Goal: Task Accomplishment & Management: Manage account settings

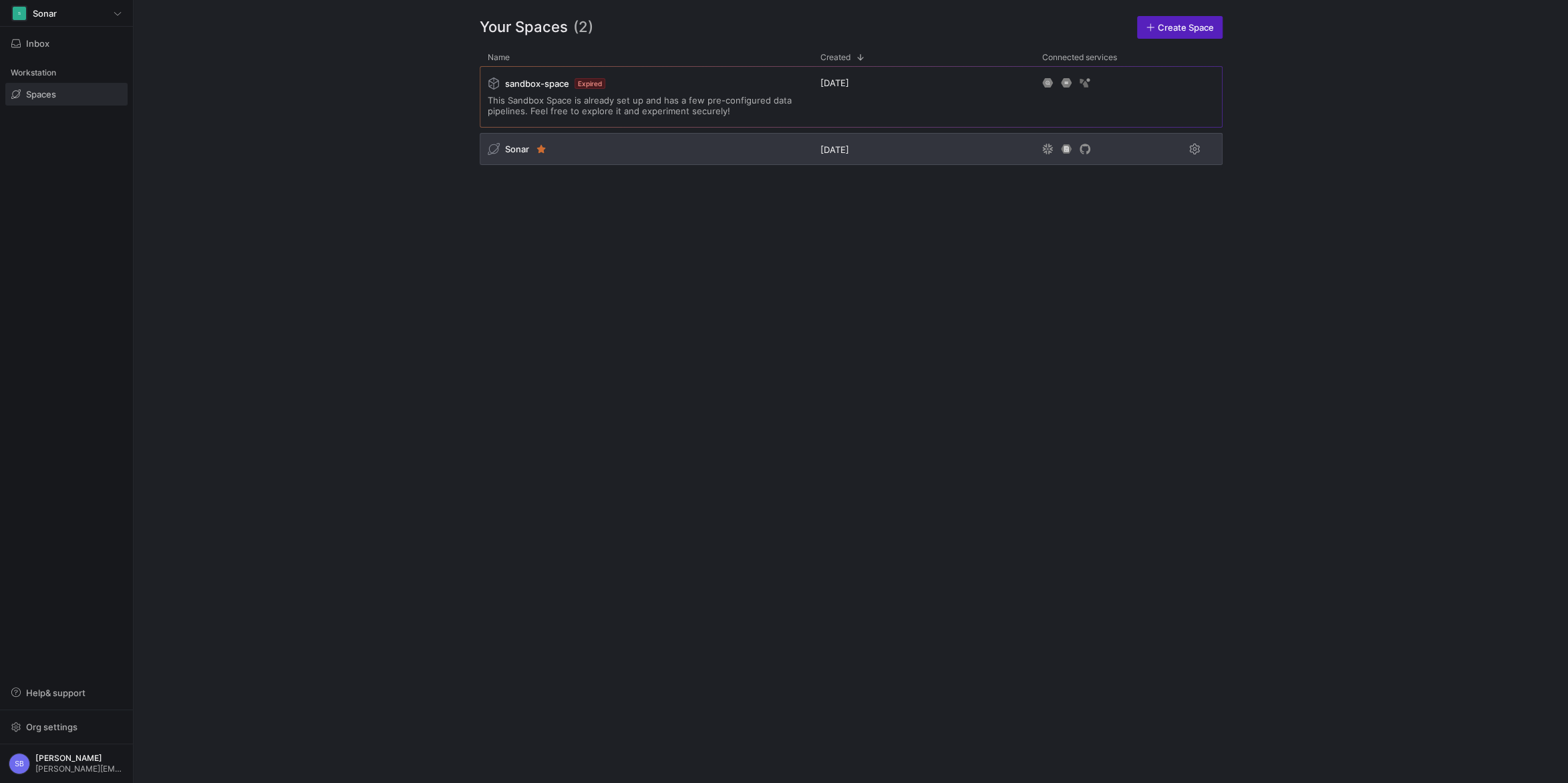
click at [516, 148] on span "Sonar" at bounding box center [517, 149] width 24 height 11
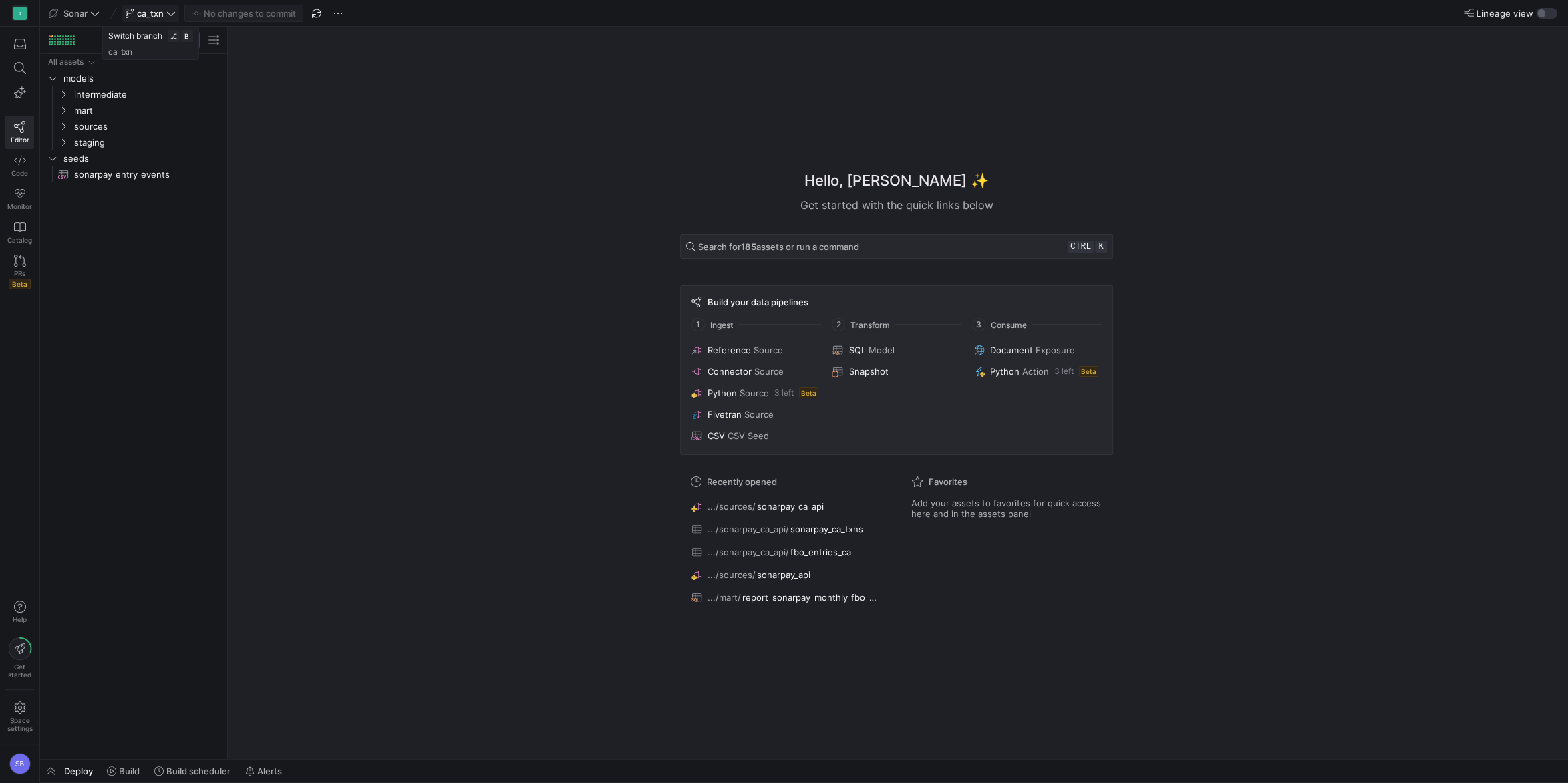
click at [170, 12] on icon at bounding box center [171, 14] width 10 height 10
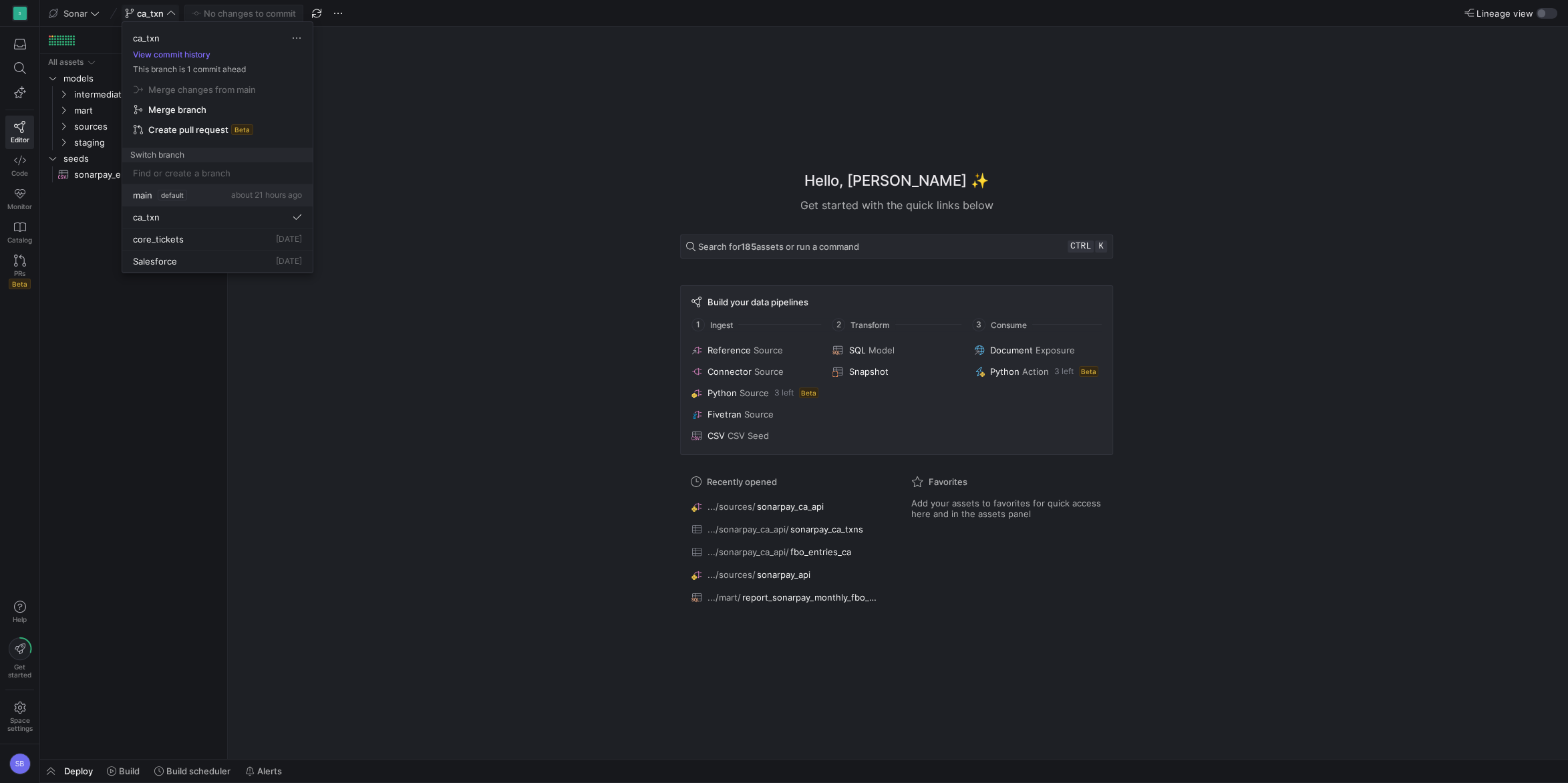
click at [195, 195] on div "main default about 21 hours ago" at bounding box center [217, 195] width 169 height 11
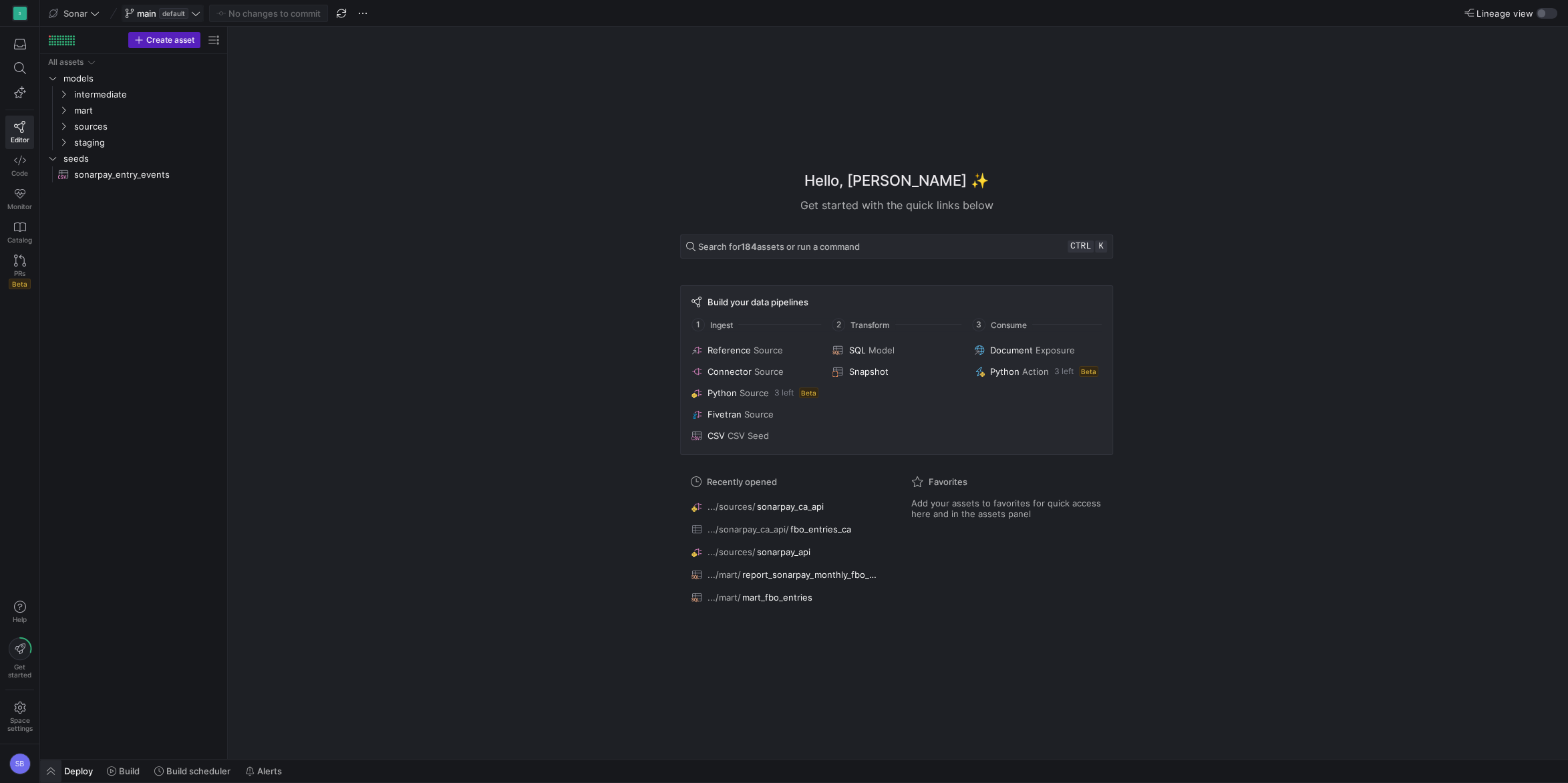
click at [50, 767] on span "button" at bounding box center [50, 771] width 21 height 22
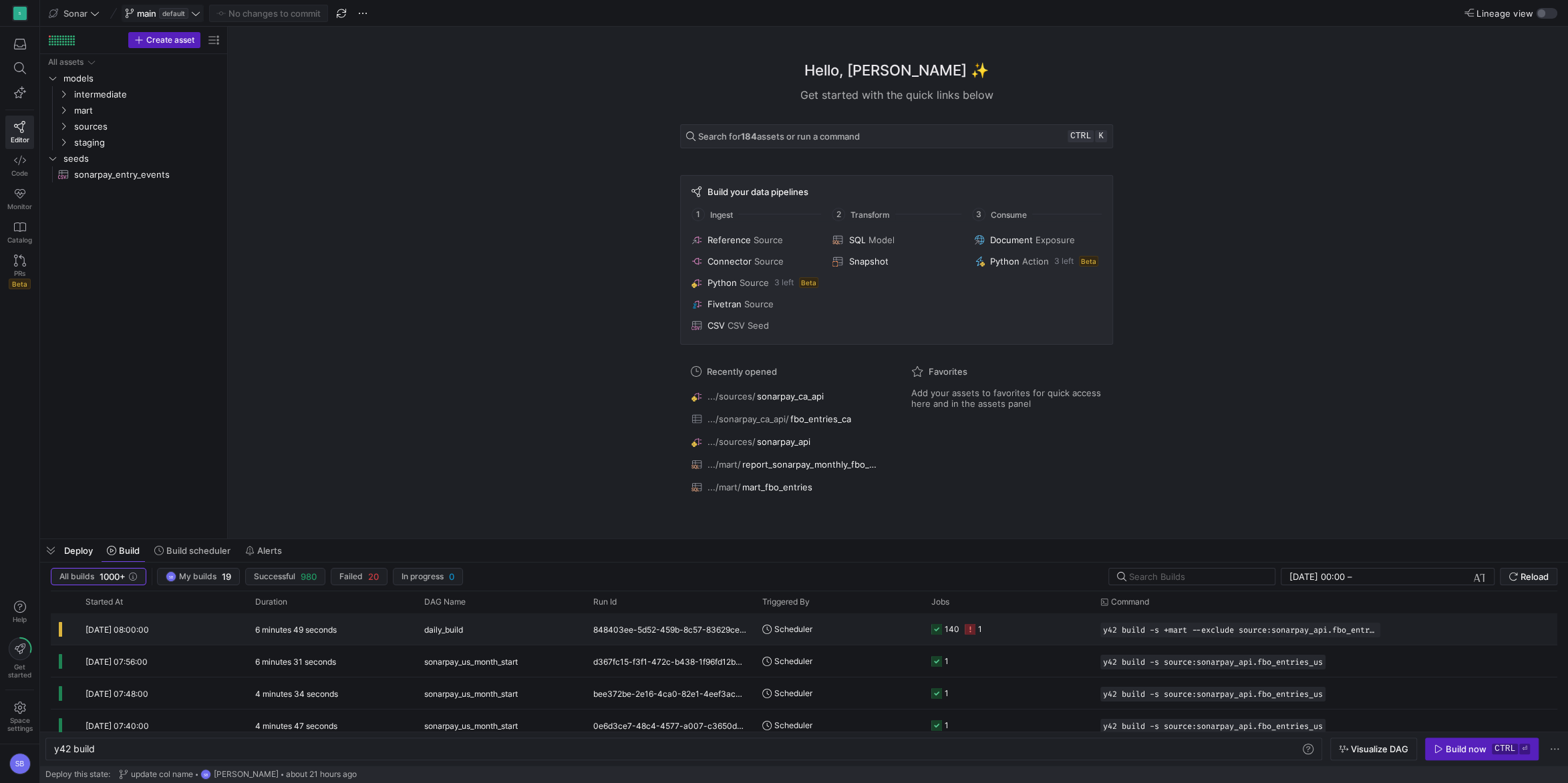
click at [436, 624] on span "daily_build" at bounding box center [444, 630] width 39 height 31
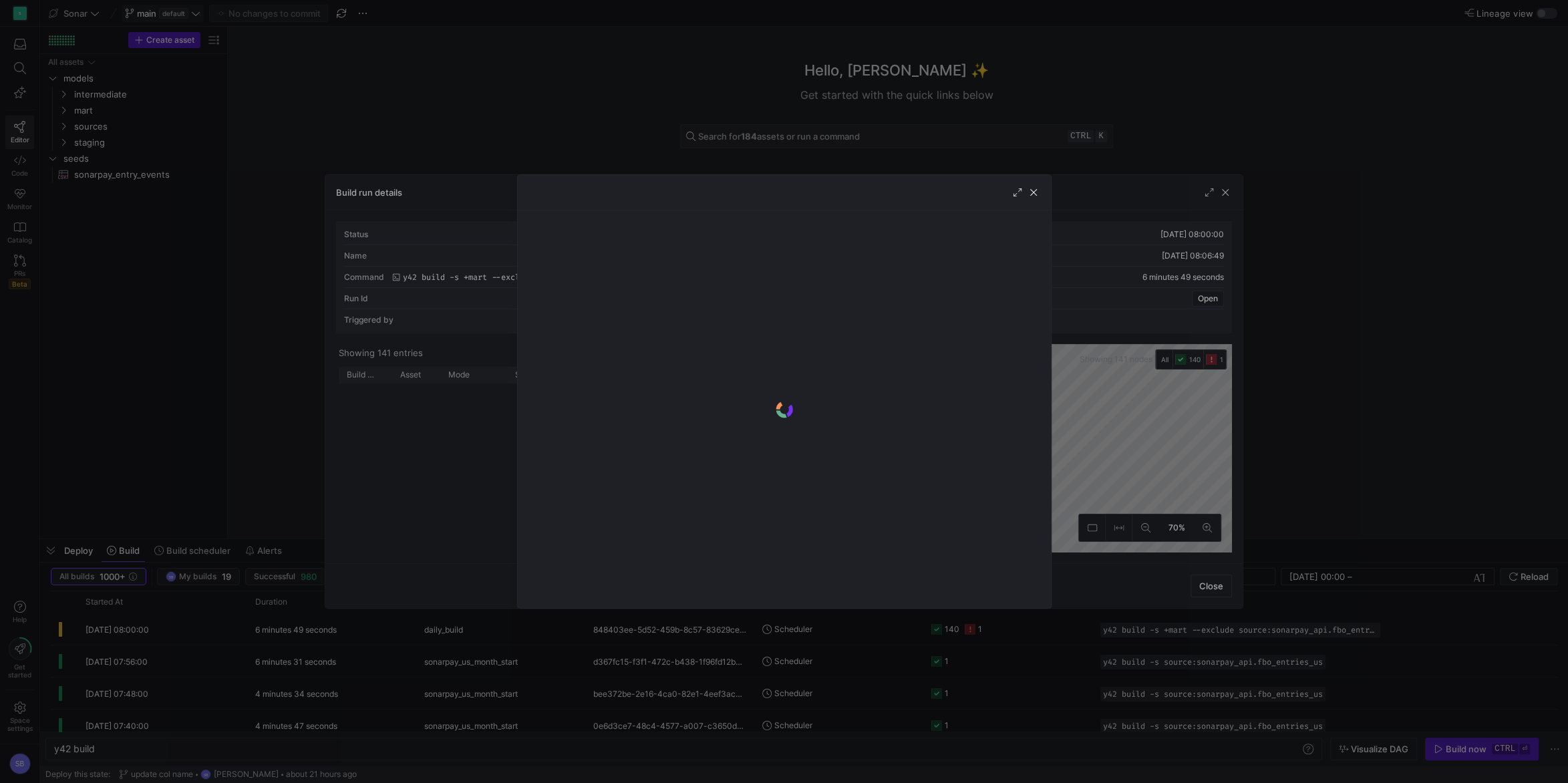
scroll to position [516, 0]
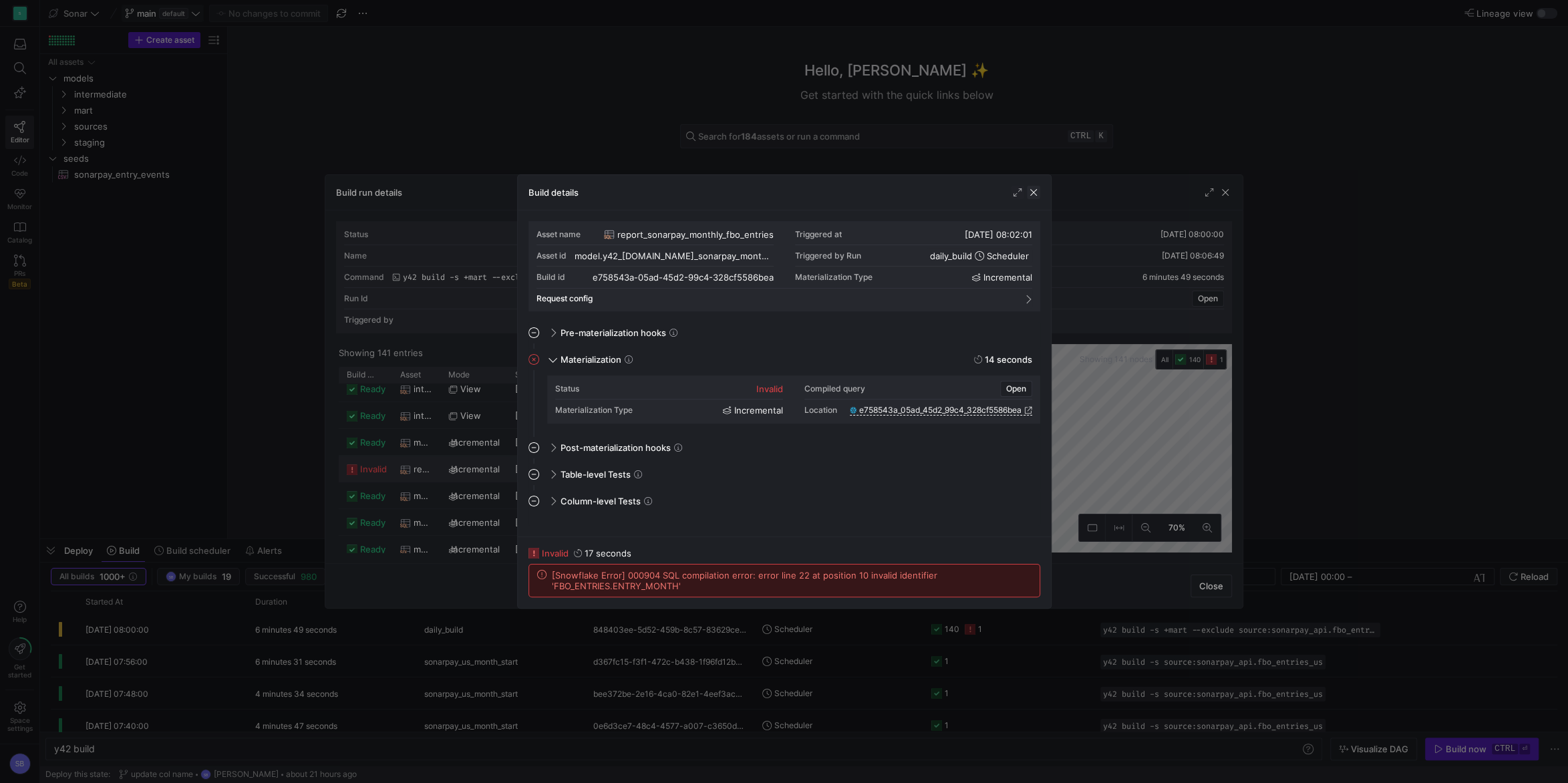
click at [1031, 189] on span "button" at bounding box center [1034, 193] width 14 height 14
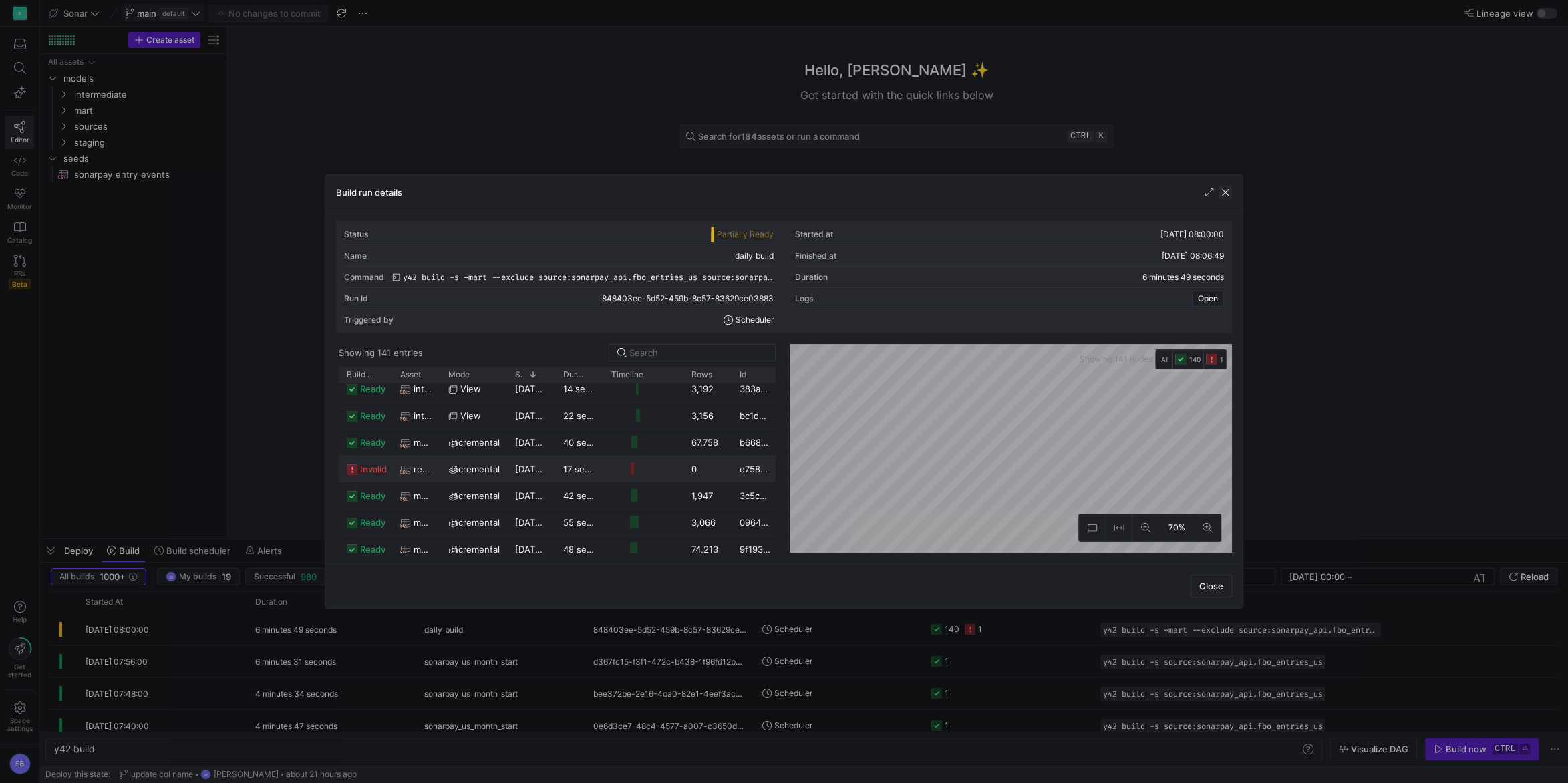
click at [1225, 191] on span "button" at bounding box center [1225, 193] width 14 height 14
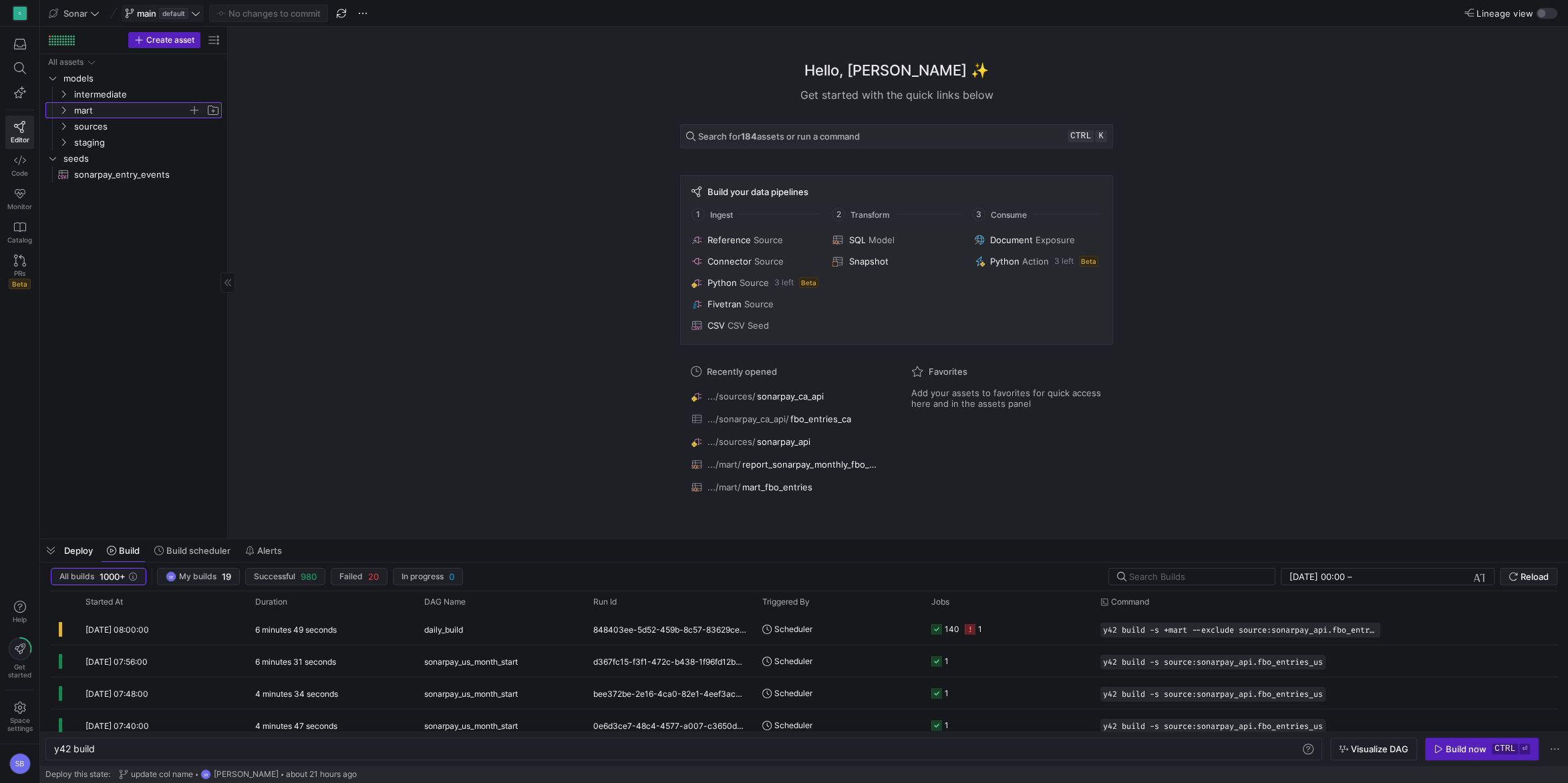
click at [96, 114] on span "mart" at bounding box center [131, 110] width 114 height 16
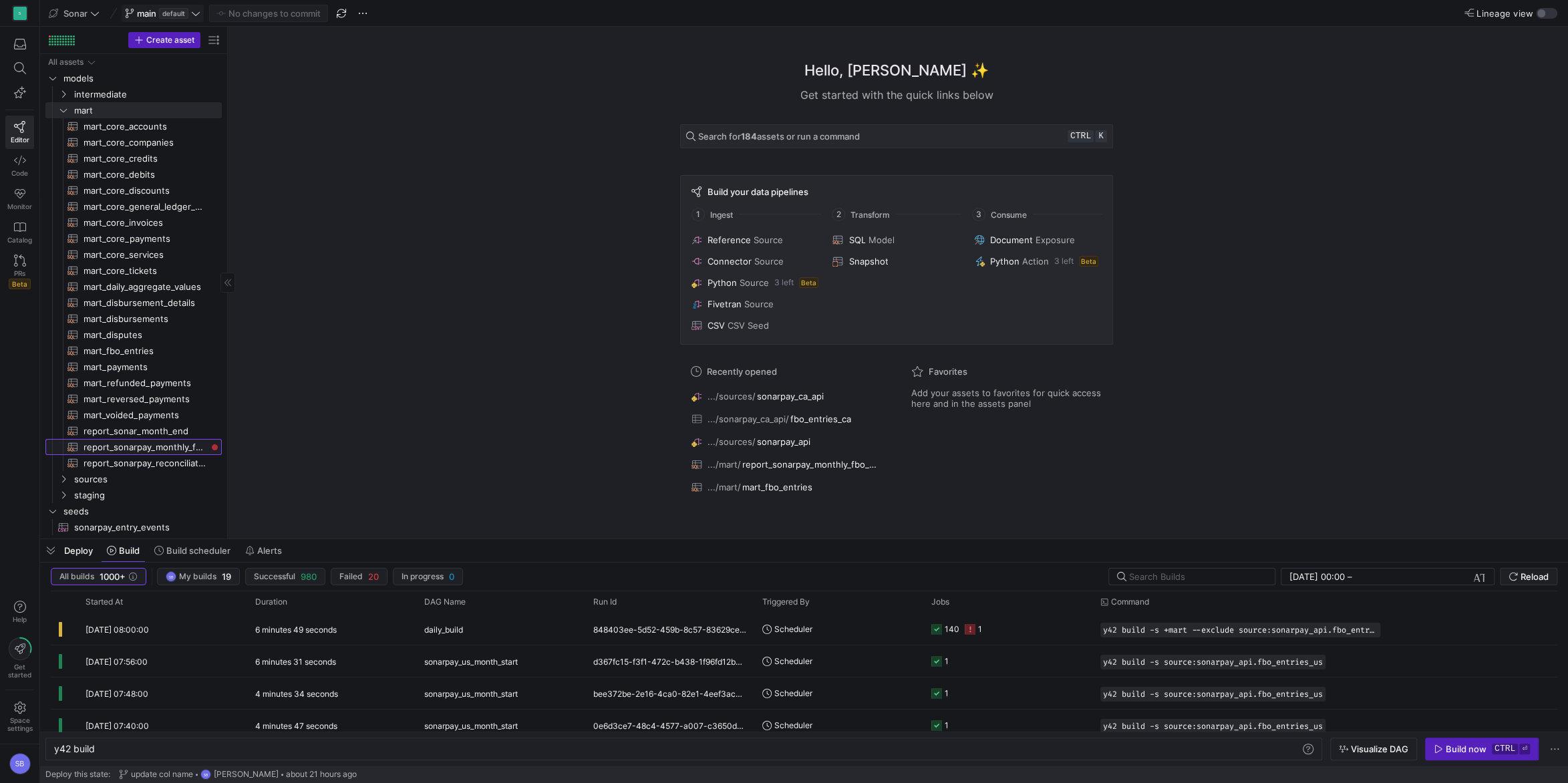
click at [157, 445] on span "report_sonarpay_monthly_fbo_entries​​​​​​​​​​" at bounding box center [145, 447] width 123 height 16
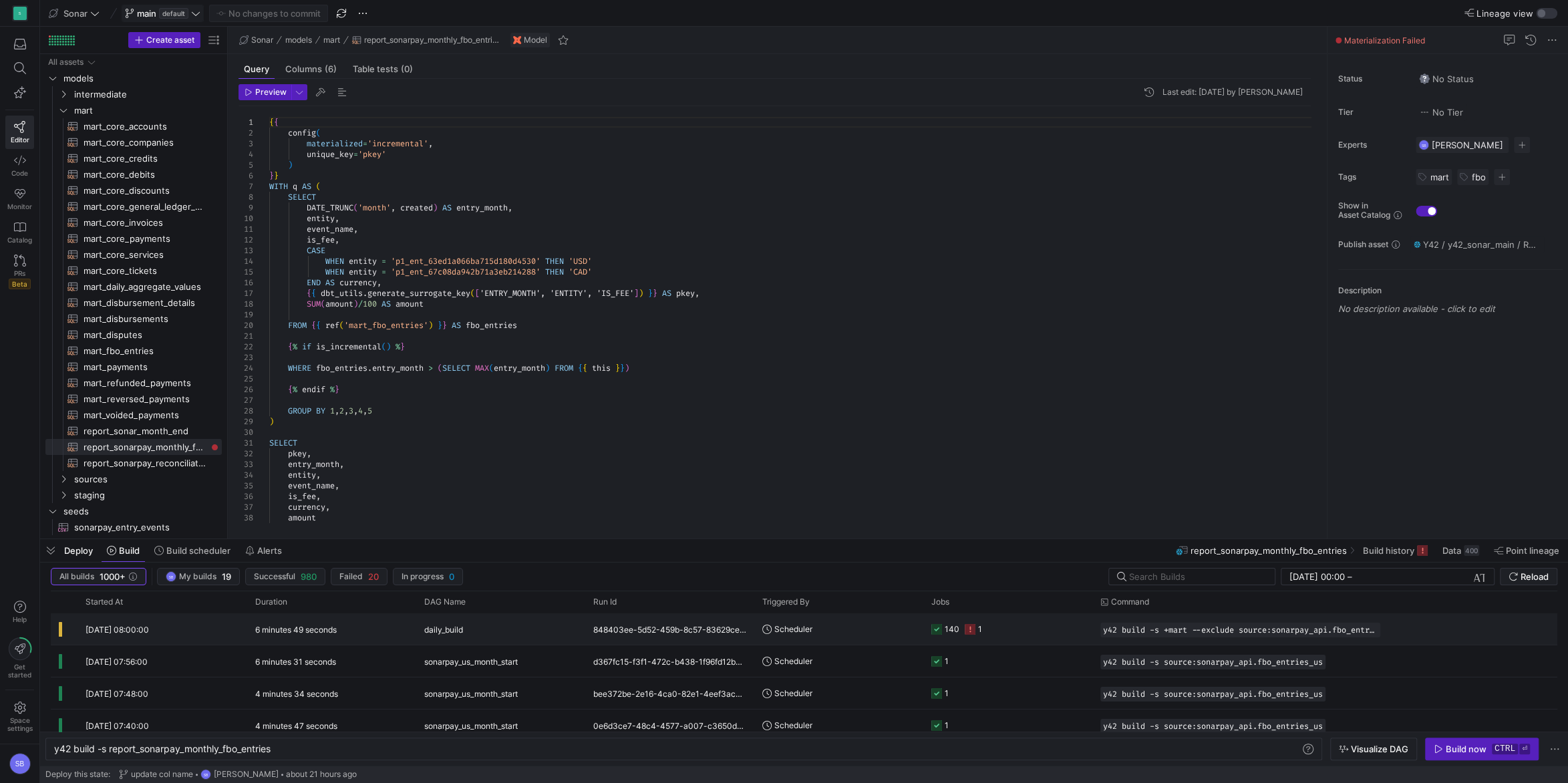
click at [402, 616] on div "6 minutes 49 seconds" at bounding box center [332, 629] width 169 height 31
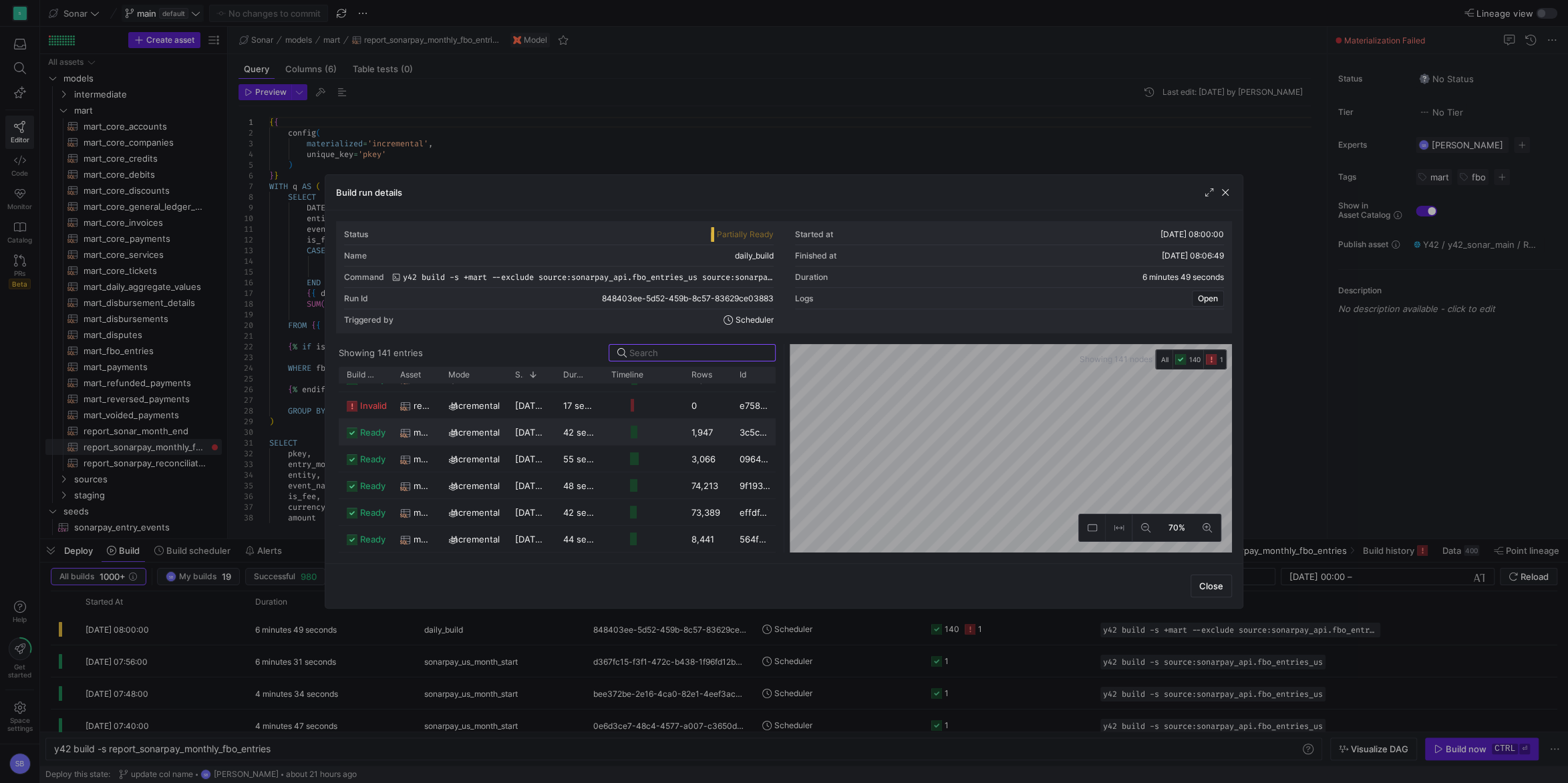
scroll to position [562, 0]
click at [473, 430] on span "incremental" at bounding box center [476, 423] width 49 height 26
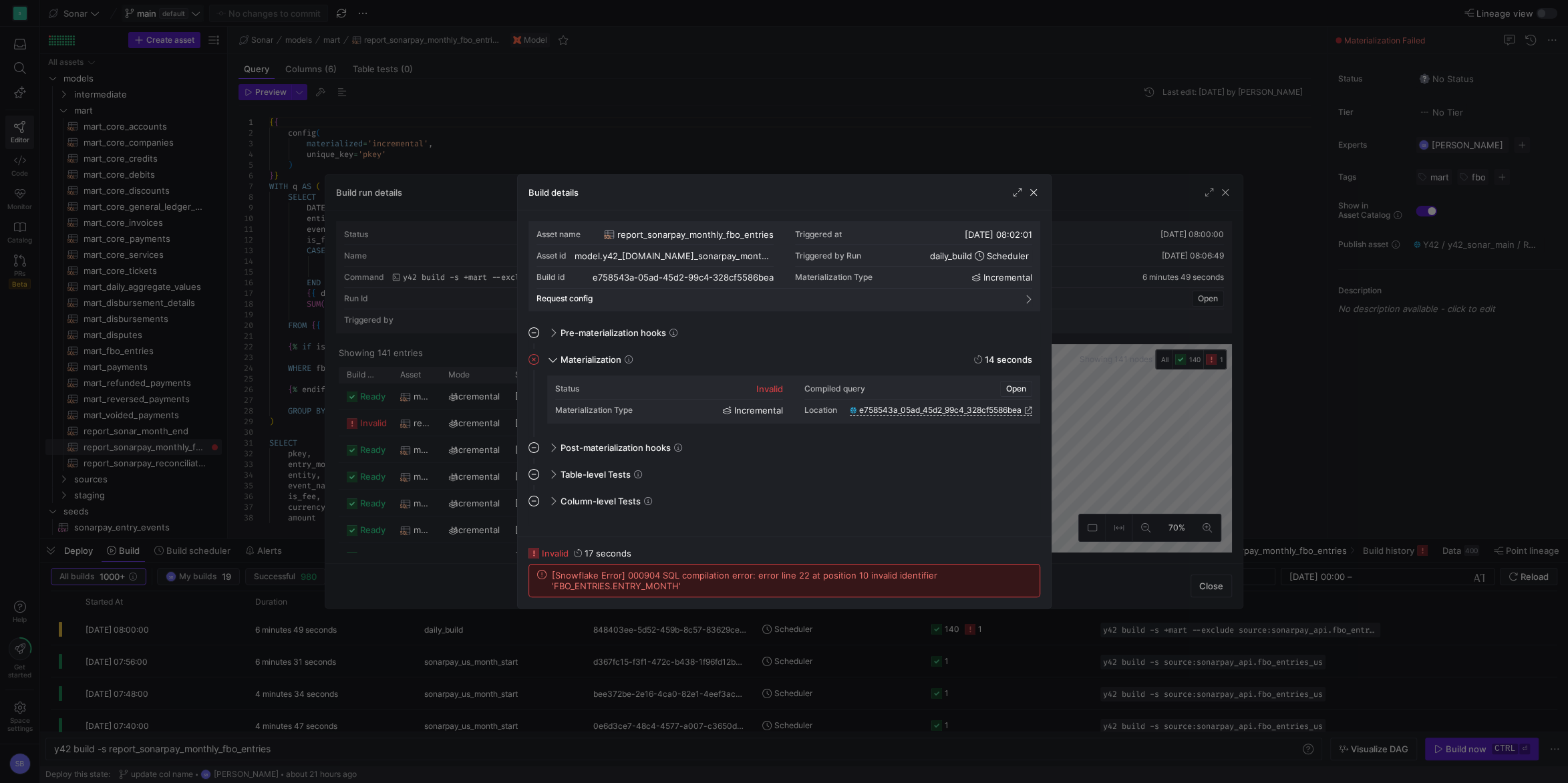
click at [1026, 388] on span "Open" at bounding box center [1016, 389] width 20 height 10
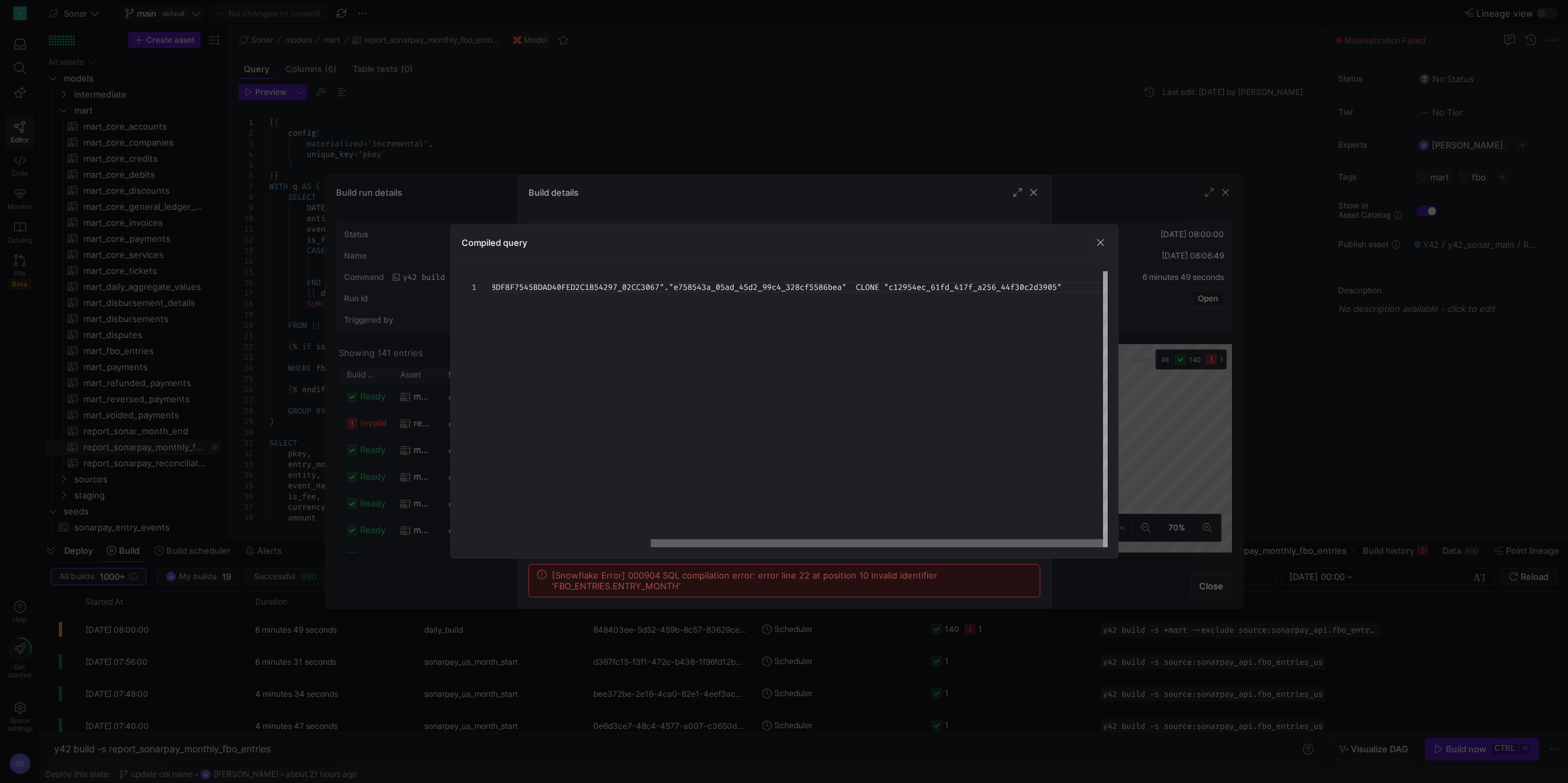
click at [1056, 539] on div at bounding box center [877, 543] width 452 height 8
click at [1103, 237] on span "button" at bounding box center [1101, 243] width 14 height 14
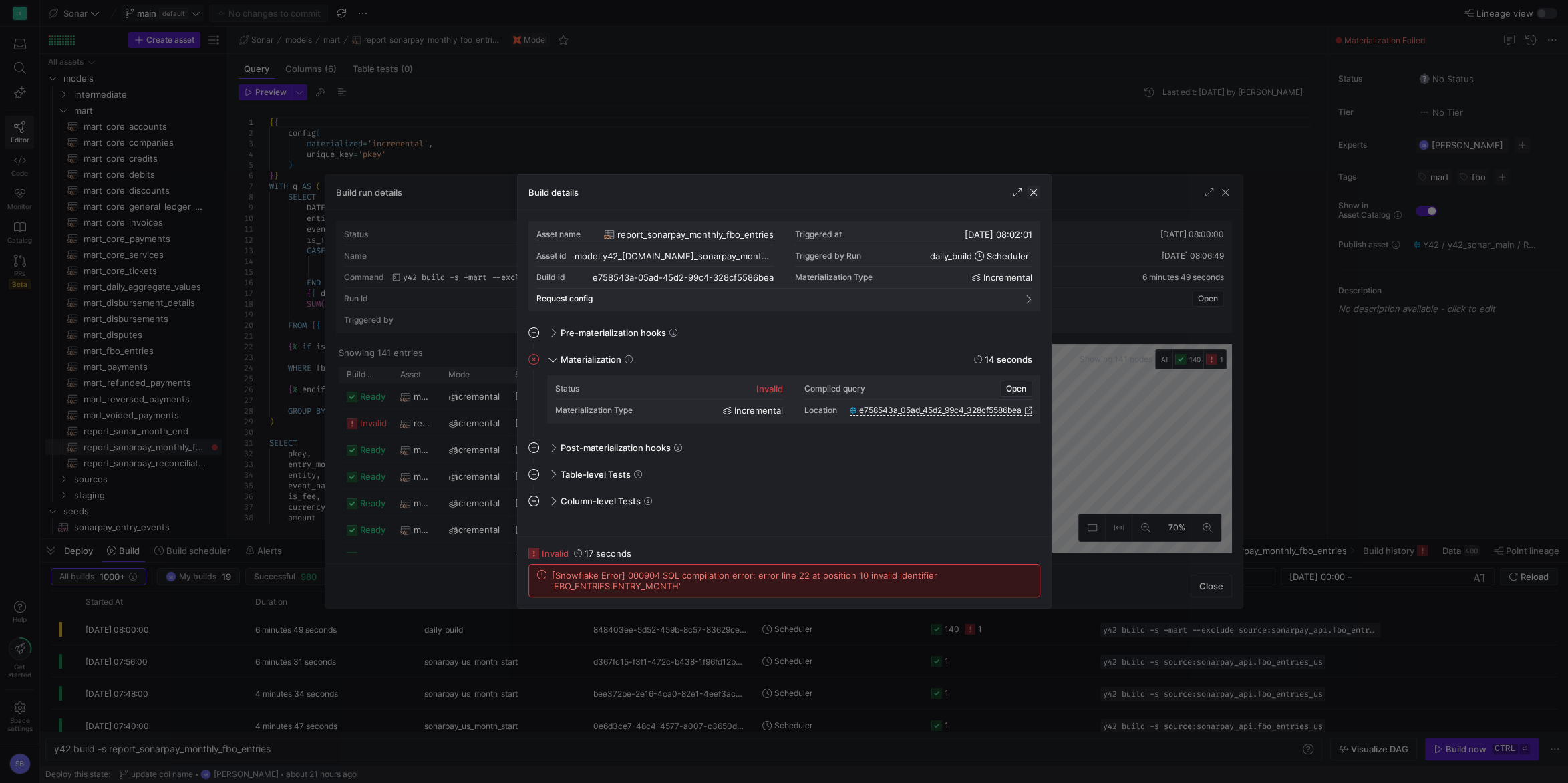
click at [1033, 195] on span "button" at bounding box center [1034, 193] width 14 height 14
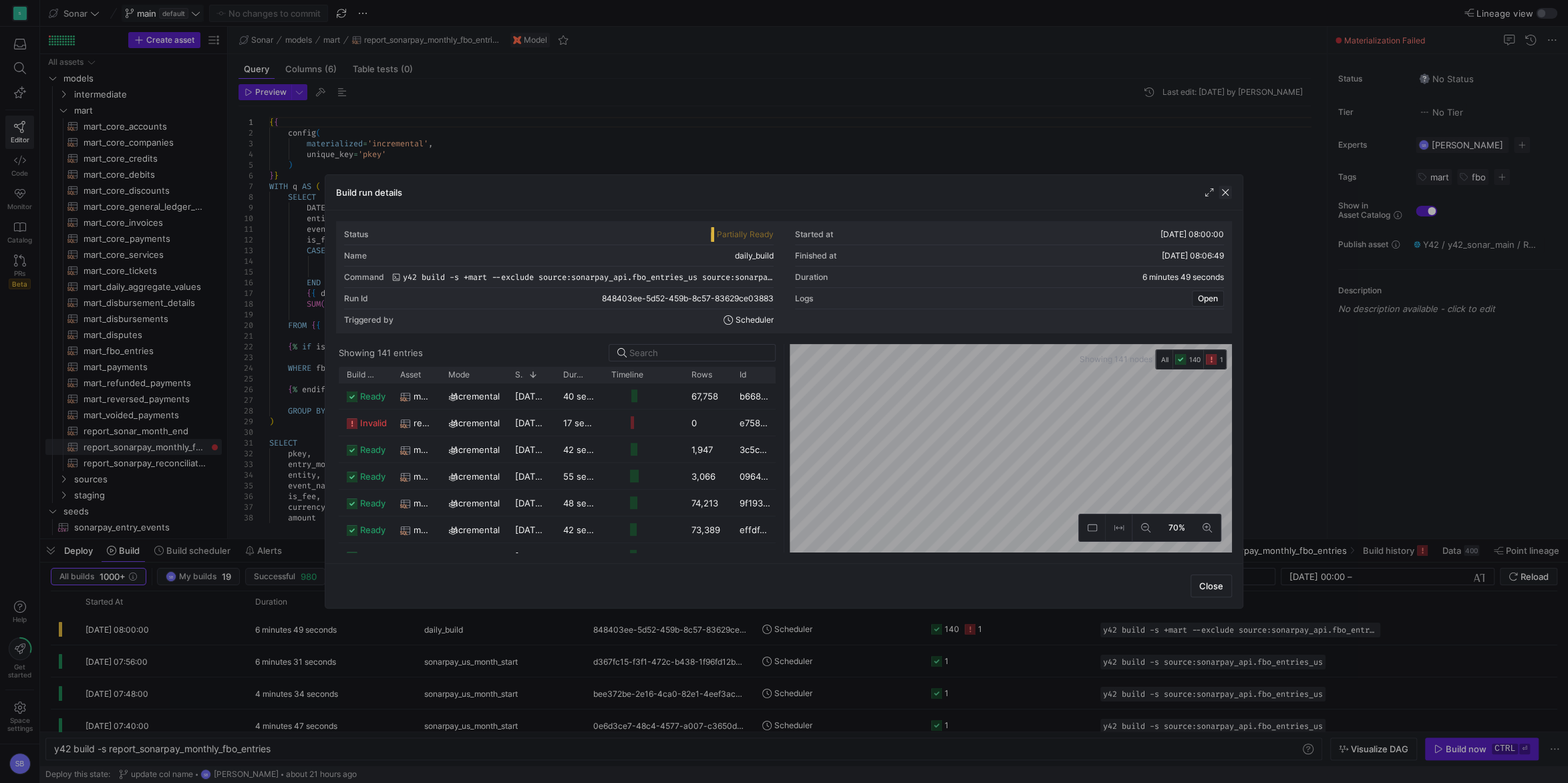
click at [1224, 196] on span "button" at bounding box center [1225, 193] width 14 height 14
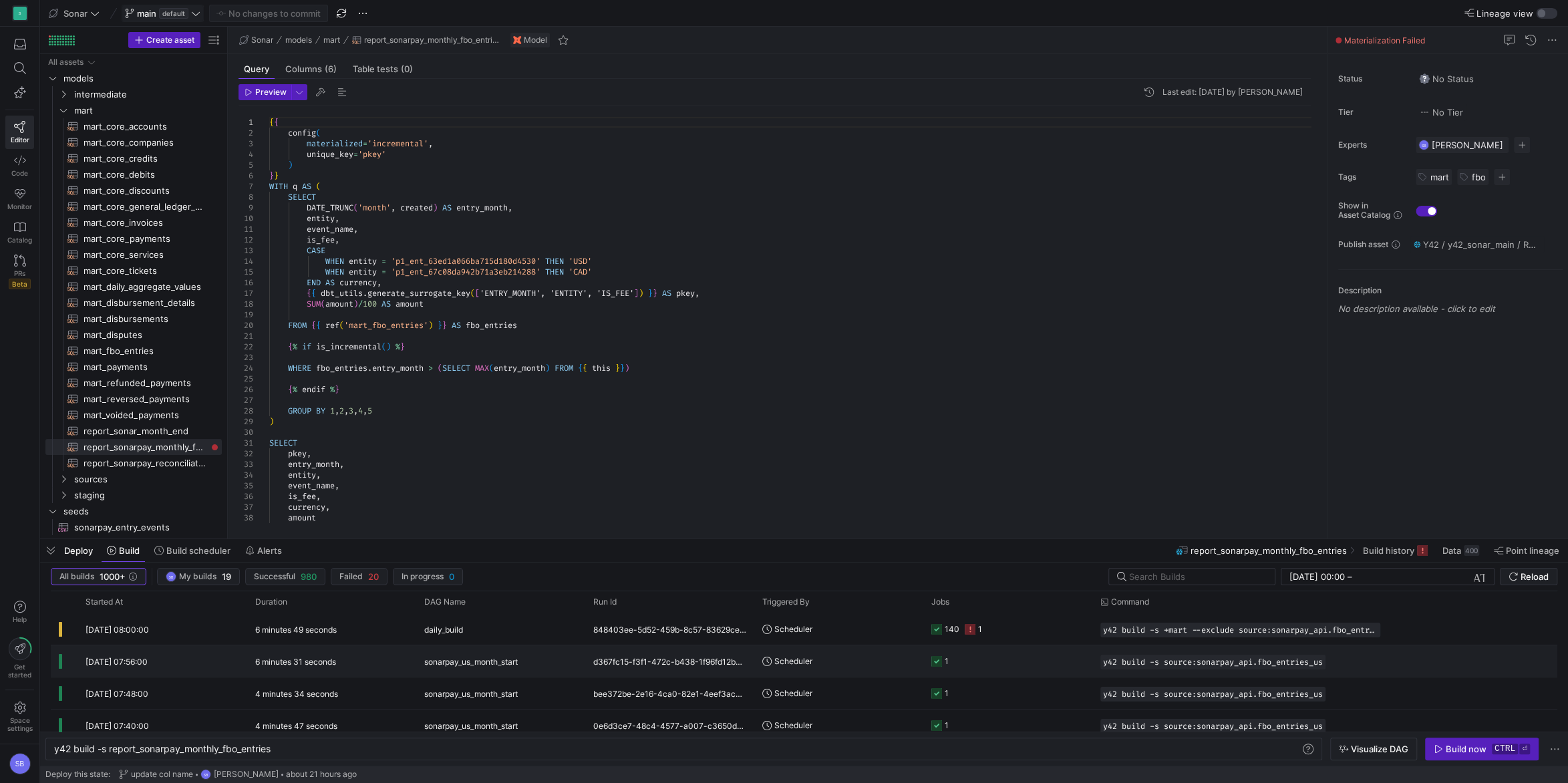
click at [452, 659] on span "sonarpay_us_month_start" at bounding box center [471, 662] width 93 height 31
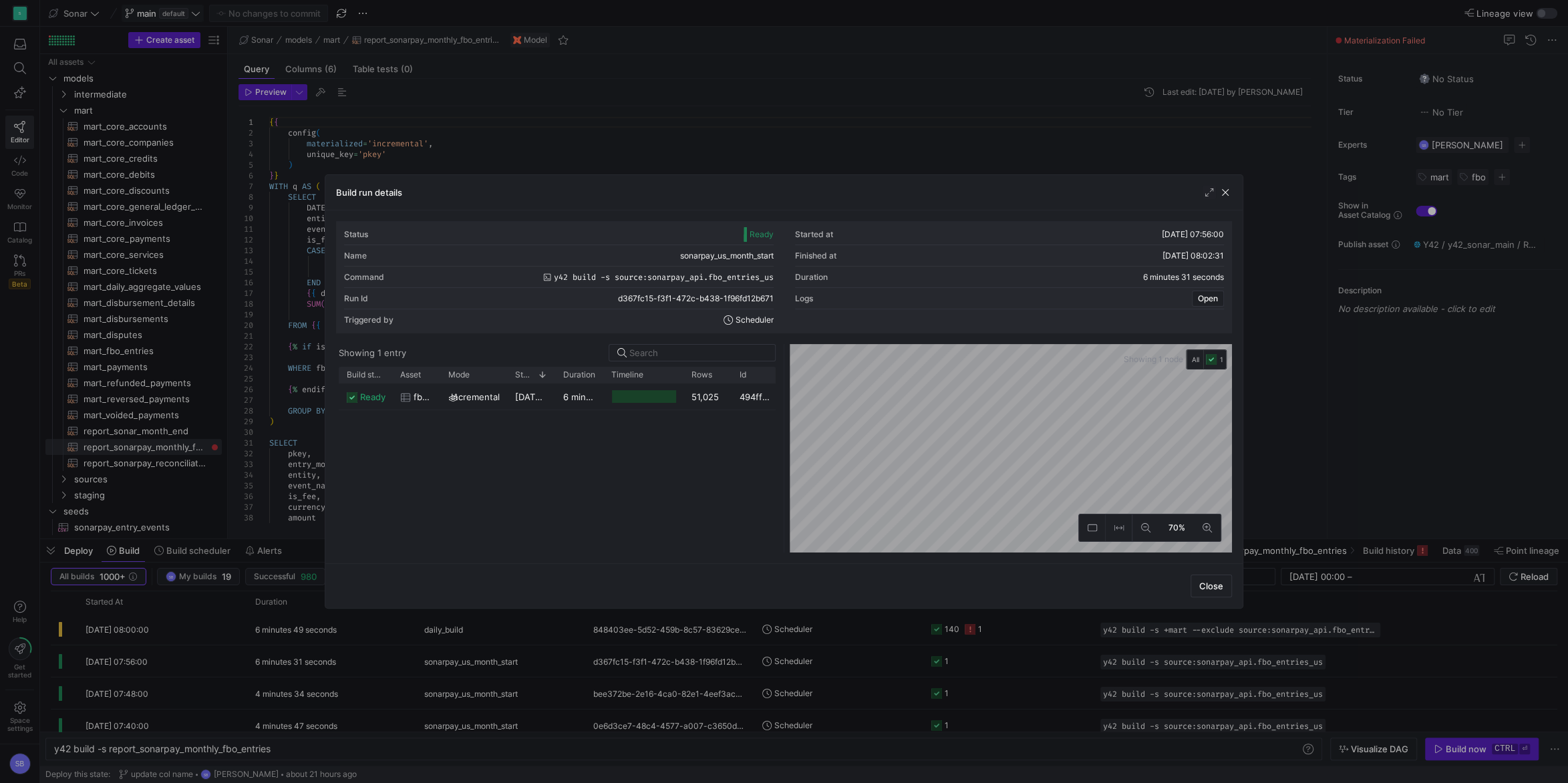
click at [549, 405] on div "[DATE] 07:56:02" at bounding box center [531, 397] width 48 height 26
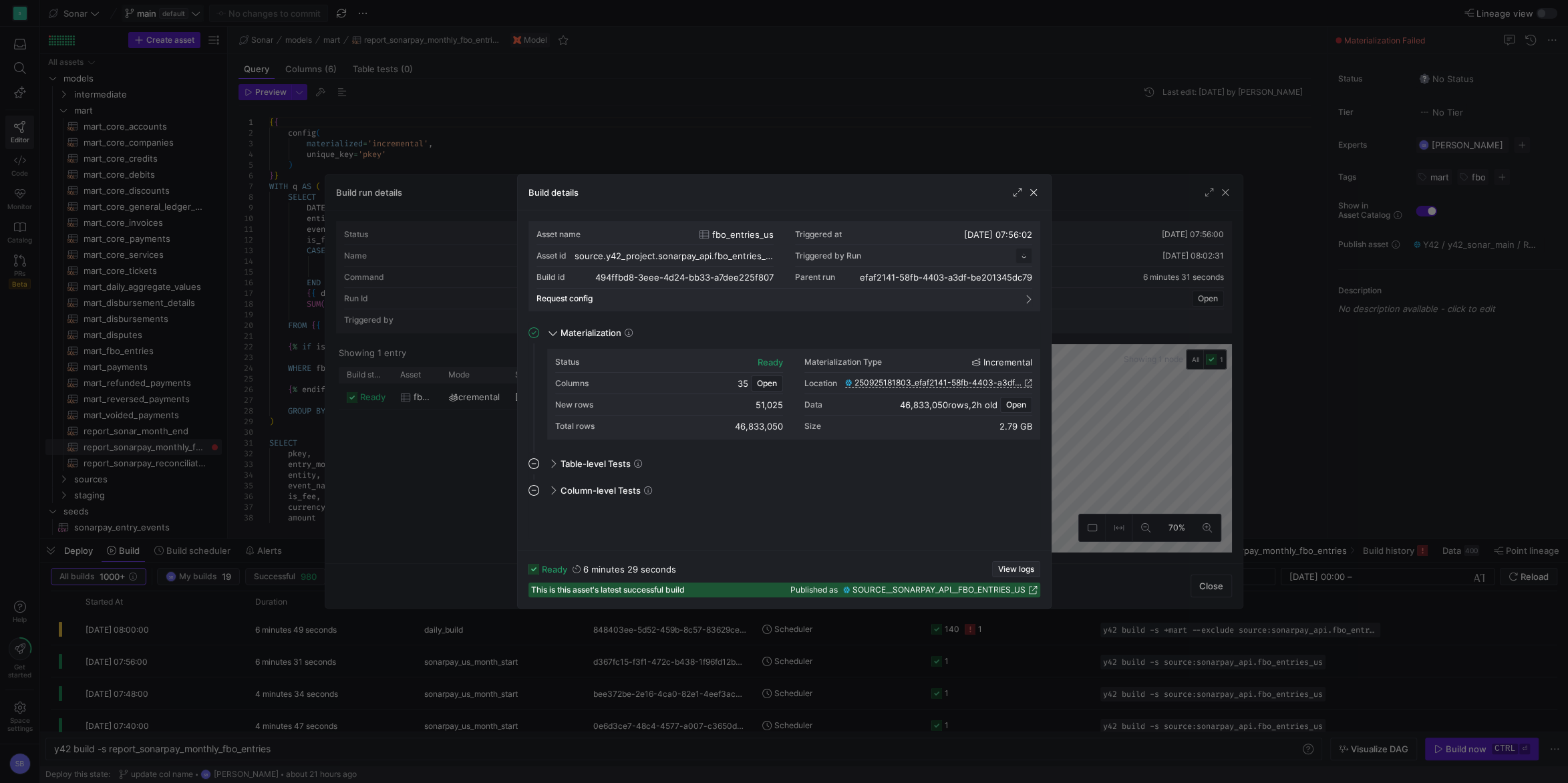
click at [1026, 566] on span "View logs" at bounding box center [1016, 570] width 36 height 10
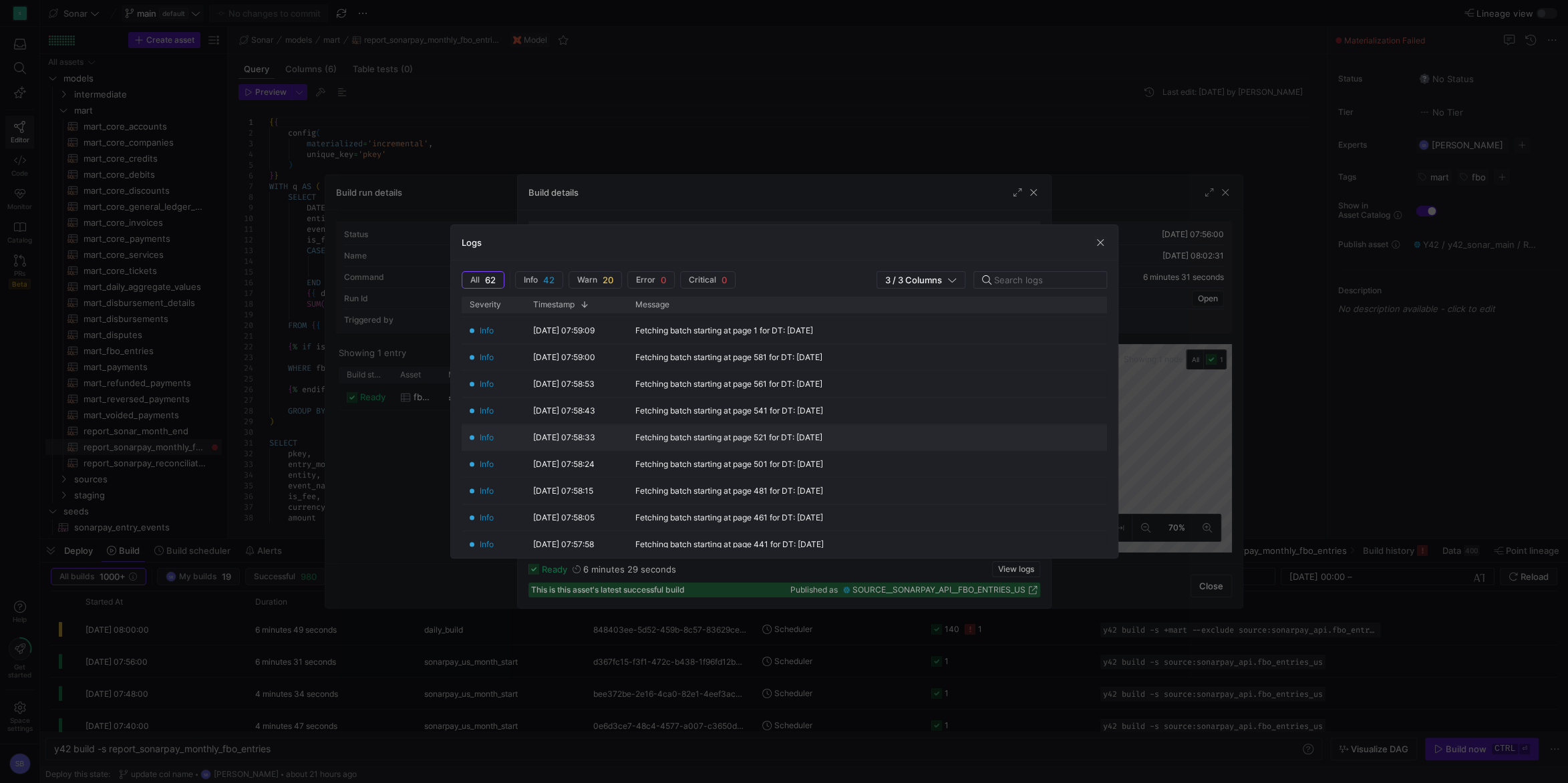
scroll to position [878, 0]
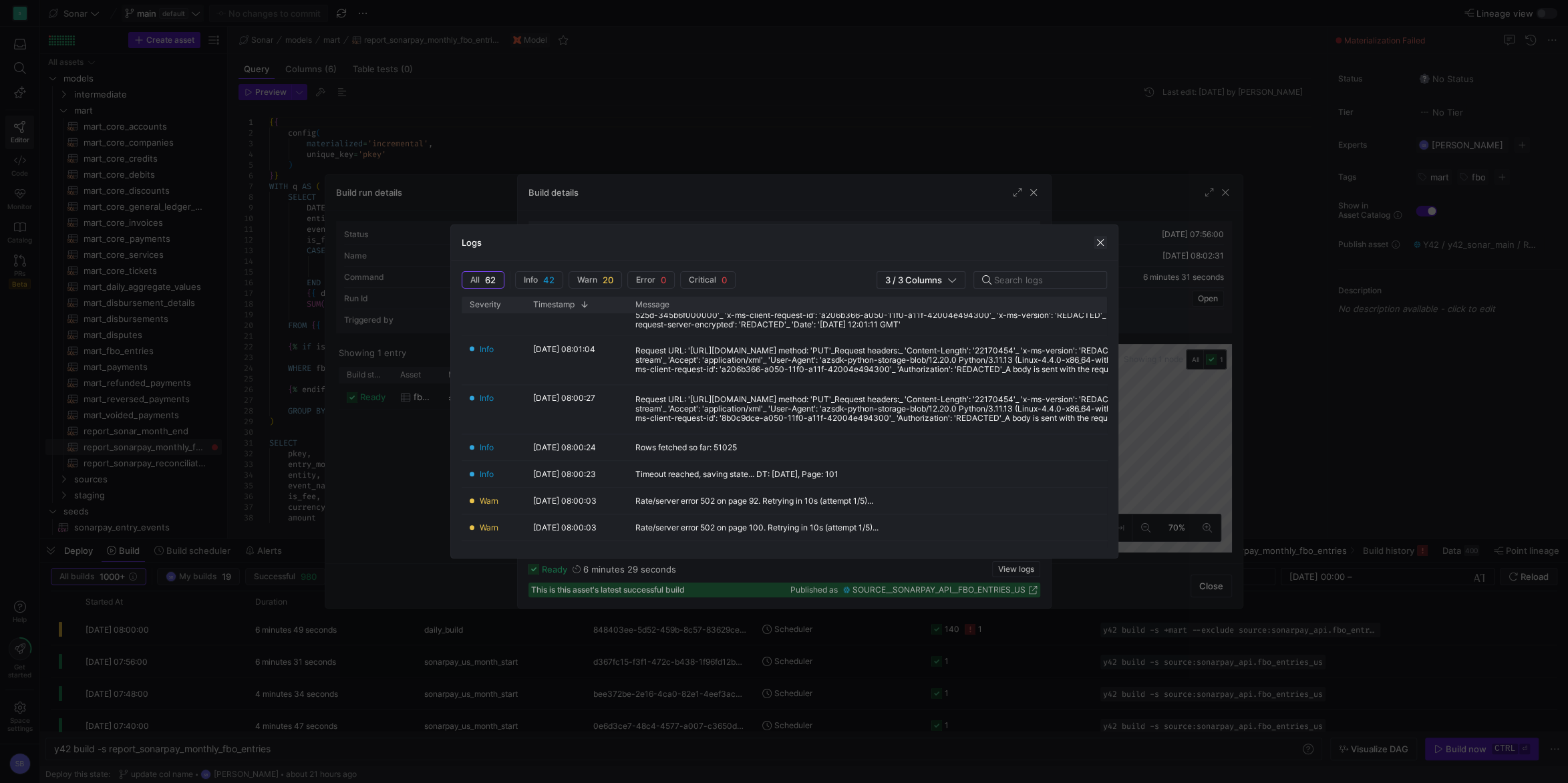
click at [1097, 242] on span "button" at bounding box center [1101, 243] width 14 height 14
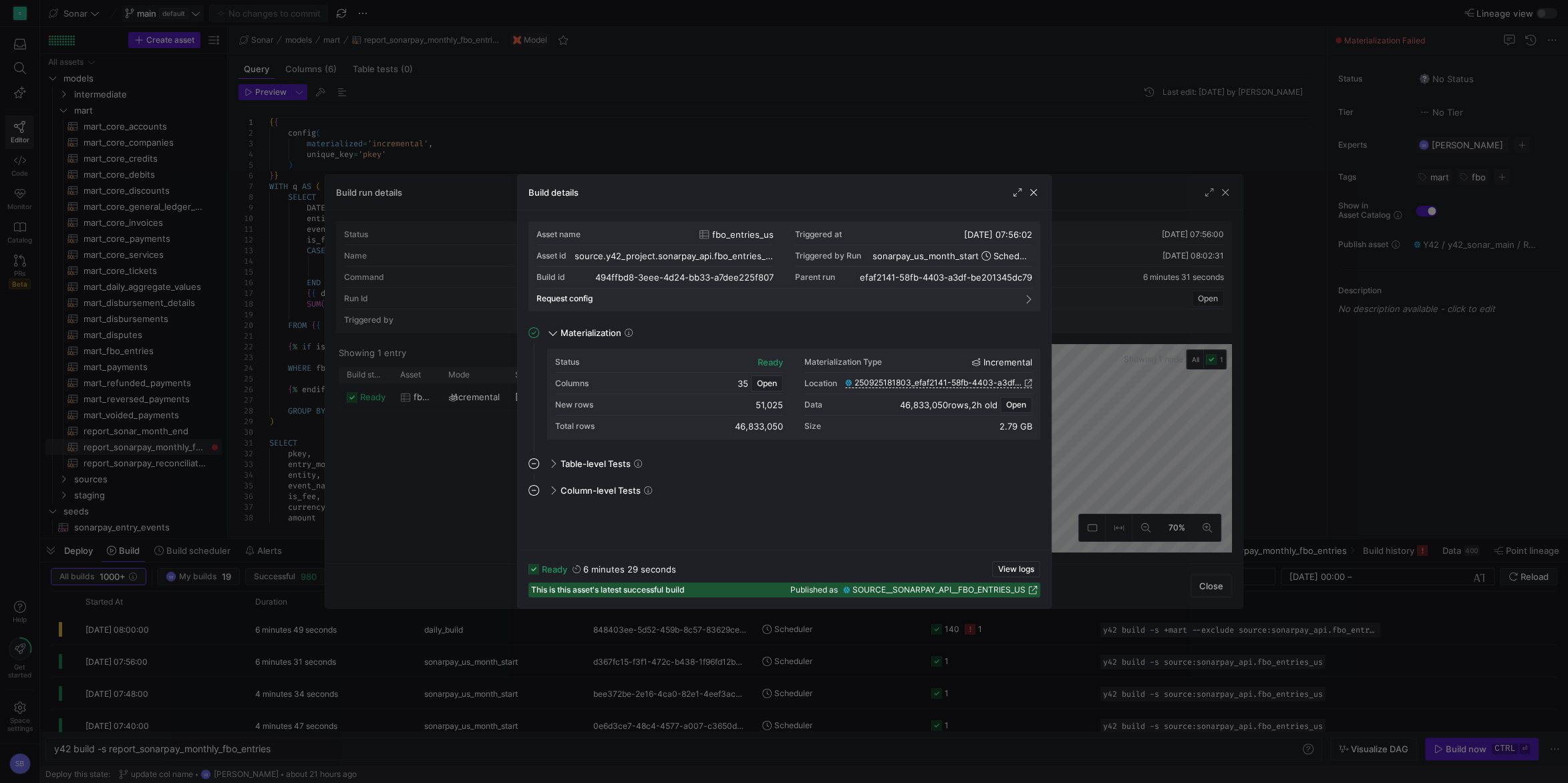
click at [1036, 185] on div "Build details" at bounding box center [784, 193] width 533 height 35
click at [1036, 189] on span "button" at bounding box center [1034, 193] width 14 height 14
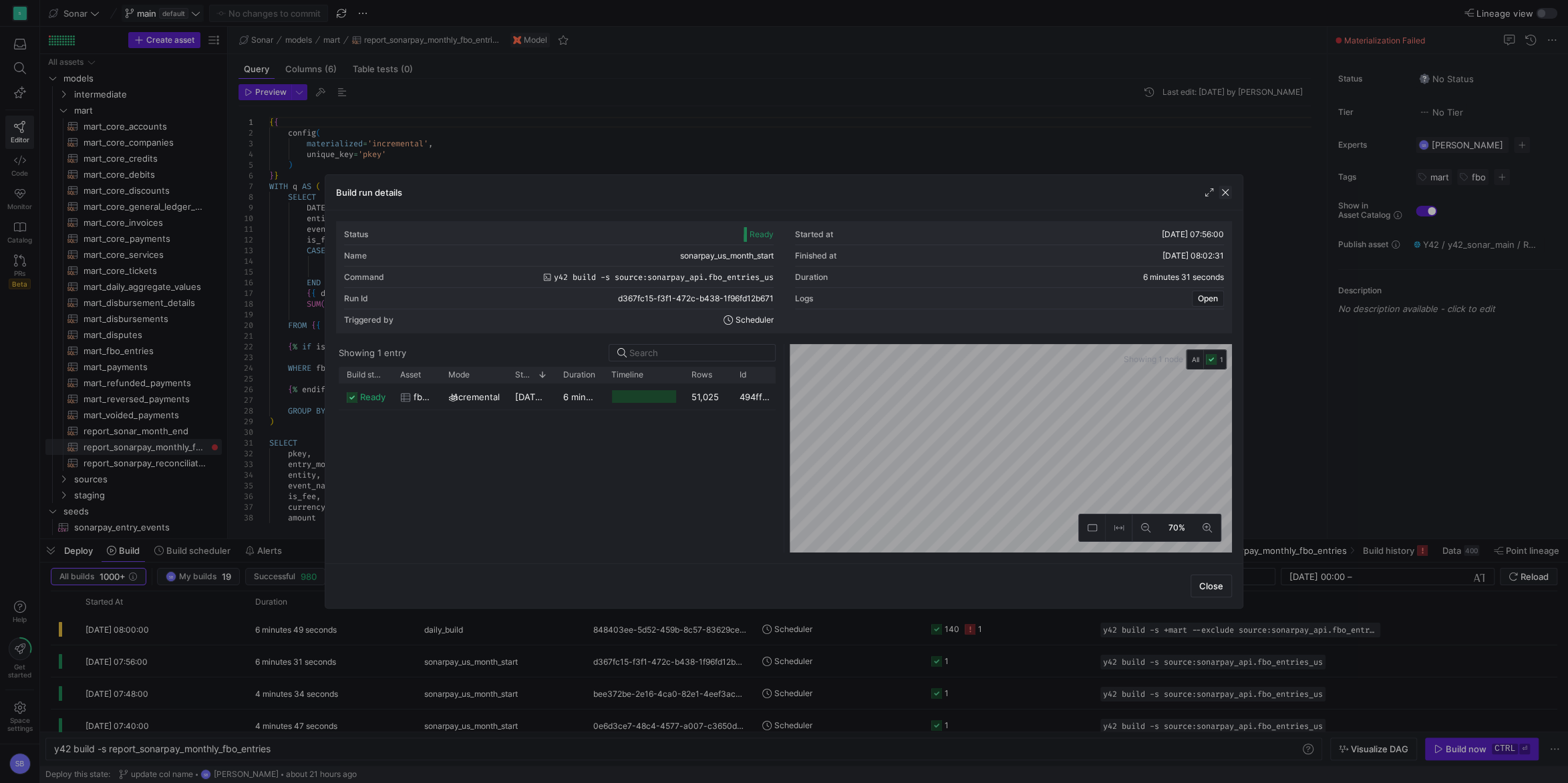
click at [1229, 194] on span "button" at bounding box center [1225, 193] width 14 height 14
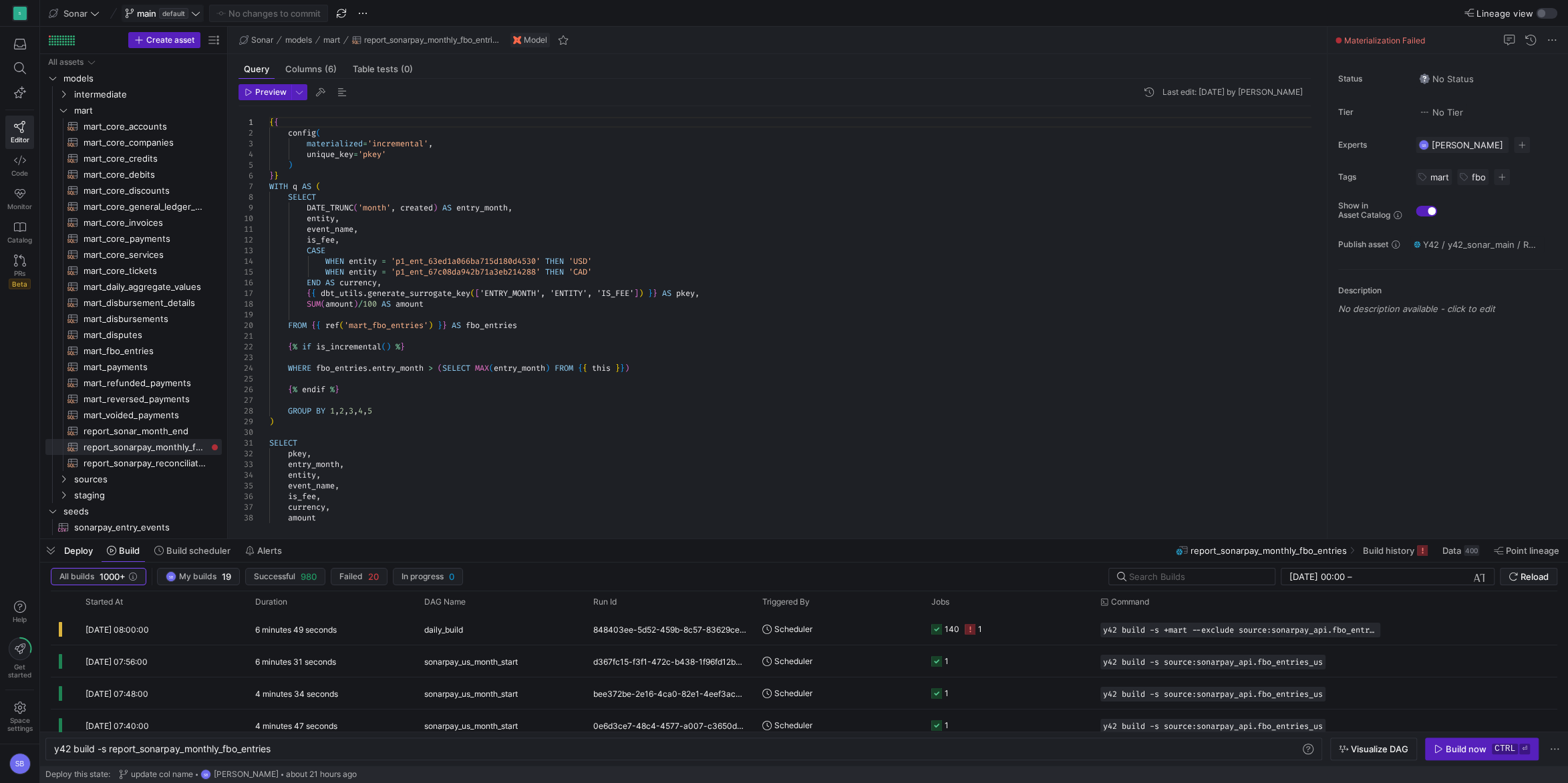
click at [493, 207] on div "{ { config ( materialized = 'incremental' , unique_key = 'pkey' ) } } WITH q AS…" at bounding box center [795, 357] width 1052 height 502
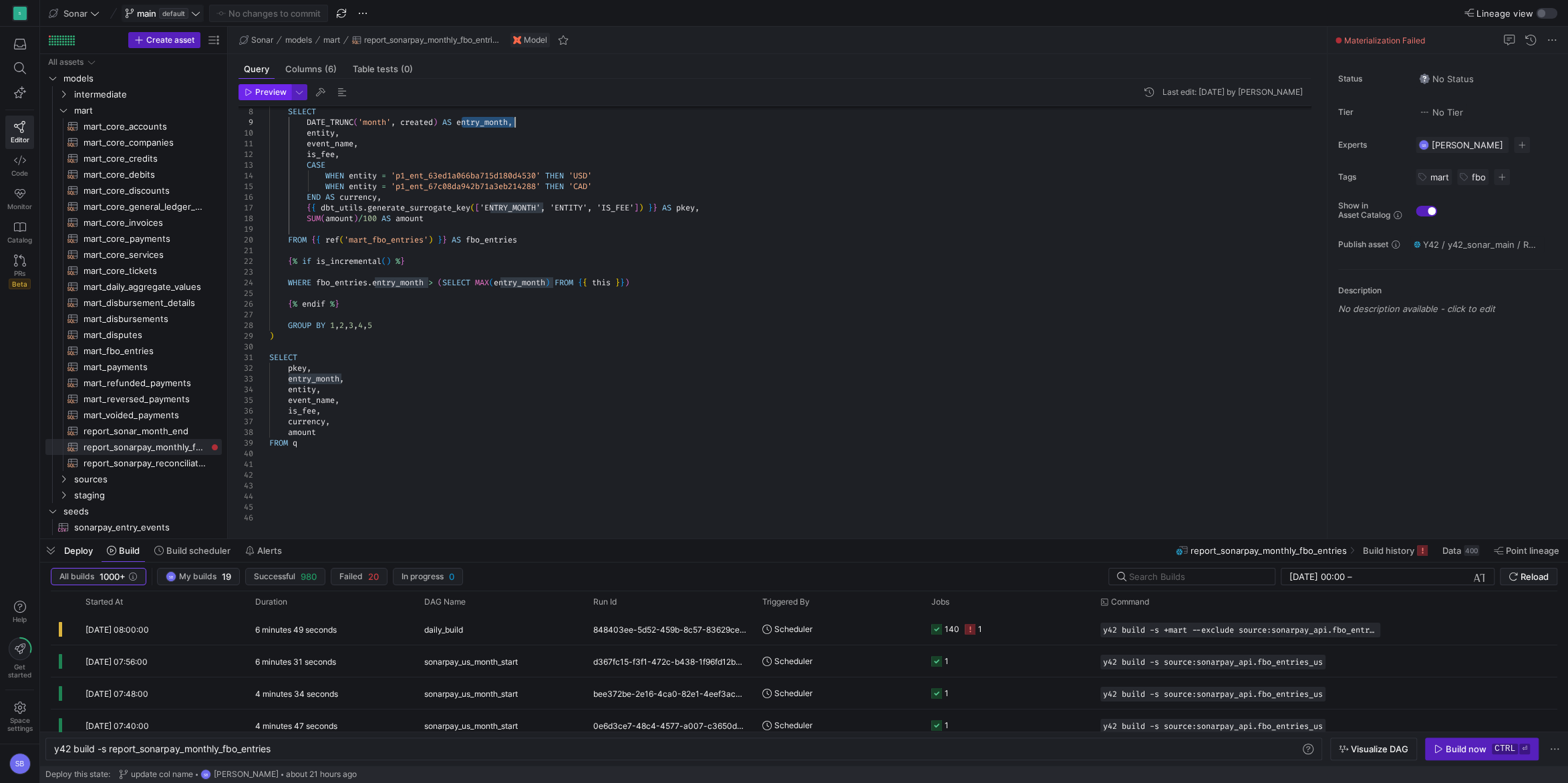
click at [258, 94] on span "Preview" at bounding box center [271, 92] width 31 height 10
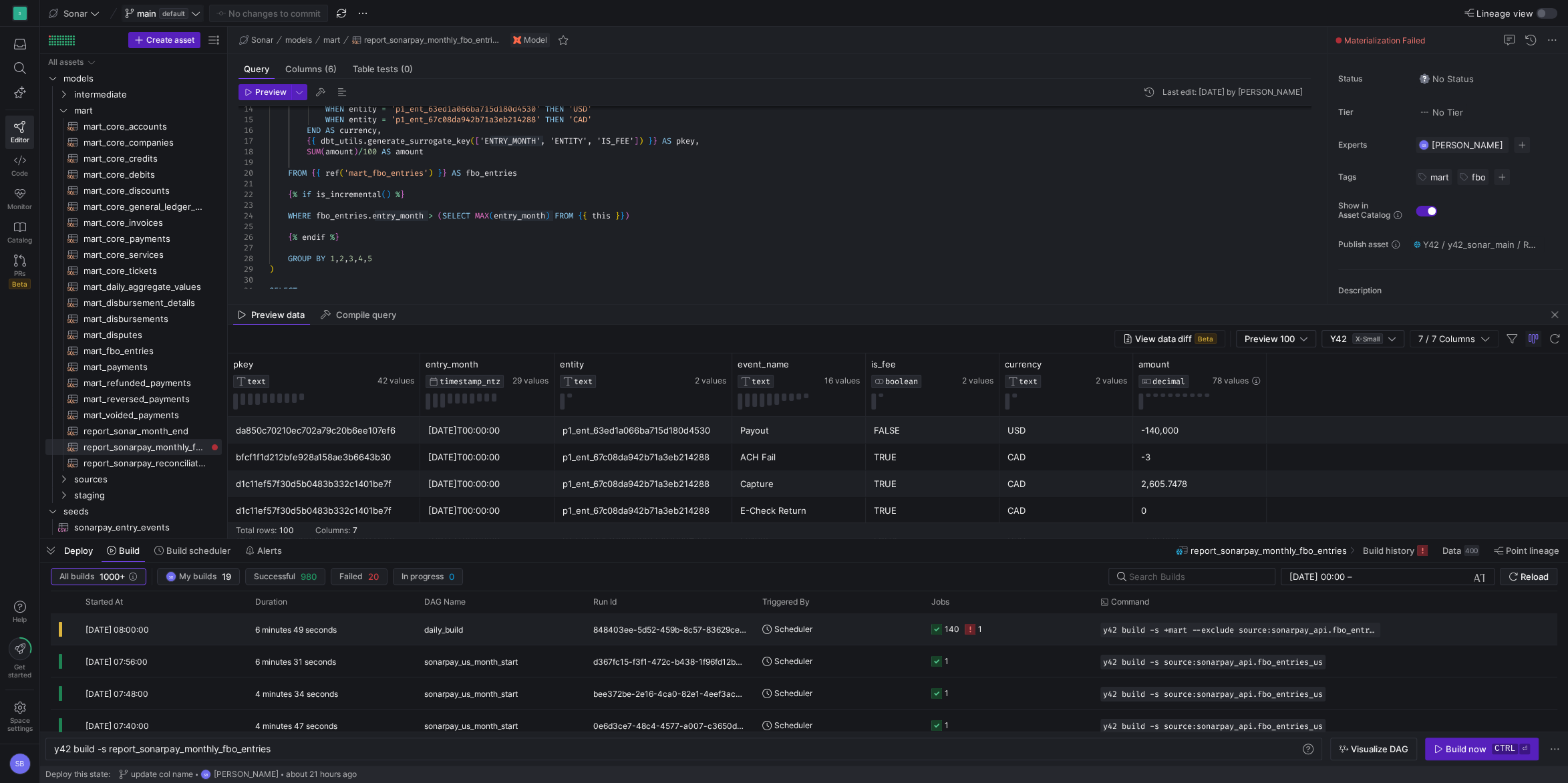
click at [863, 633] on y42-orchestration-triggered-by "Scheduler" at bounding box center [839, 629] width 153 height 30
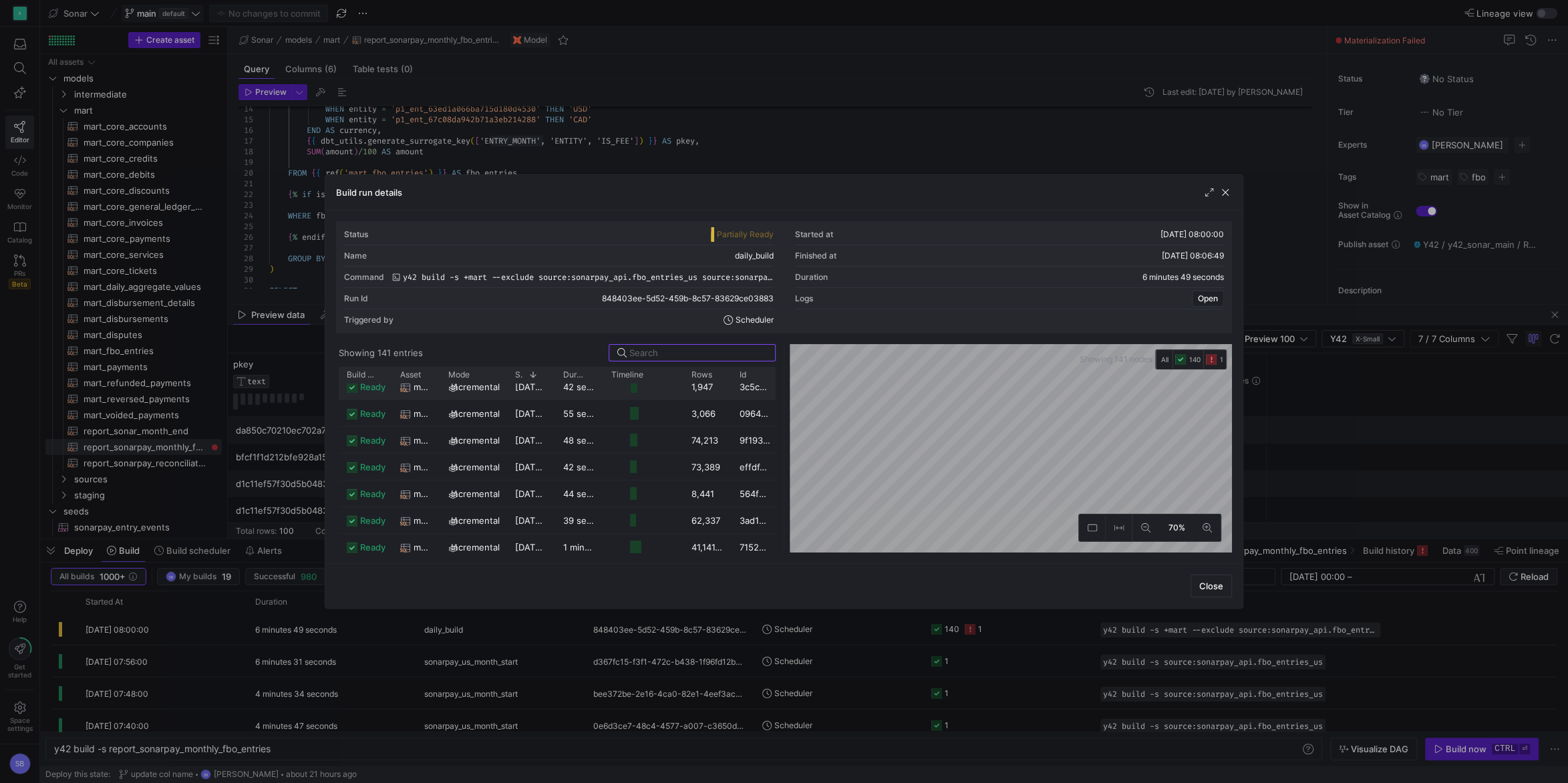
scroll to position [562, 0]
click at [610, 426] on div at bounding box center [643, 423] width 80 height 26
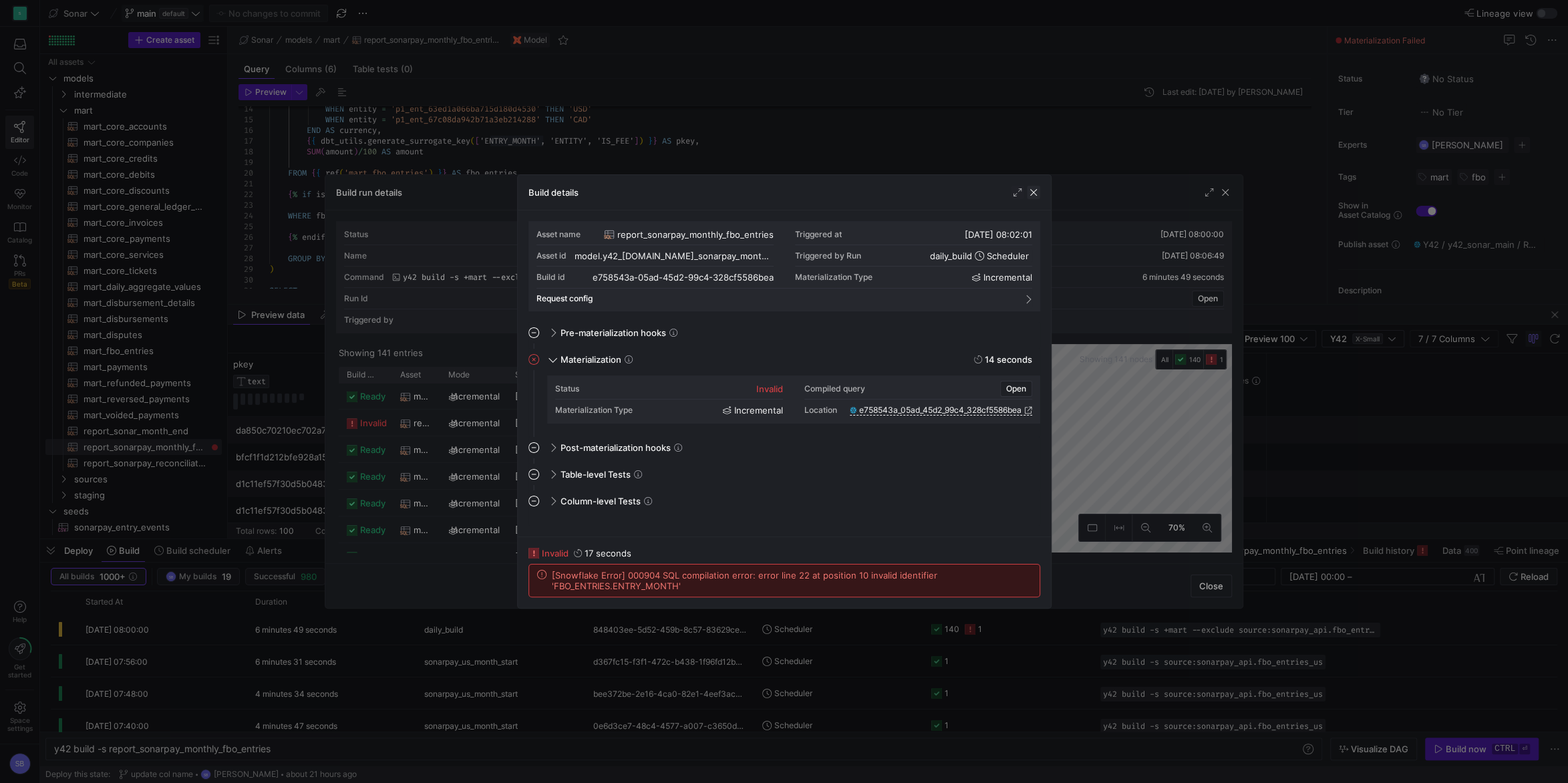
click at [1031, 195] on span "button" at bounding box center [1034, 193] width 14 height 14
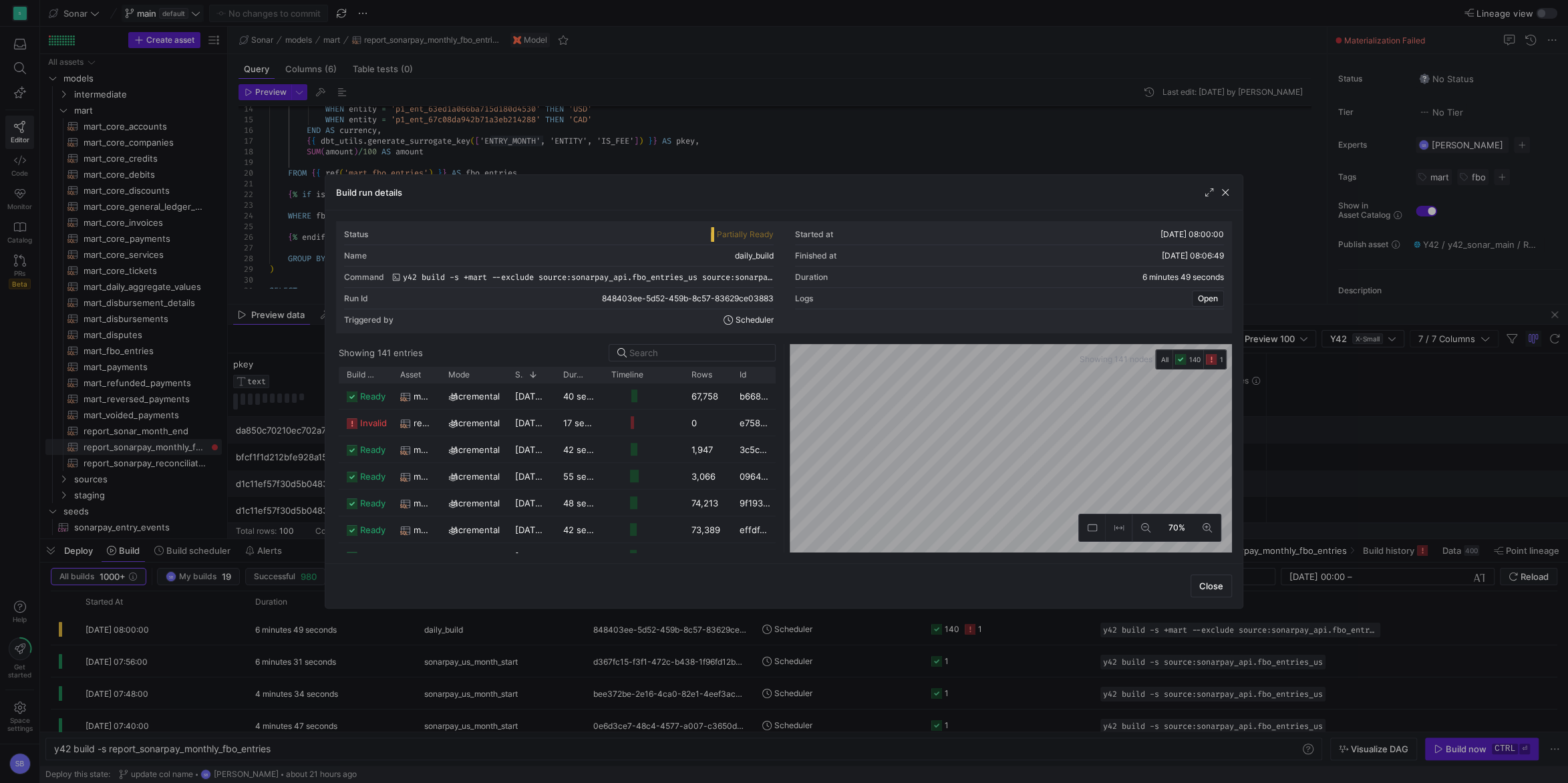
click at [1232, 192] on div "Build run details" at bounding box center [784, 193] width 917 height 35
click at [1230, 191] on span "button" at bounding box center [1225, 193] width 14 height 14
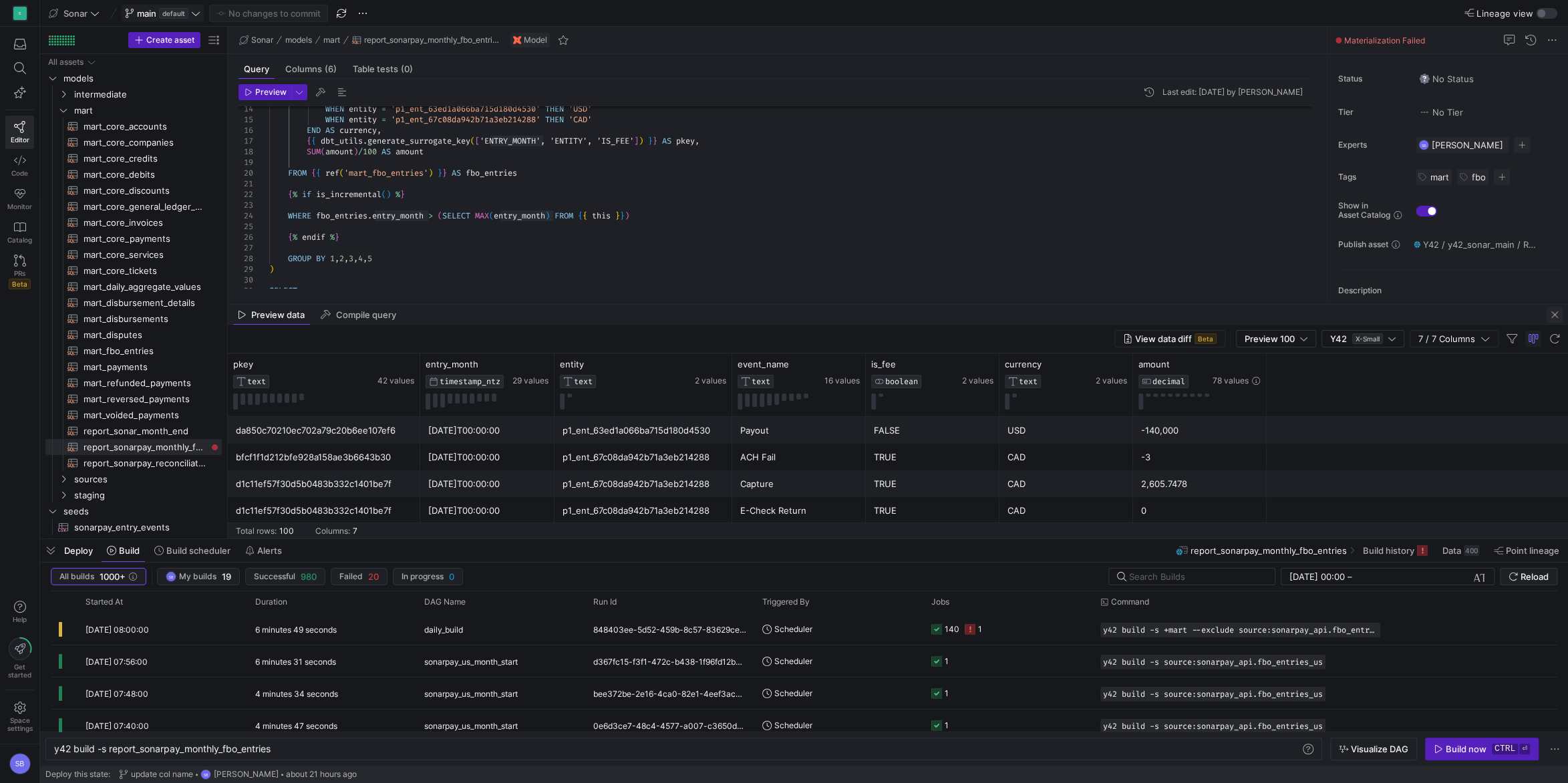
click at [1554, 313] on span "button" at bounding box center [1555, 315] width 16 height 16
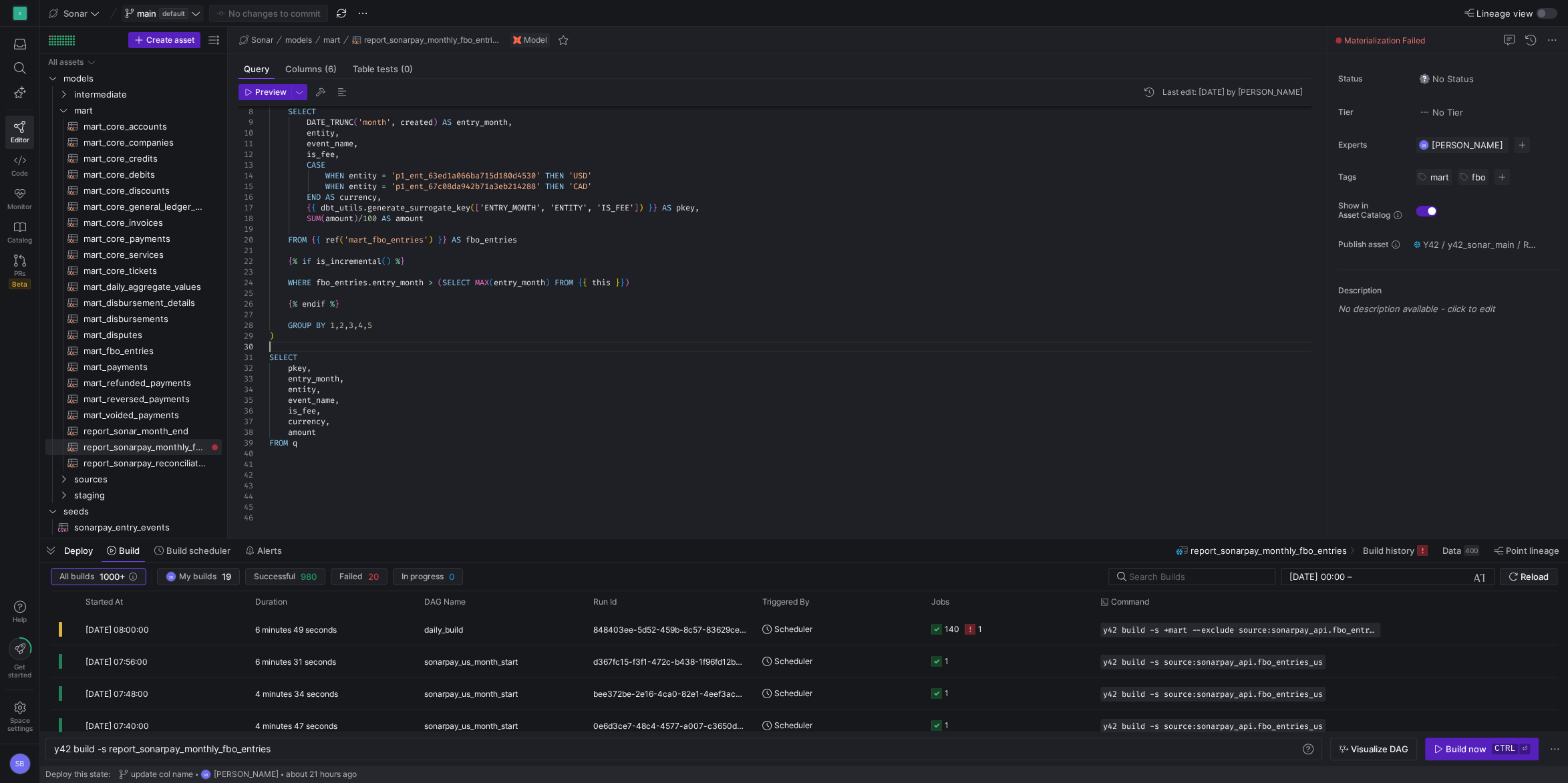
click at [504, 350] on div "WHEN entity = 'p1_ent_63ed1a066ba715d180d4530' THEN 'USD' WHEN entity = 'p1_ent…" at bounding box center [795, 271] width 1052 height 502
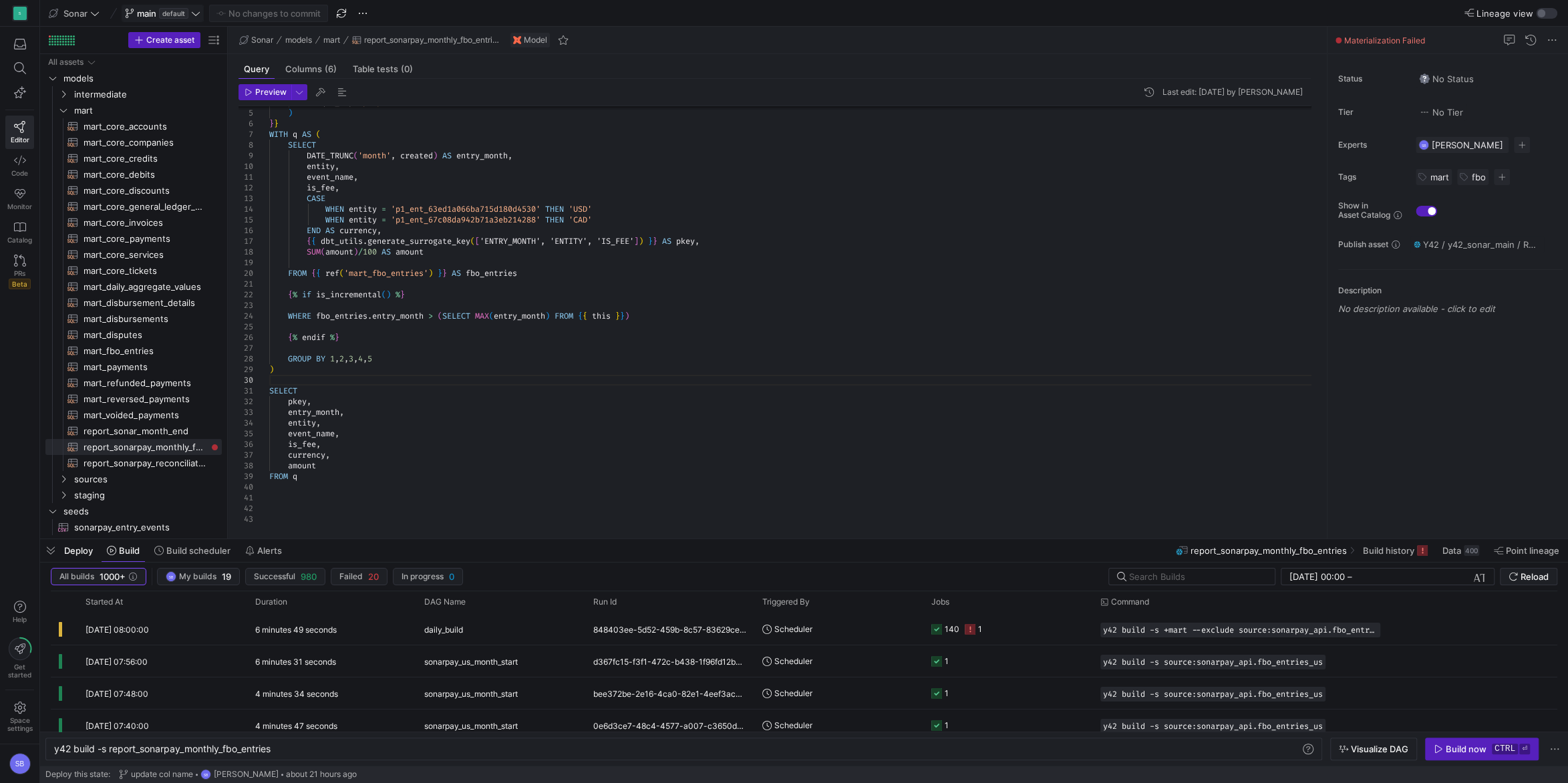
click at [374, 316] on div "WHEN entity = 'p1_ent_63ed1a066ba715d180d4530' THEN 'USD' WHEN entity = 'p1_ent…" at bounding box center [795, 305] width 1052 height 502
click at [261, 99] on span "button" at bounding box center [264, 93] width 51 height 15
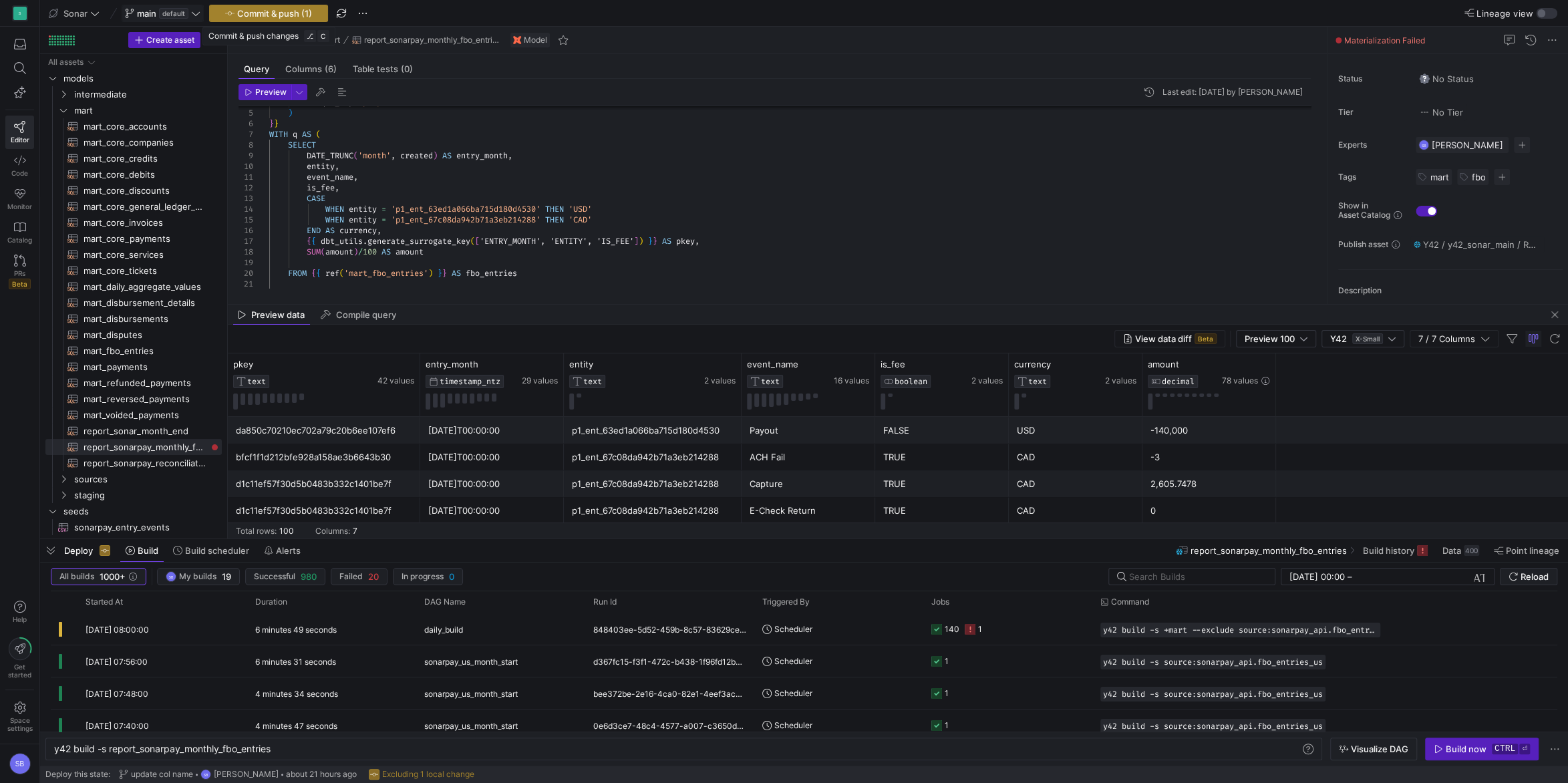
click at [277, 17] on span "Commit & push (1)" at bounding box center [275, 14] width 75 height 11
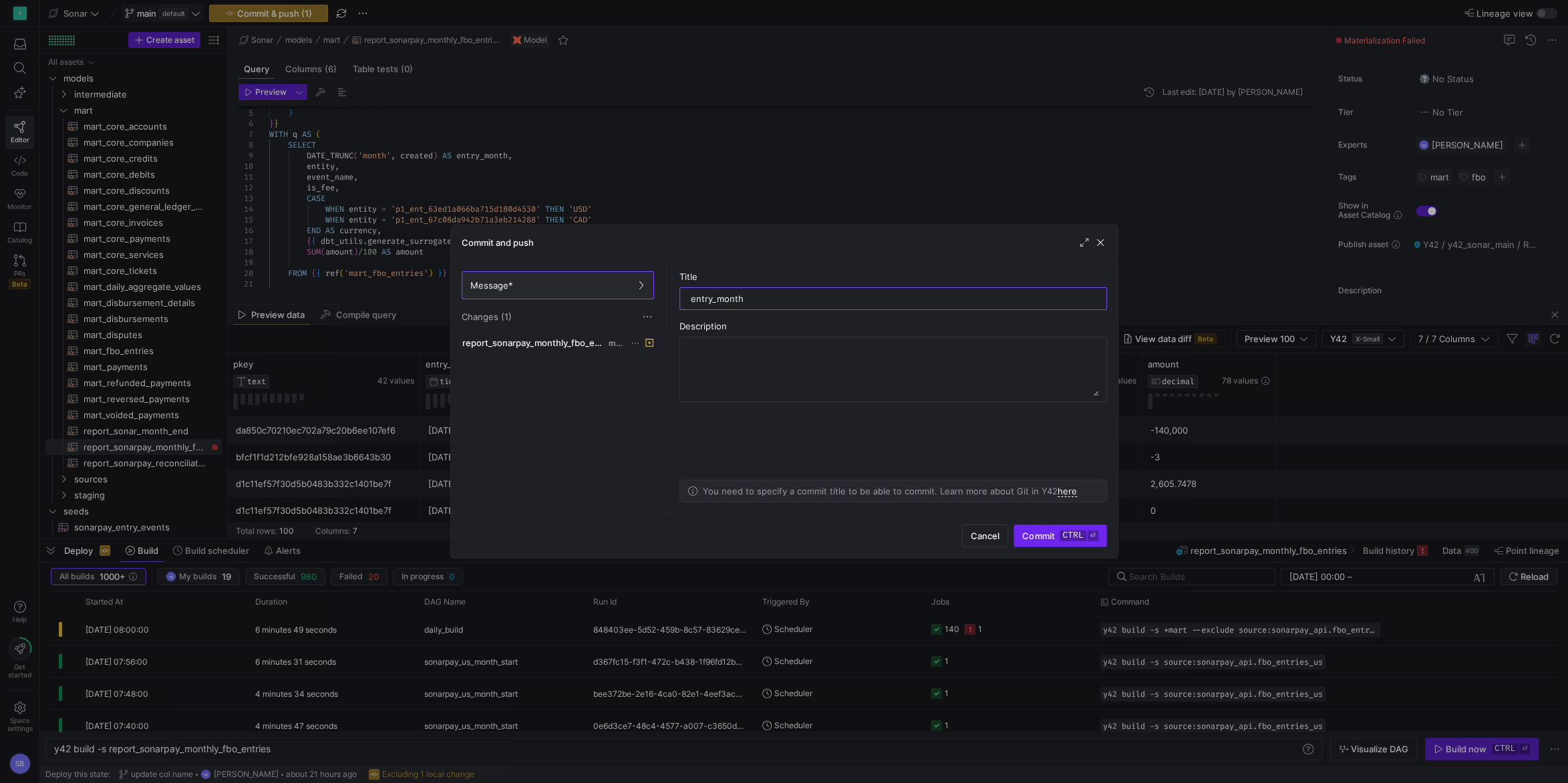
type input "entry_month"
click at [1059, 541] on span "Commit ctrl ⏎" at bounding box center [1060, 536] width 76 height 11
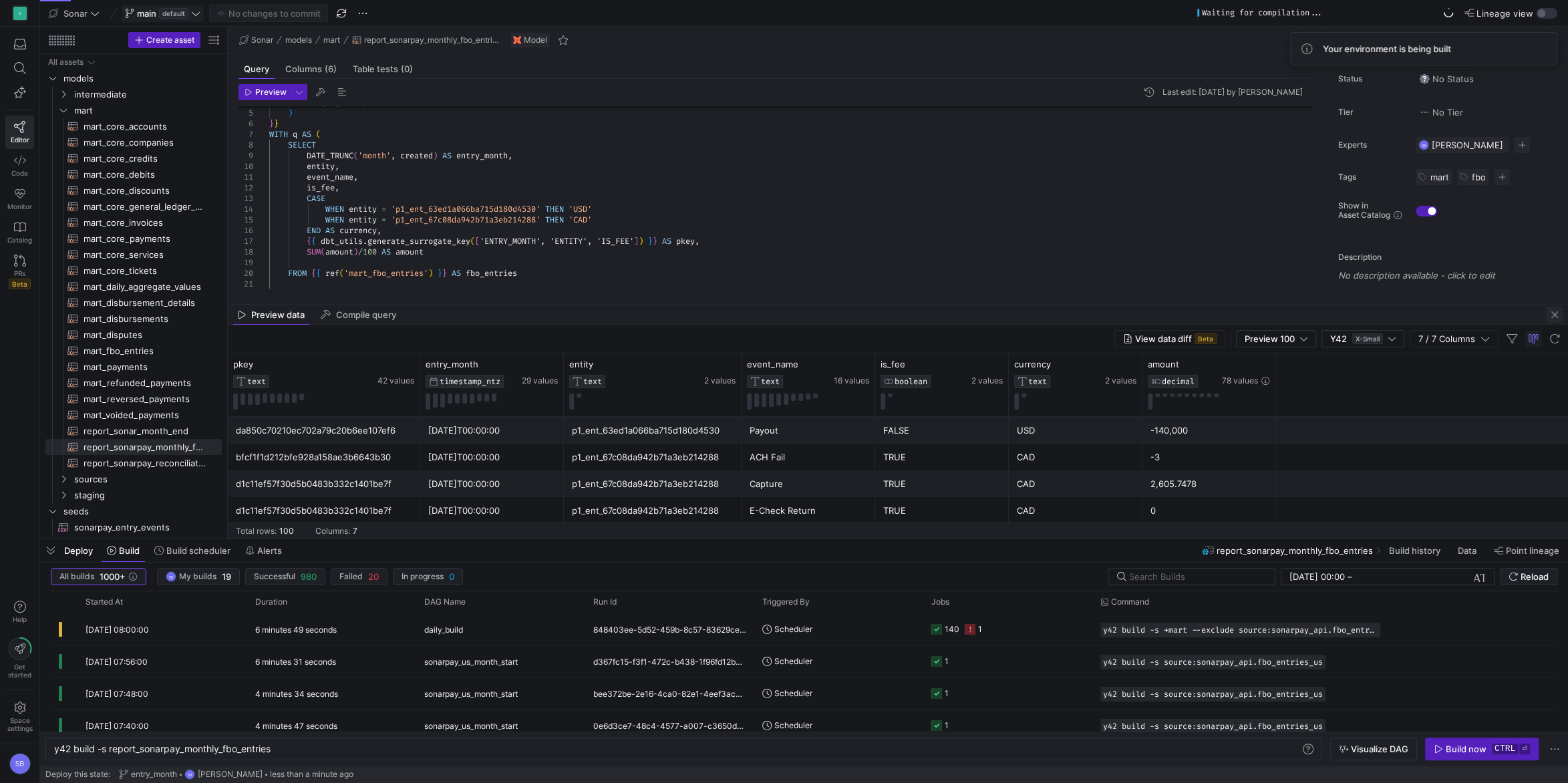
click at [1554, 314] on span "button" at bounding box center [1555, 315] width 16 height 16
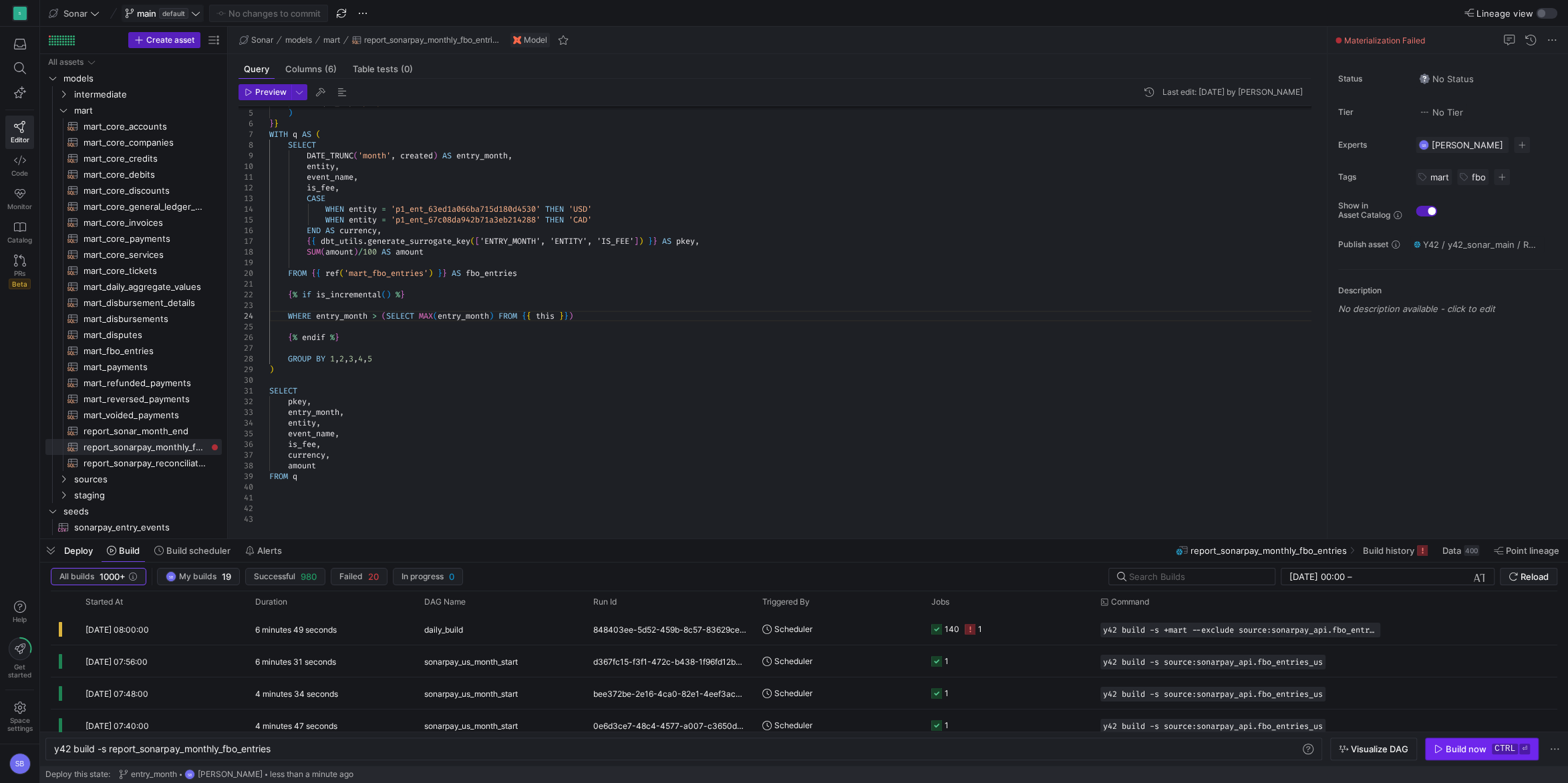
click at [1459, 748] on div "Build now" at bounding box center [1466, 749] width 41 height 11
click at [164, 18] on div "main default" at bounding box center [162, 14] width 51 height 11
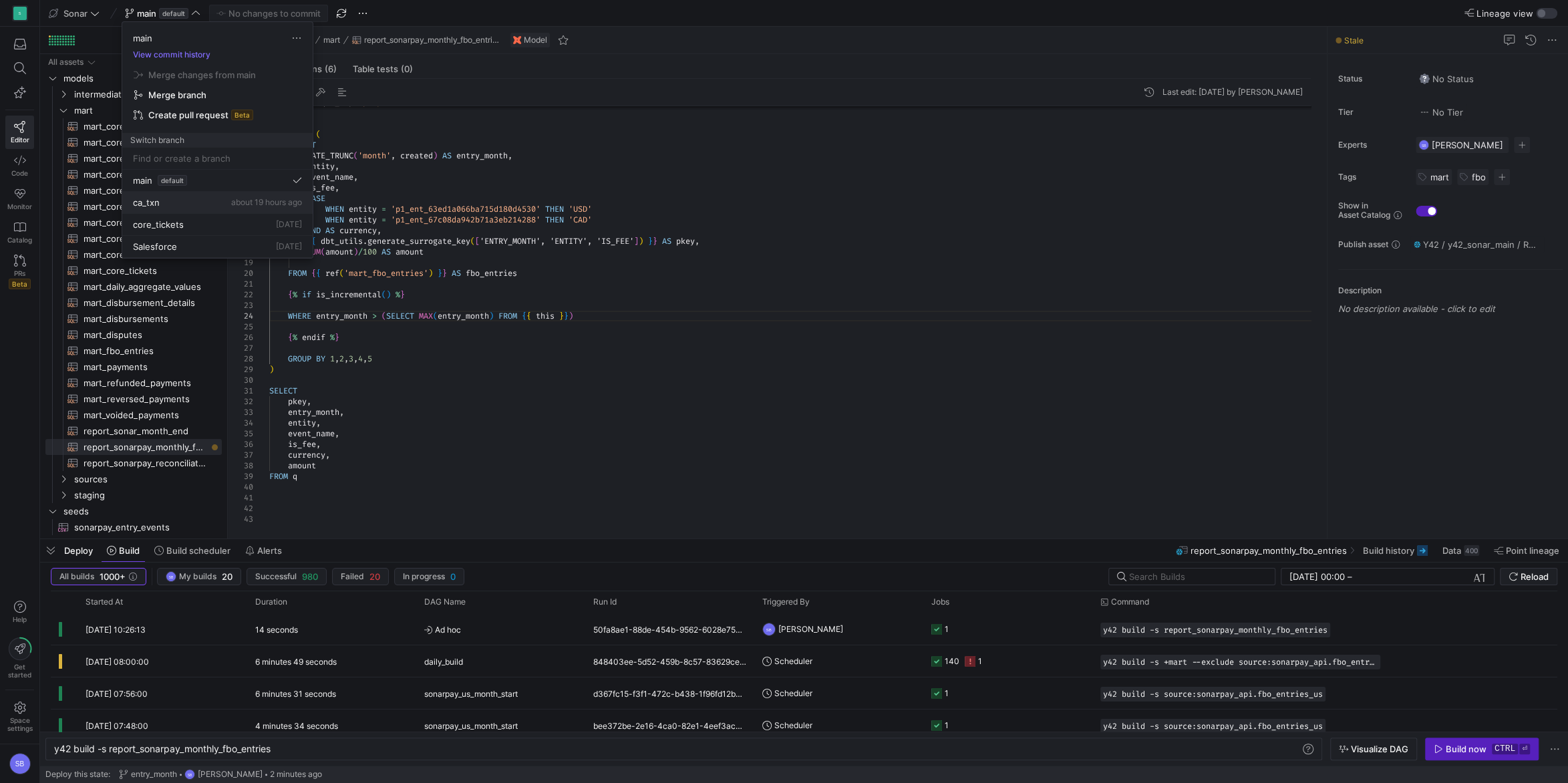
click at [156, 202] on span "ca_txn" at bounding box center [146, 202] width 27 height 11
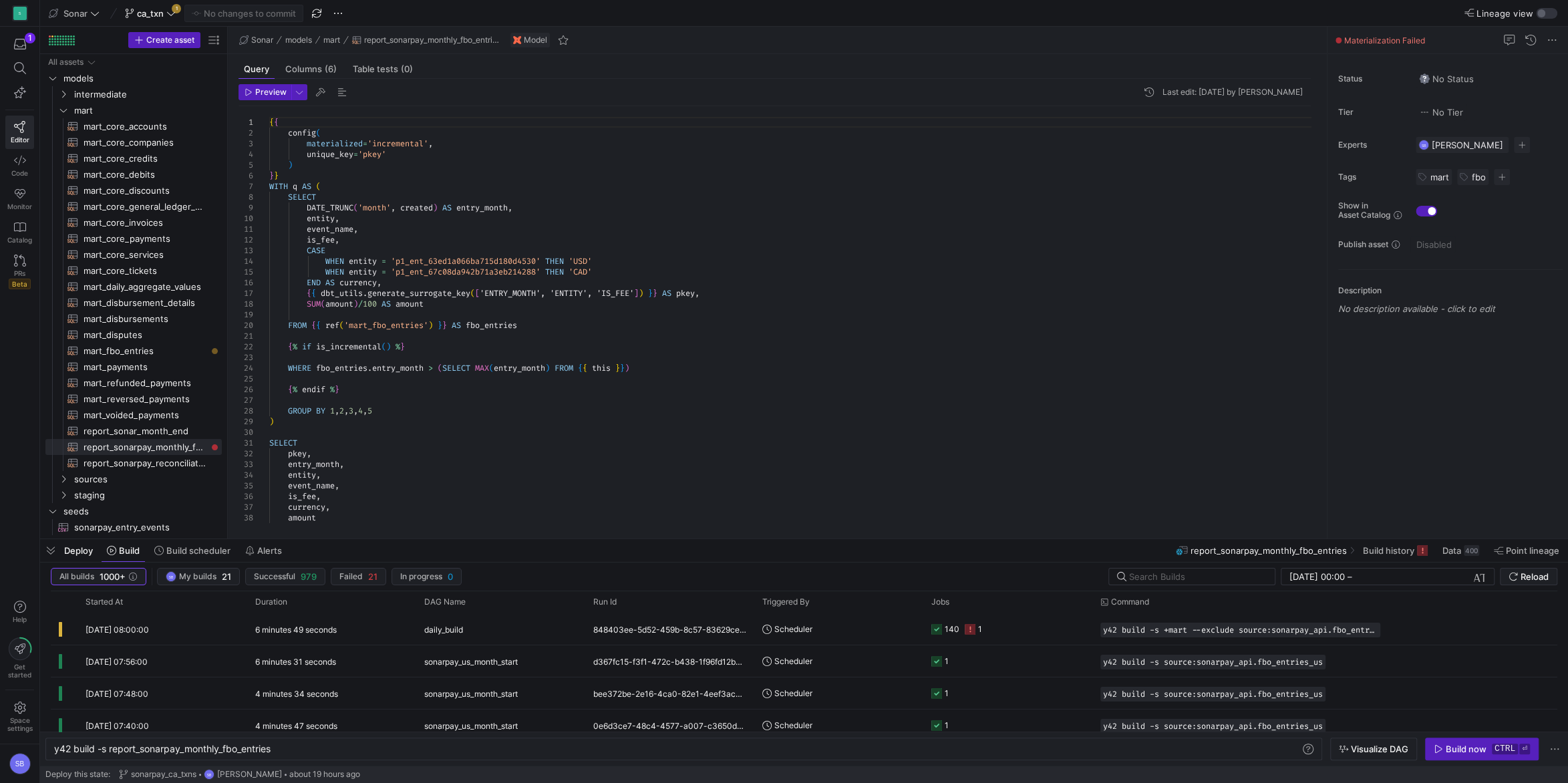
click at [174, 15] on icon at bounding box center [171, 14] width 10 height 10
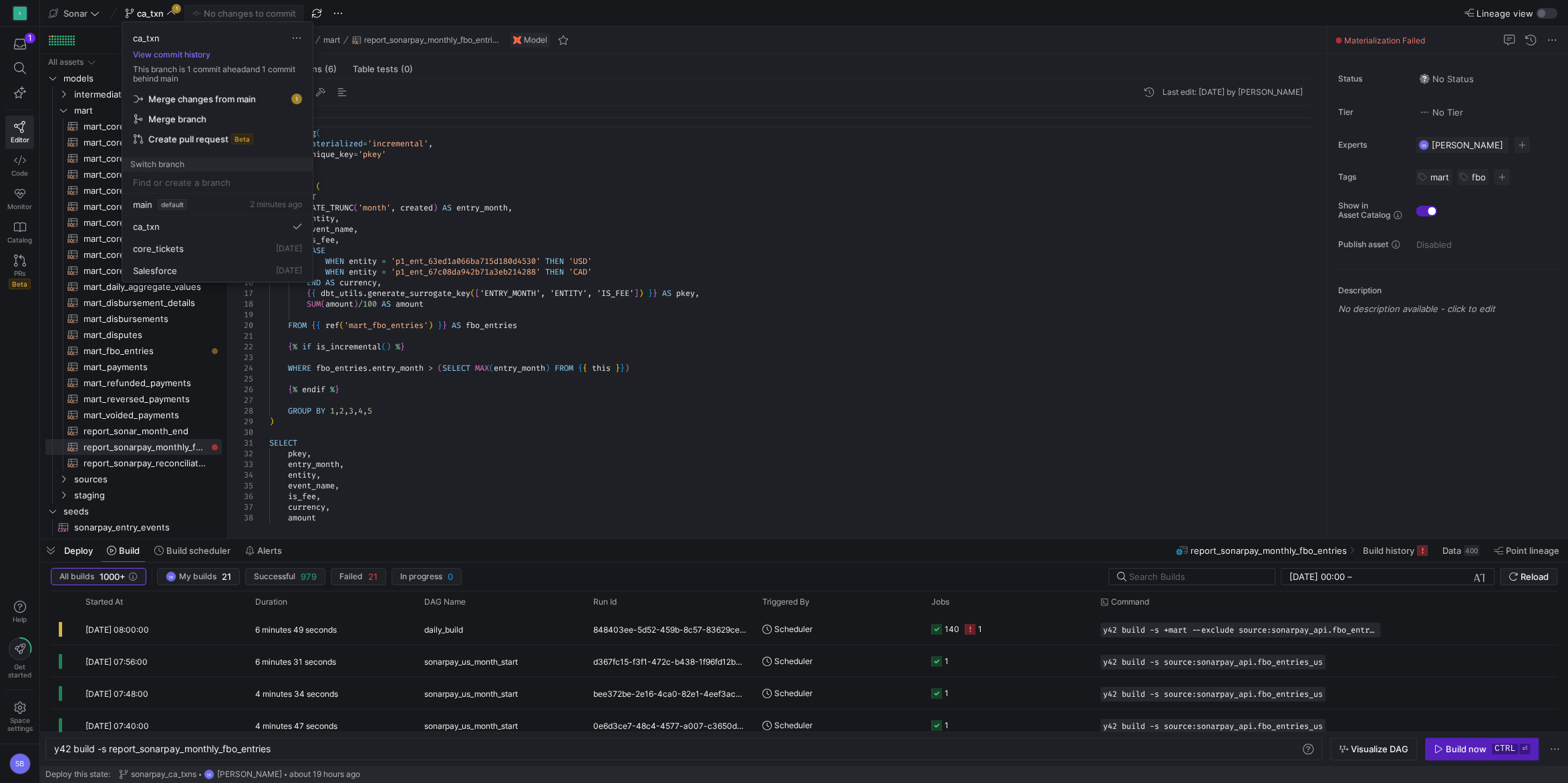
click at [196, 97] on span "Merge changes from main" at bounding box center [202, 99] width 108 height 11
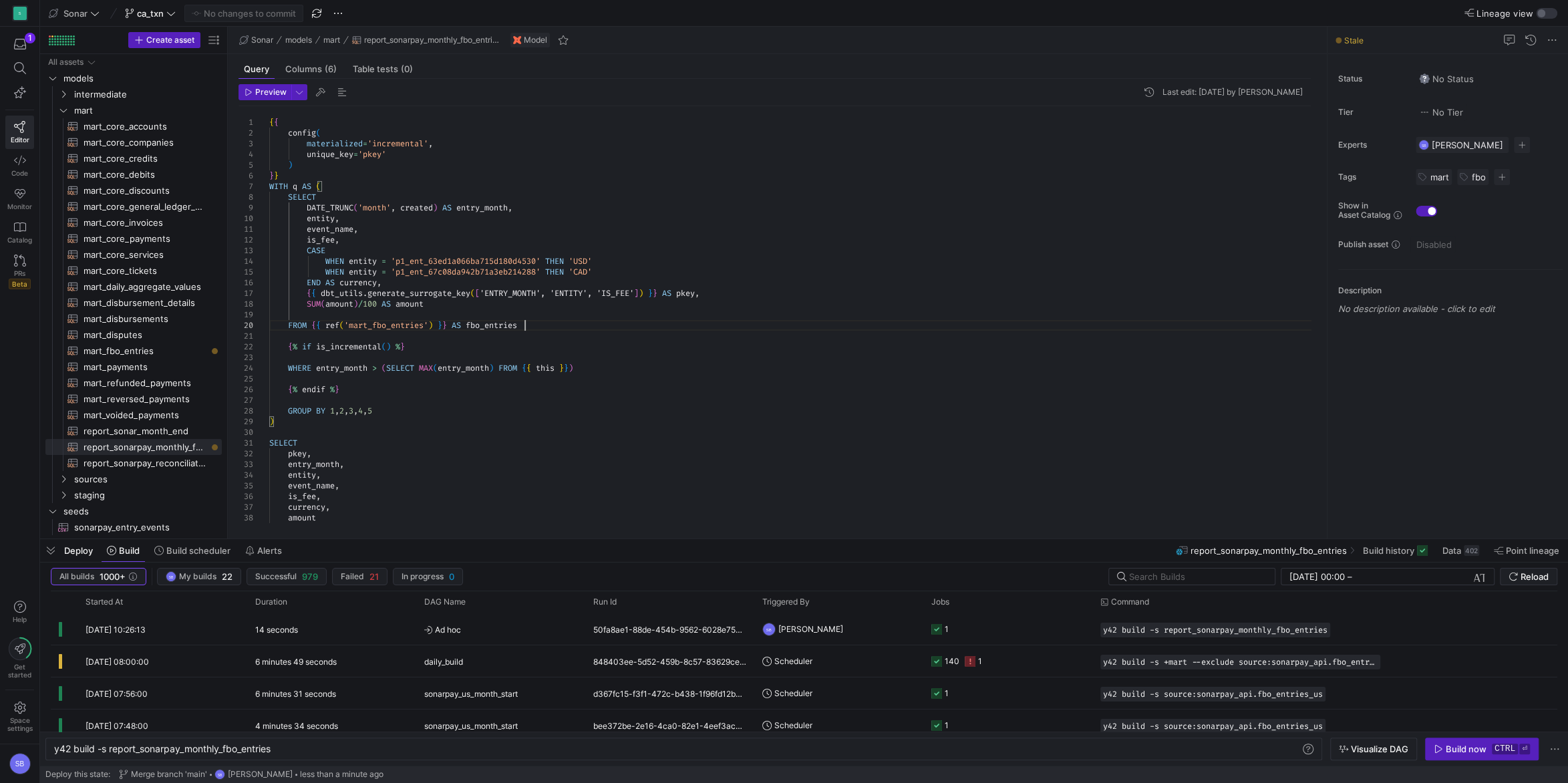
click at [600, 328] on div "{ { config ( materialized = 'incremental' , unique_key = 'pkey' ) } } WITH q AS…" at bounding box center [795, 357] width 1052 height 502
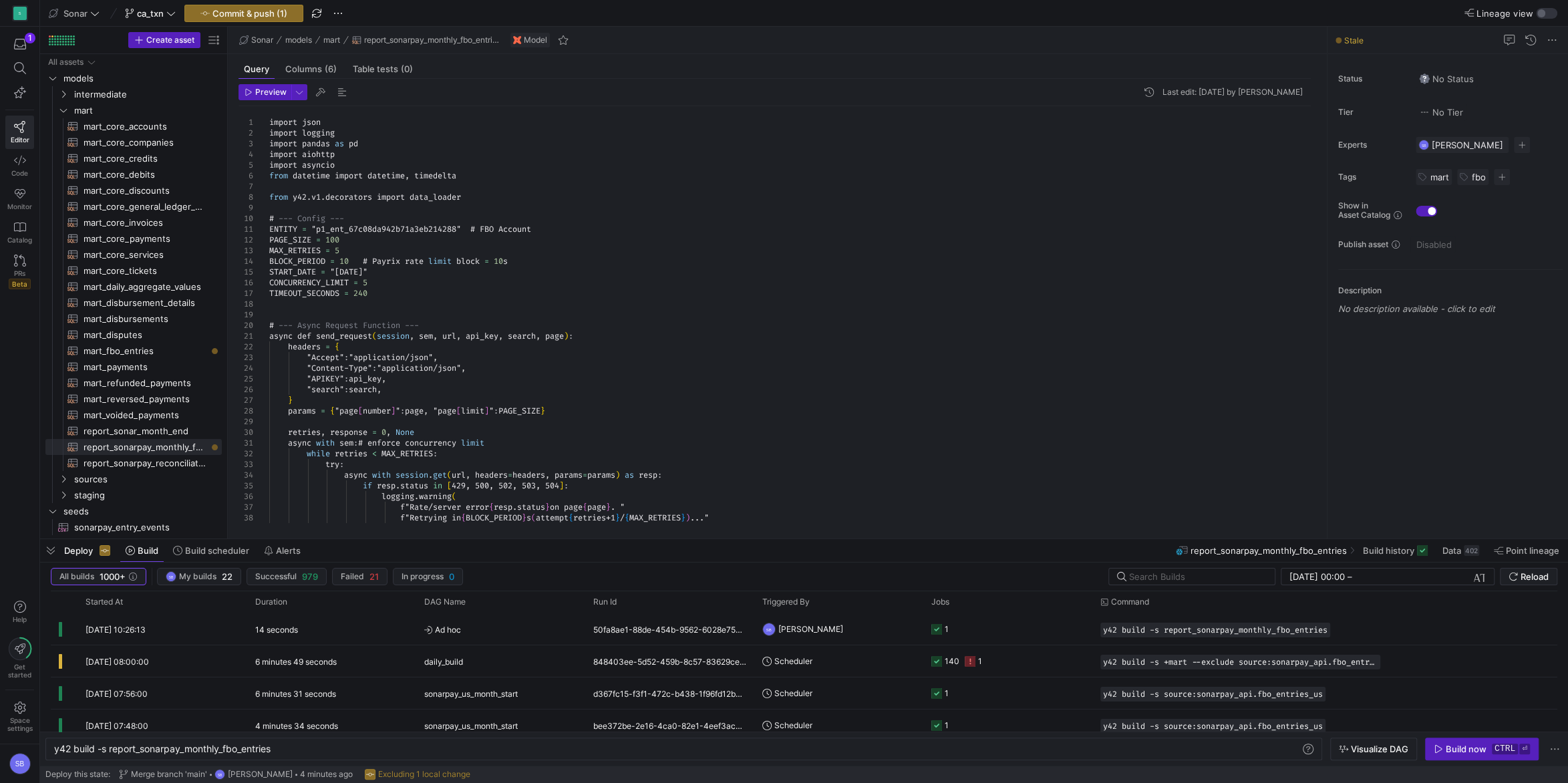
click at [1312, 113] on div at bounding box center [1317, 157] width 10 height 101
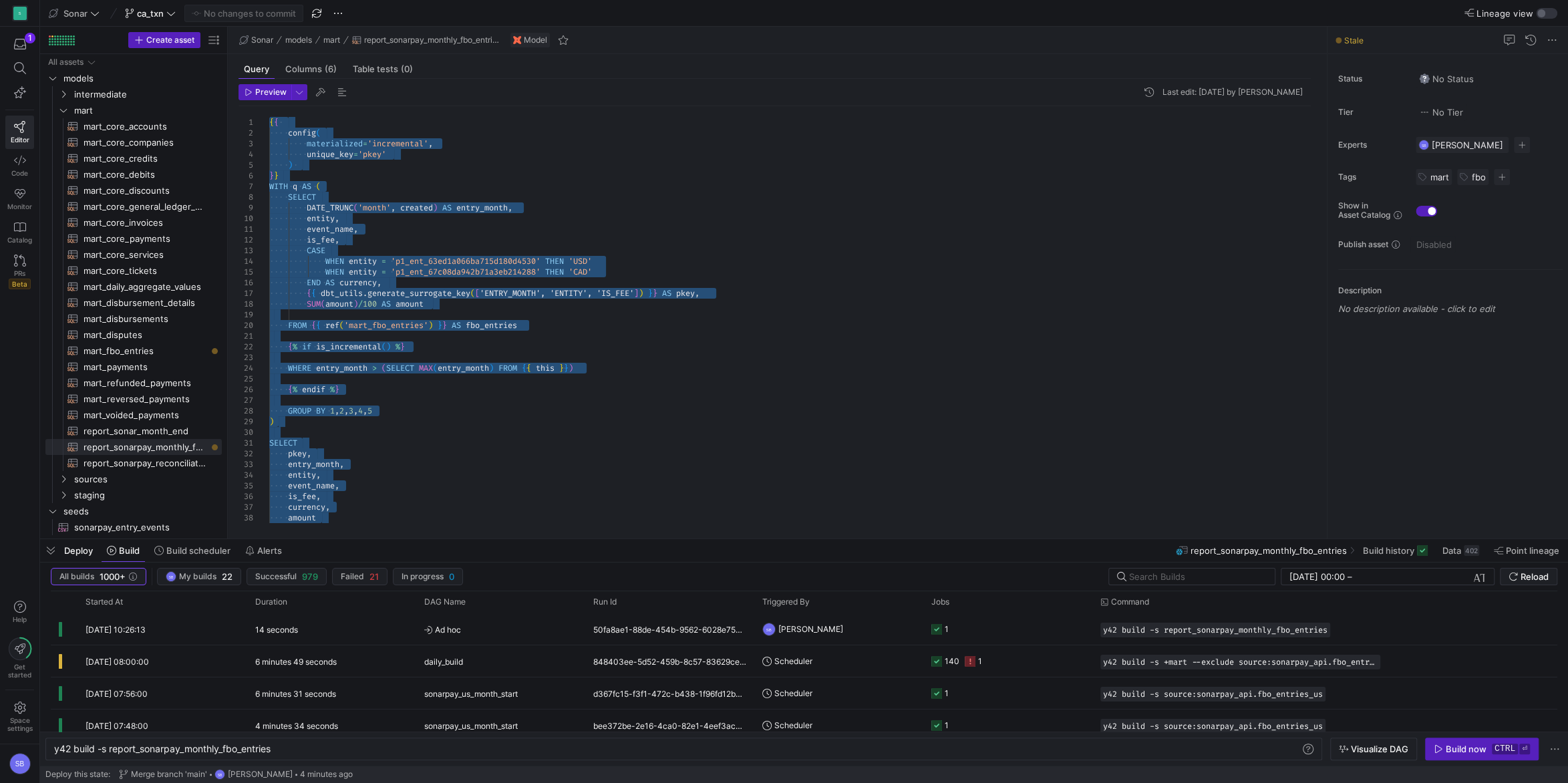
click at [1312, 106] on div at bounding box center [1317, 279] width 10 height 346
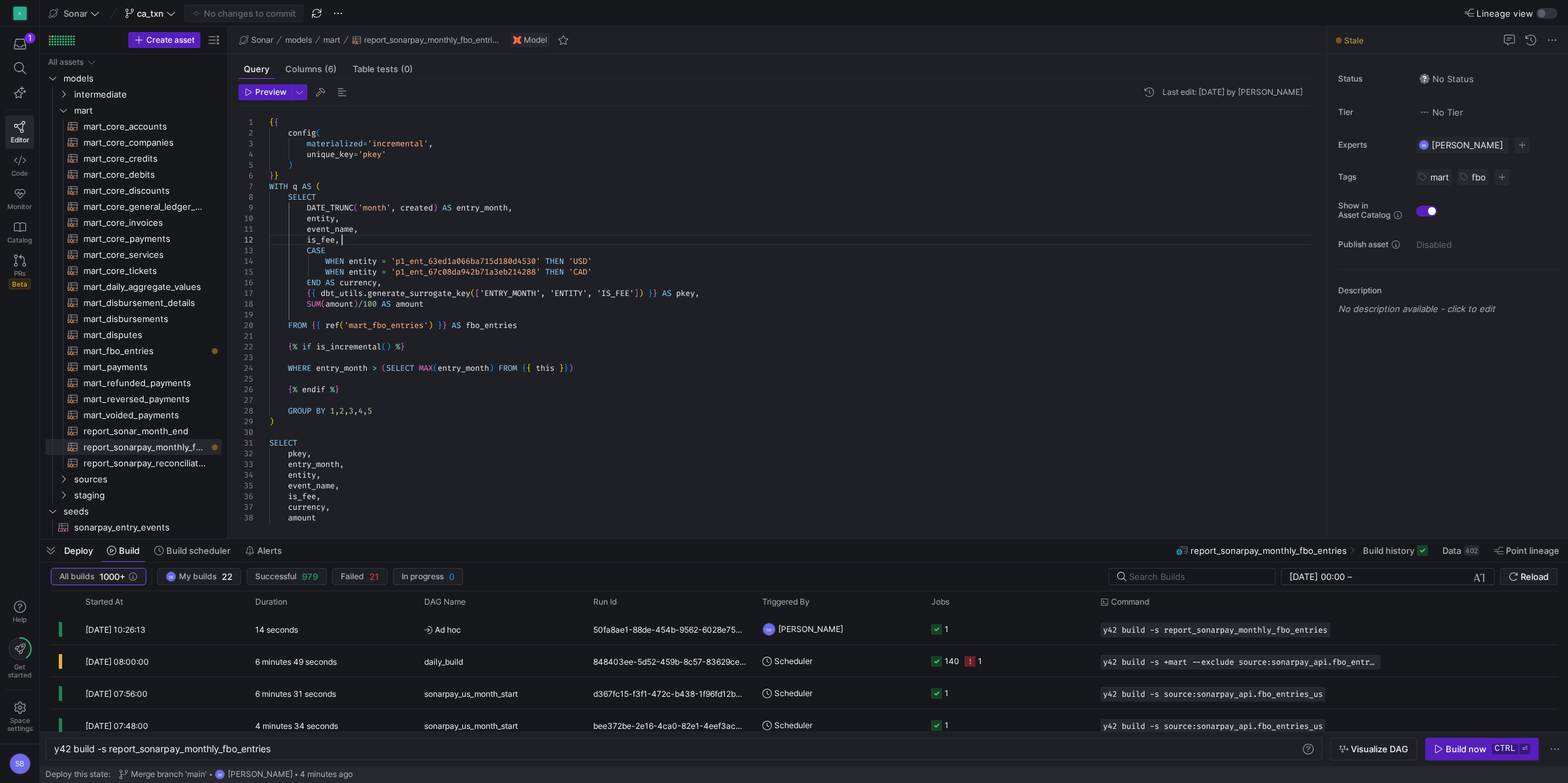
click at [991, 234] on div "is_fee , currency , amount ) SELECT pkey , entry_month , entity , event_name , …" at bounding box center [795, 357] width 1052 height 502
click at [68, 478] on icon "Press SPACE to select this row." at bounding box center [63, 478] width 10 height 8
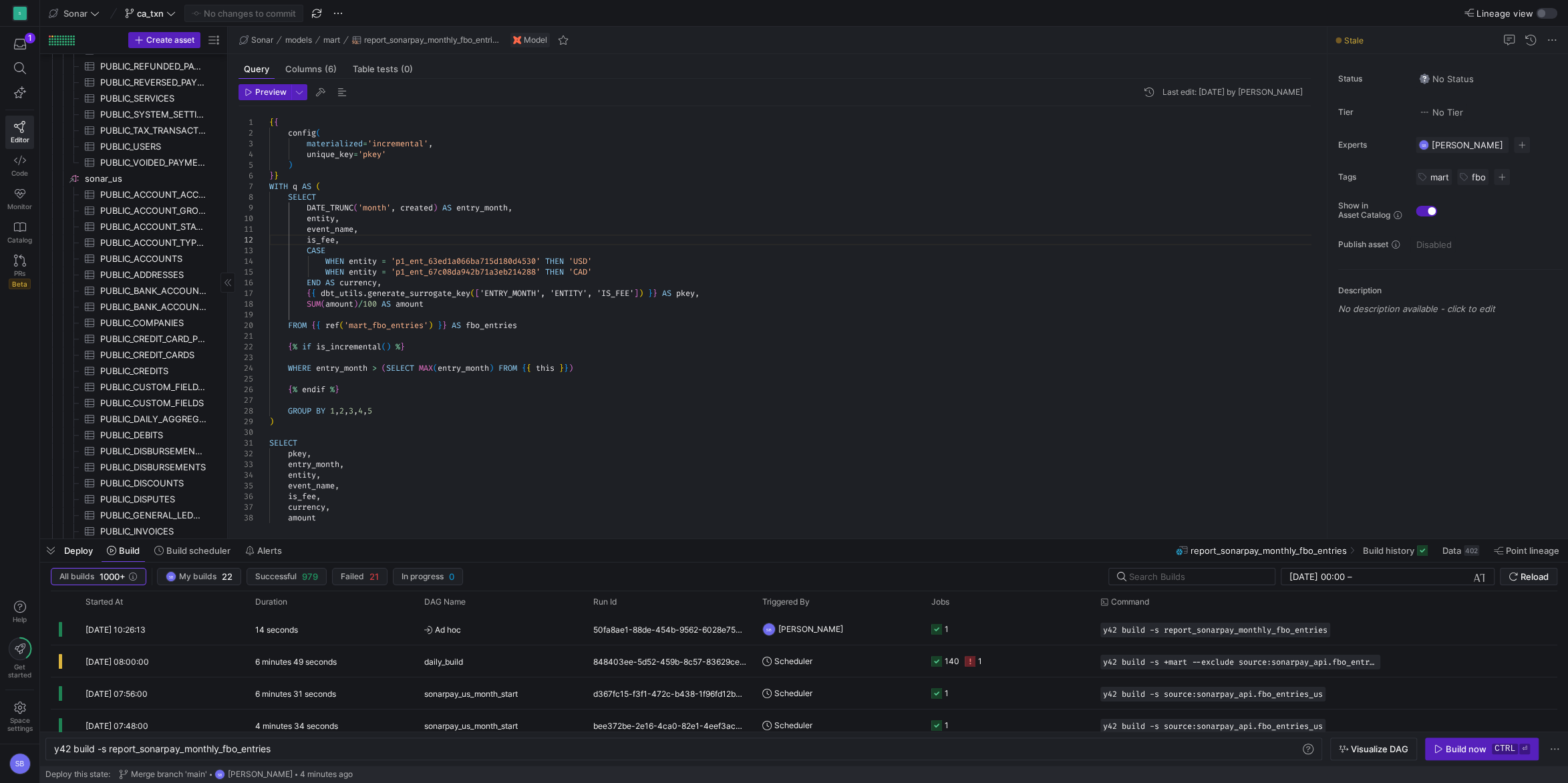
scroll to position [1167, 0]
click at [133, 438] on span "sonarpay_ca_api​​​​​​​​" at bounding box center [153, 446] width 135 height 16
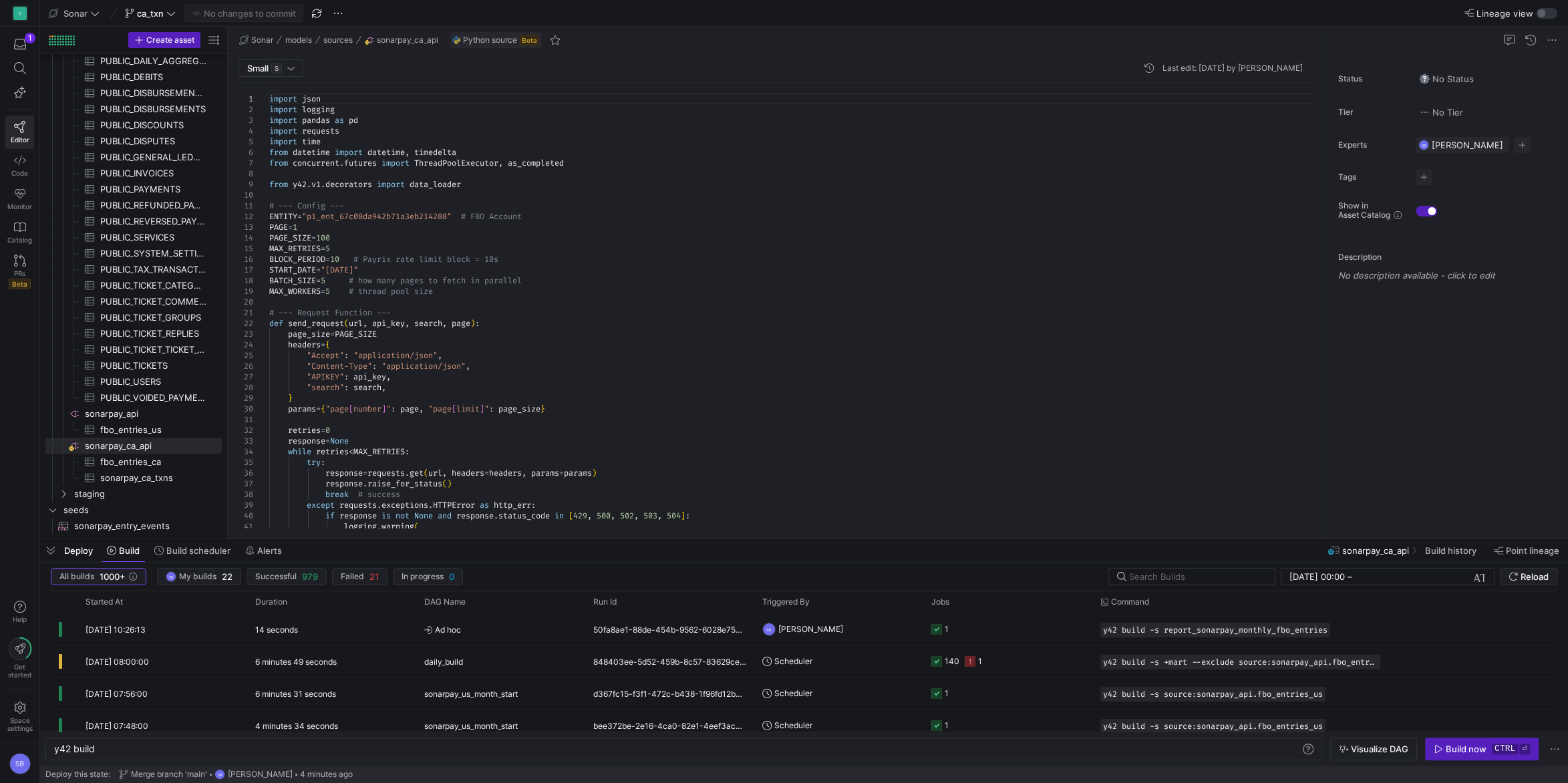
scroll to position [1086, 0]
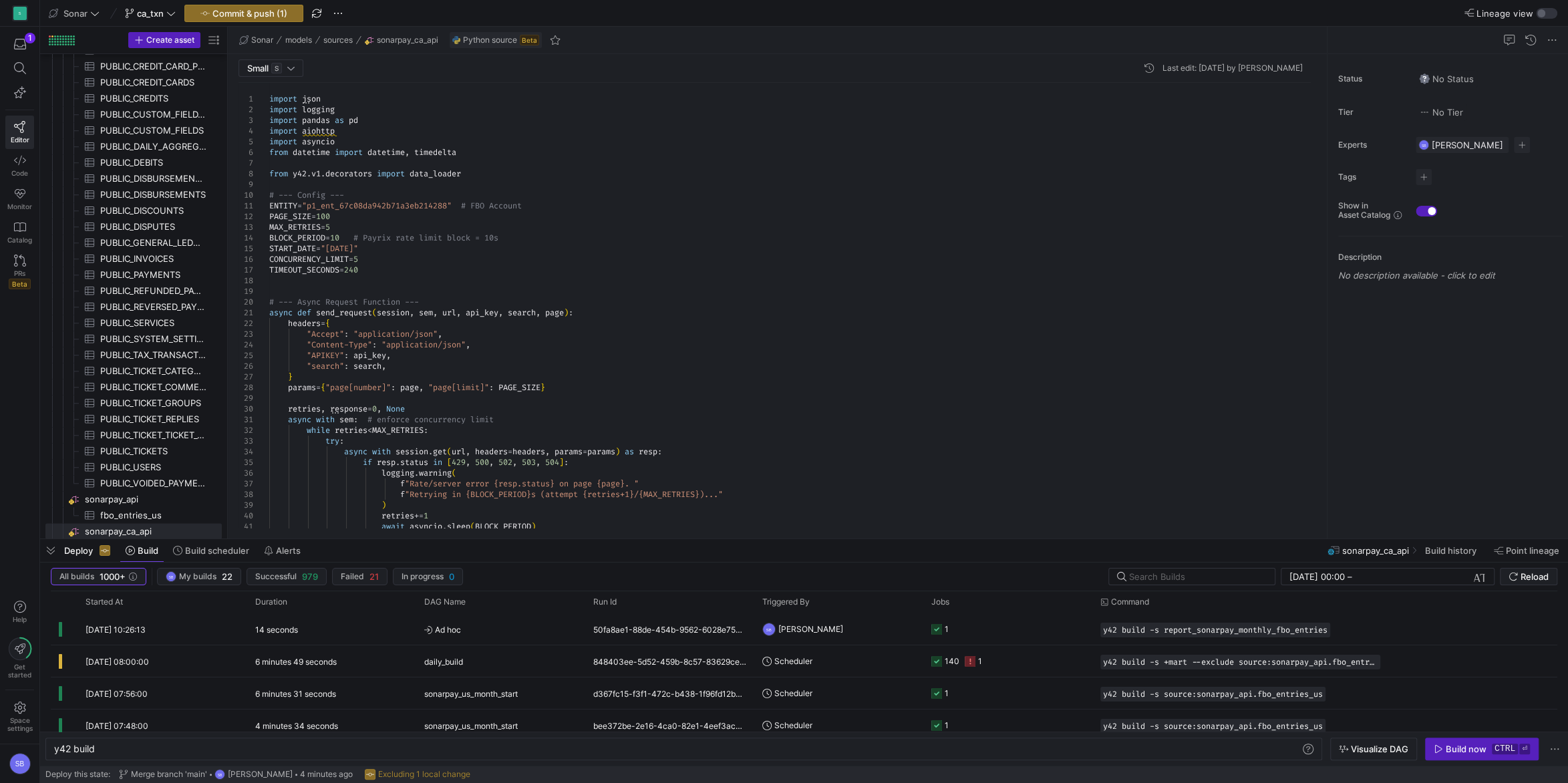
click at [1312, 85] on div at bounding box center [1317, 140] width 10 height 114
click at [21, 159] on icon at bounding box center [20, 160] width 12 height 12
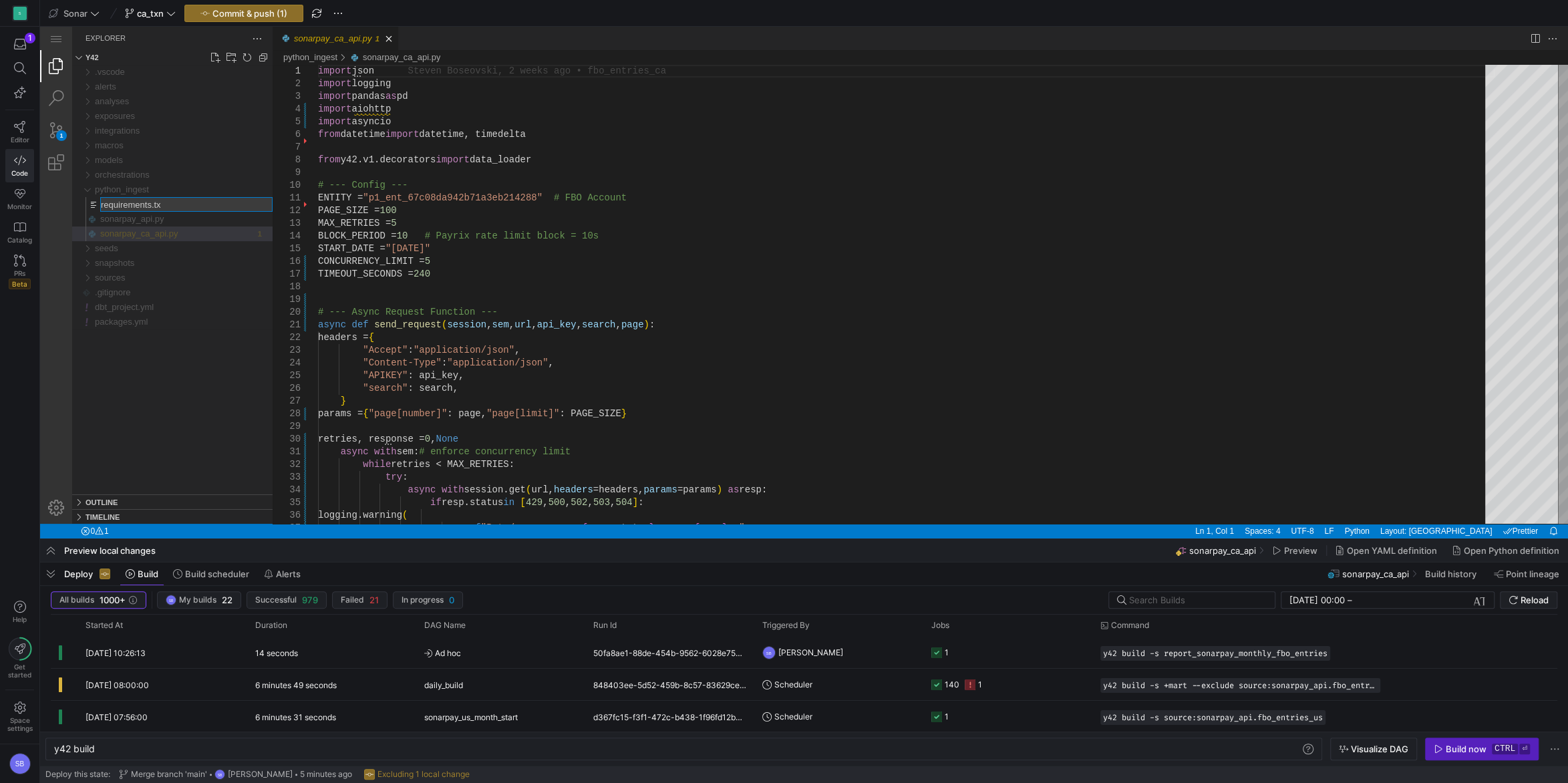
type input "requirements.txt"
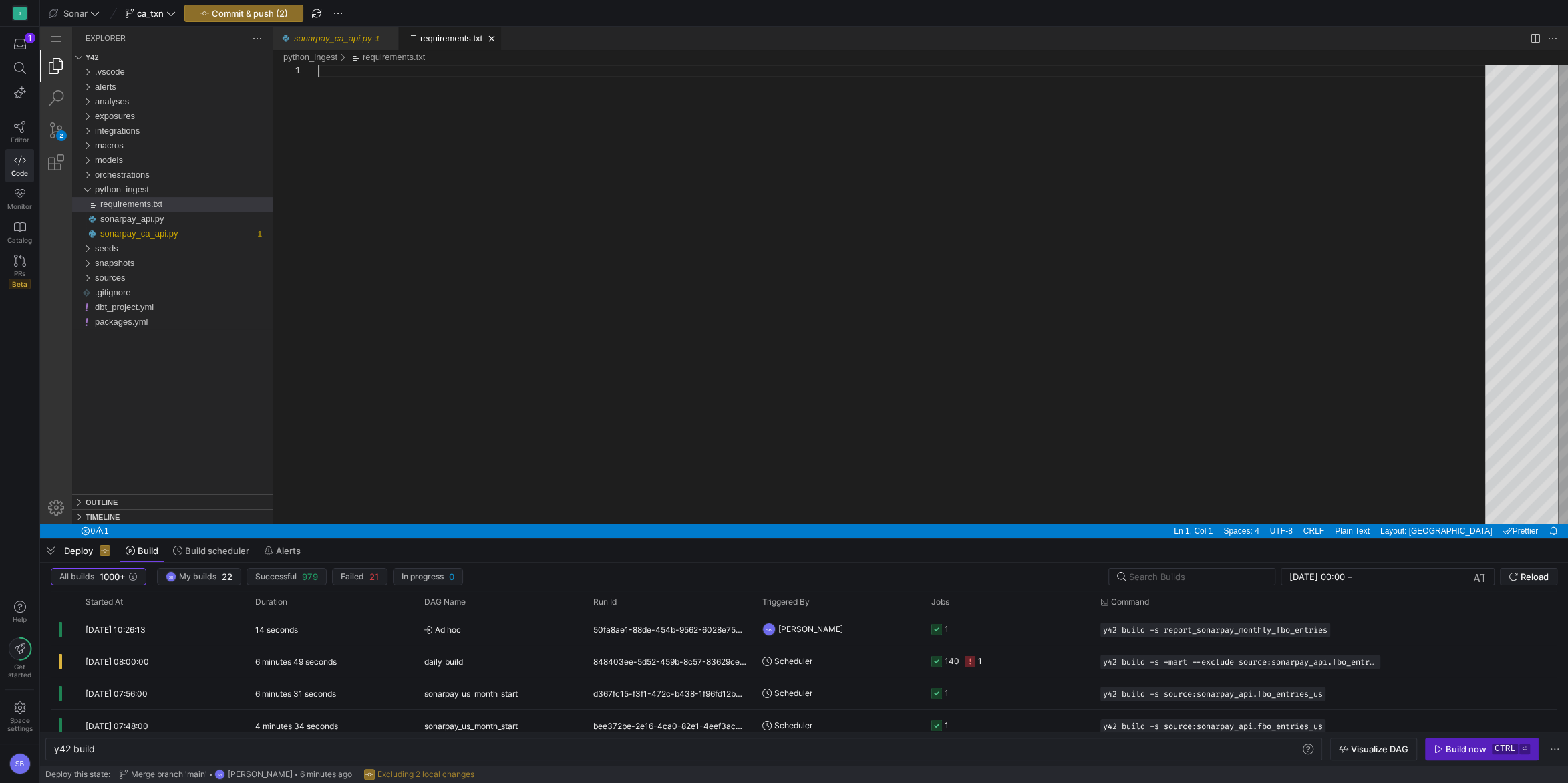
click at [412, 114] on div "requirements.txt" at bounding box center [906, 294] width 1177 height 459
click at [180, 235] on div "sonarpay_ca_api.py" at bounding box center [177, 234] width 154 height 15
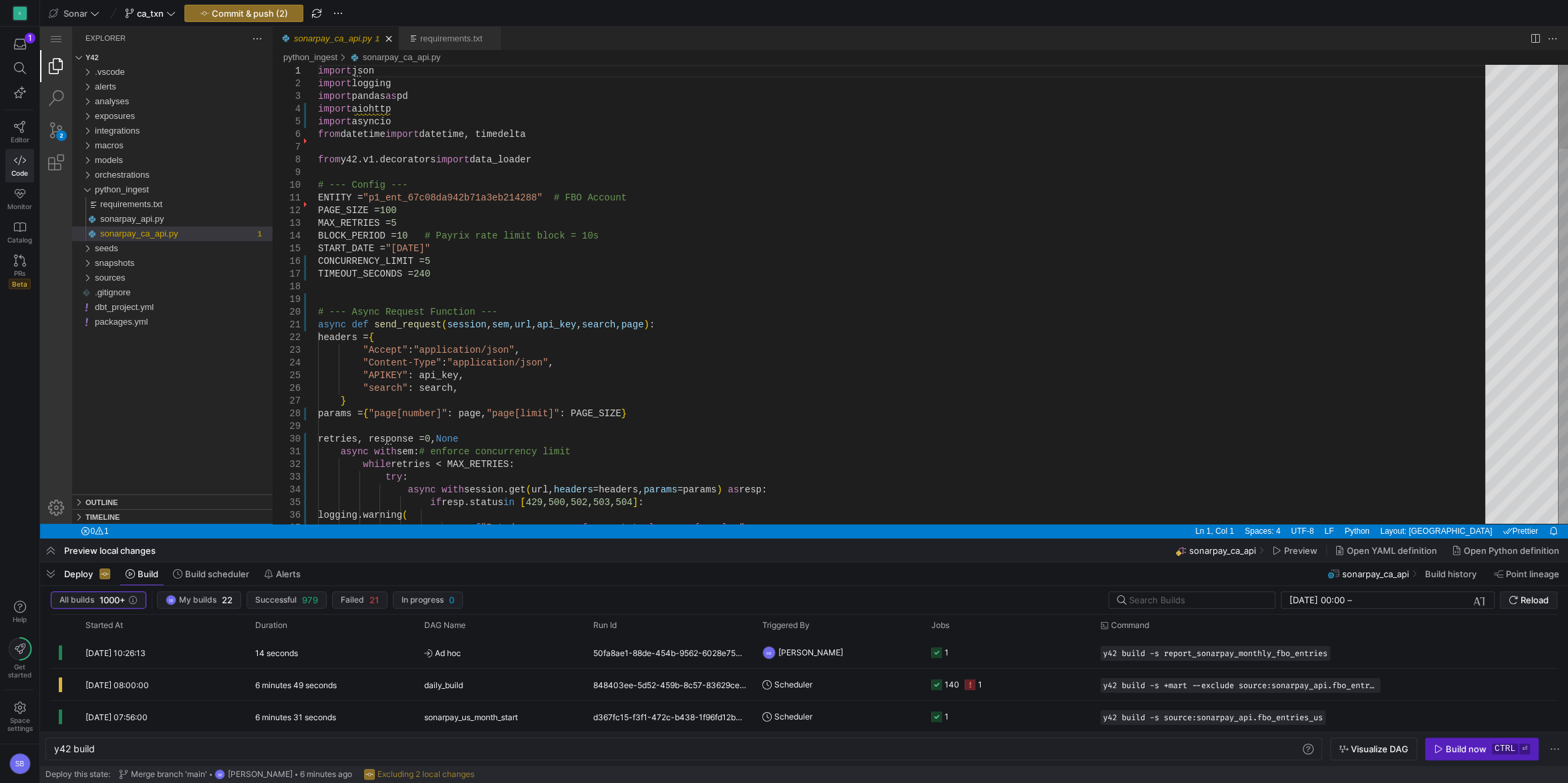
click at [149, 202] on span "requirements.txt" at bounding box center [131, 204] width 62 height 10
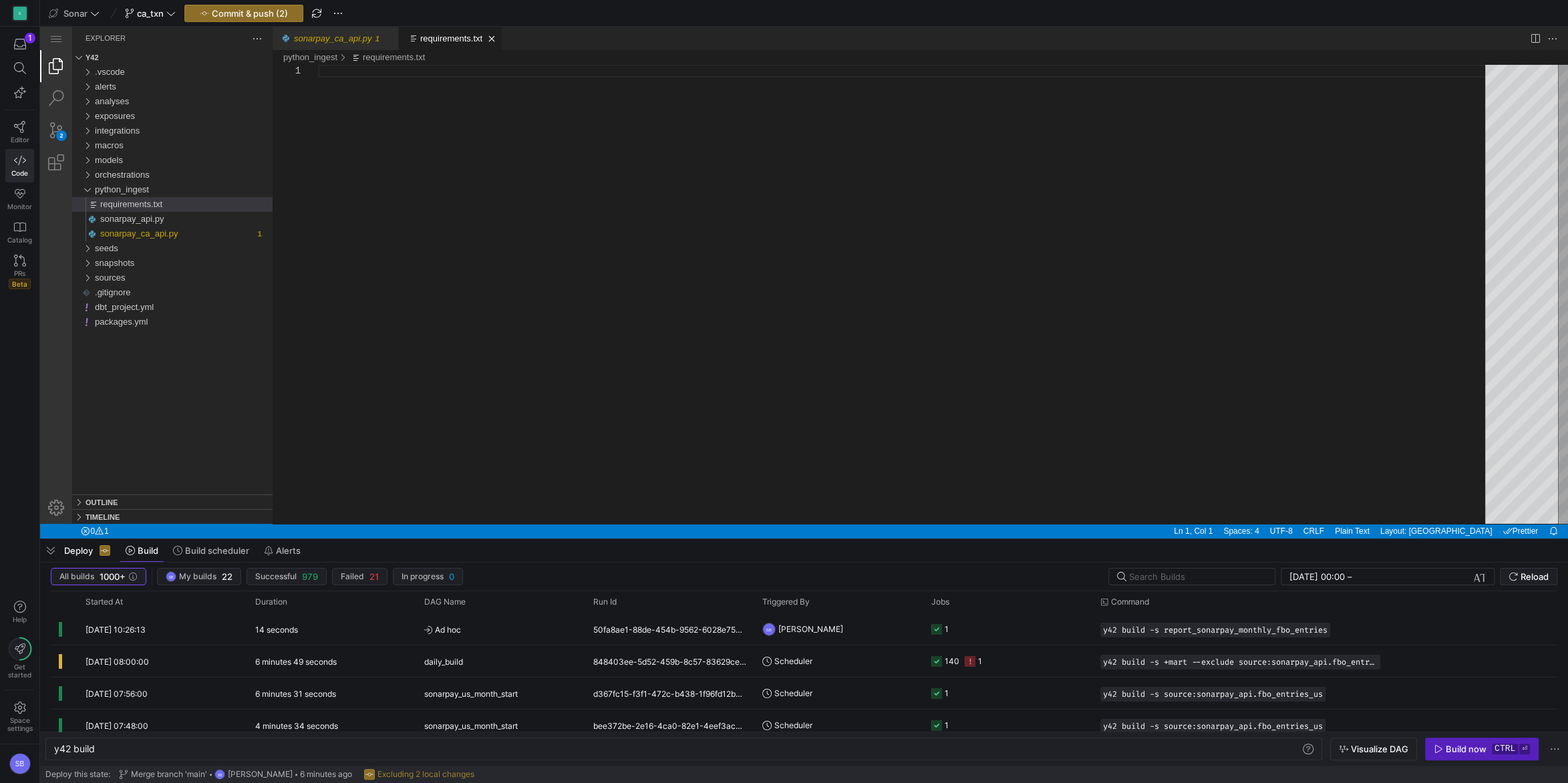
click at [426, 102] on div "requirements.txt" at bounding box center [906, 294] width 1177 height 459
click at [431, 153] on div "aiohttp" at bounding box center [906, 294] width 1177 height 459
click at [206, 230] on div "sonarpay_ca_api.py" at bounding box center [177, 234] width 154 height 15
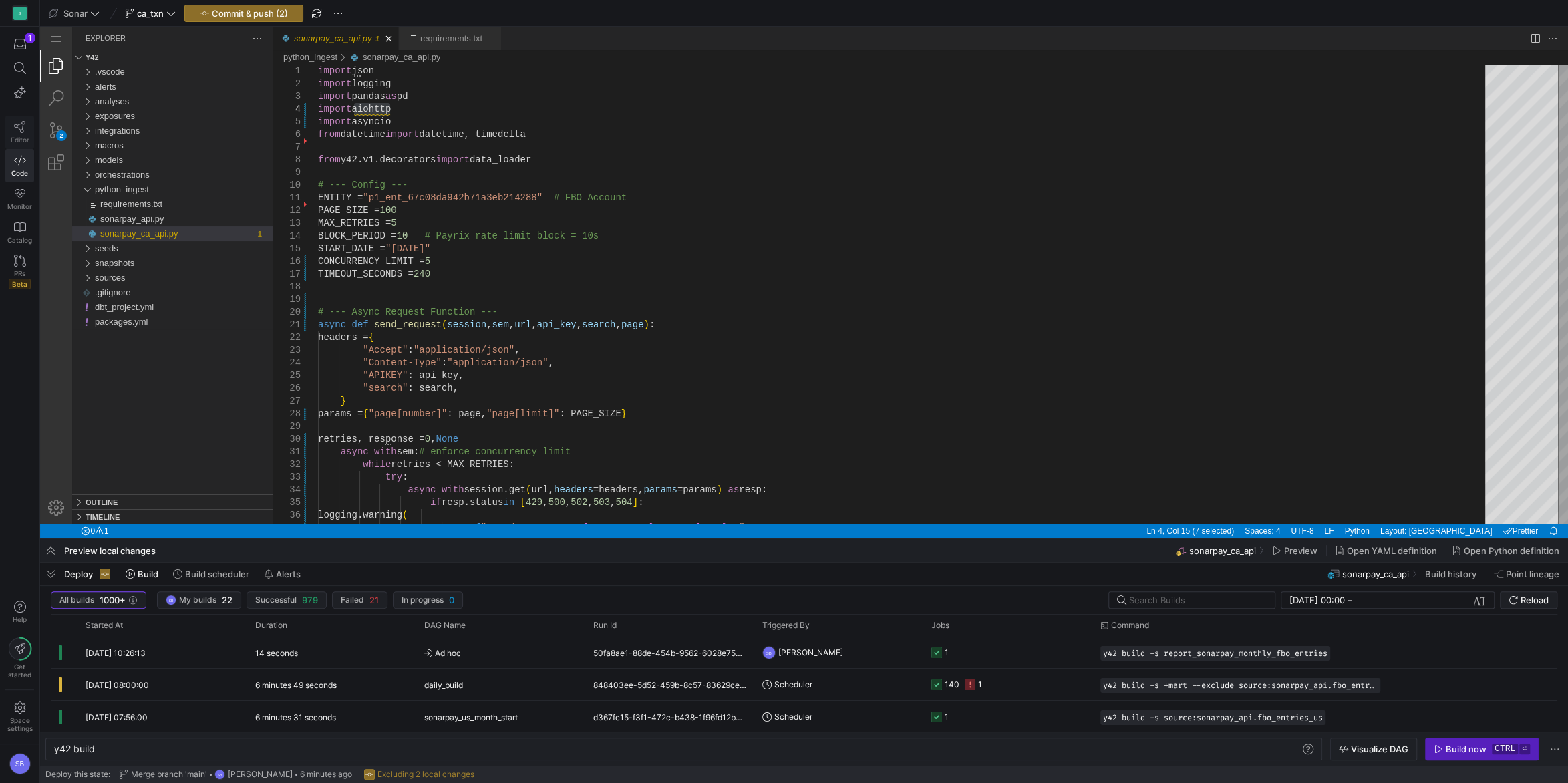
click at [22, 127] on icon at bounding box center [20, 127] width 12 height 12
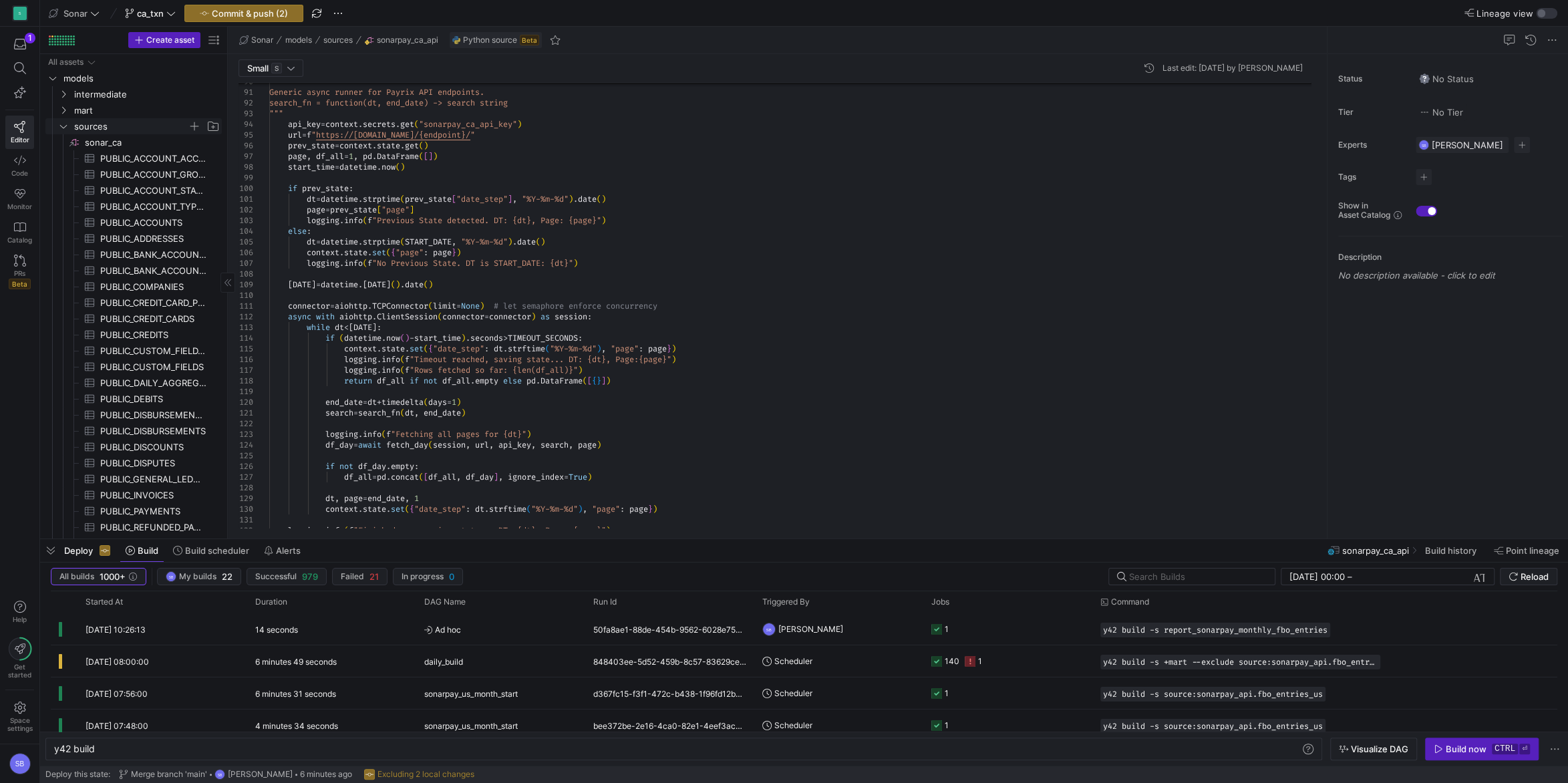
click at [62, 125] on icon "Press SPACE to select this row." at bounding box center [63, 126] width 10 height 8
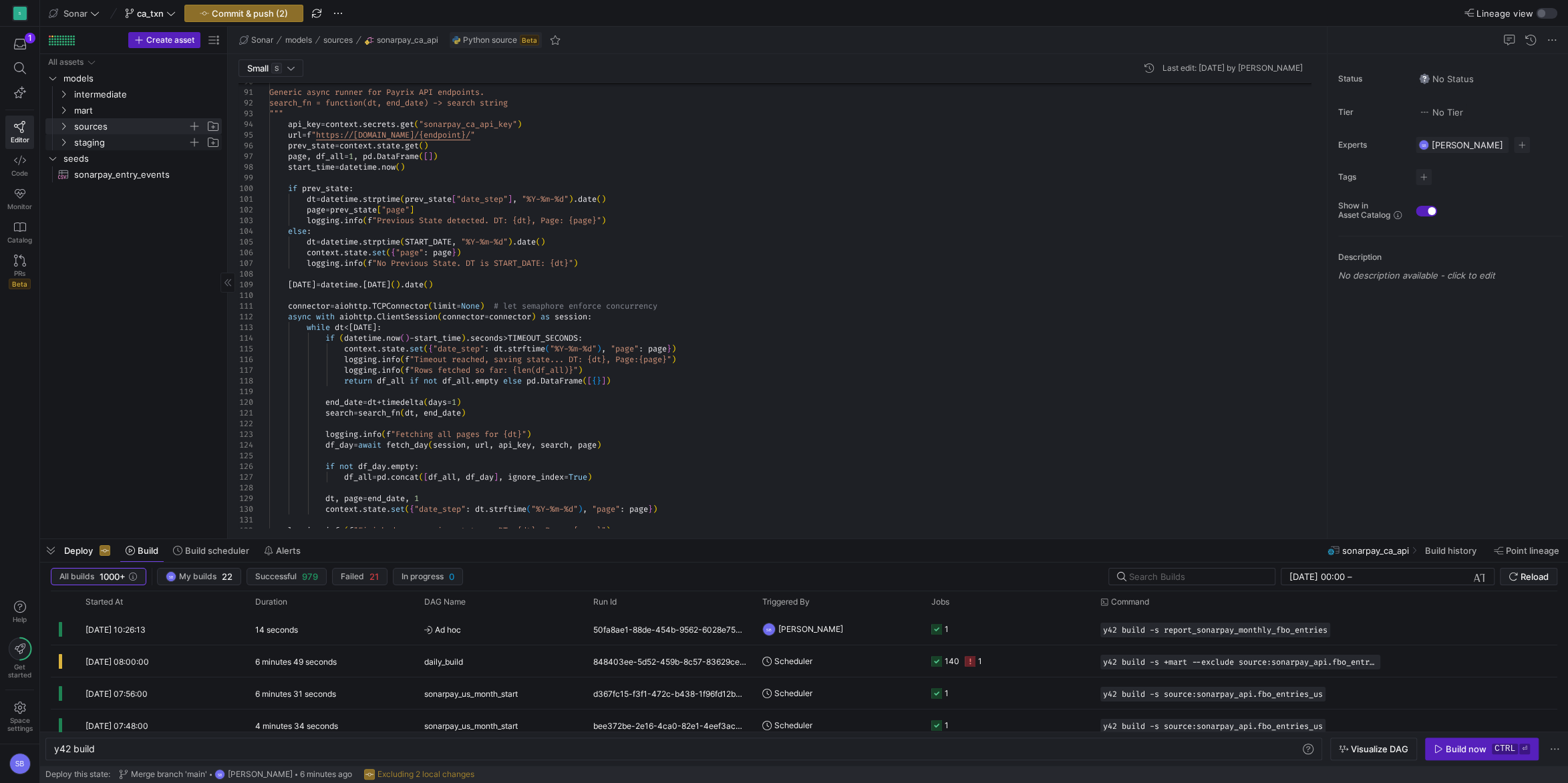
click at [63, 142] on icon "Press SPACE to select this row." at bounding box center [63, 142] width 10 height 8
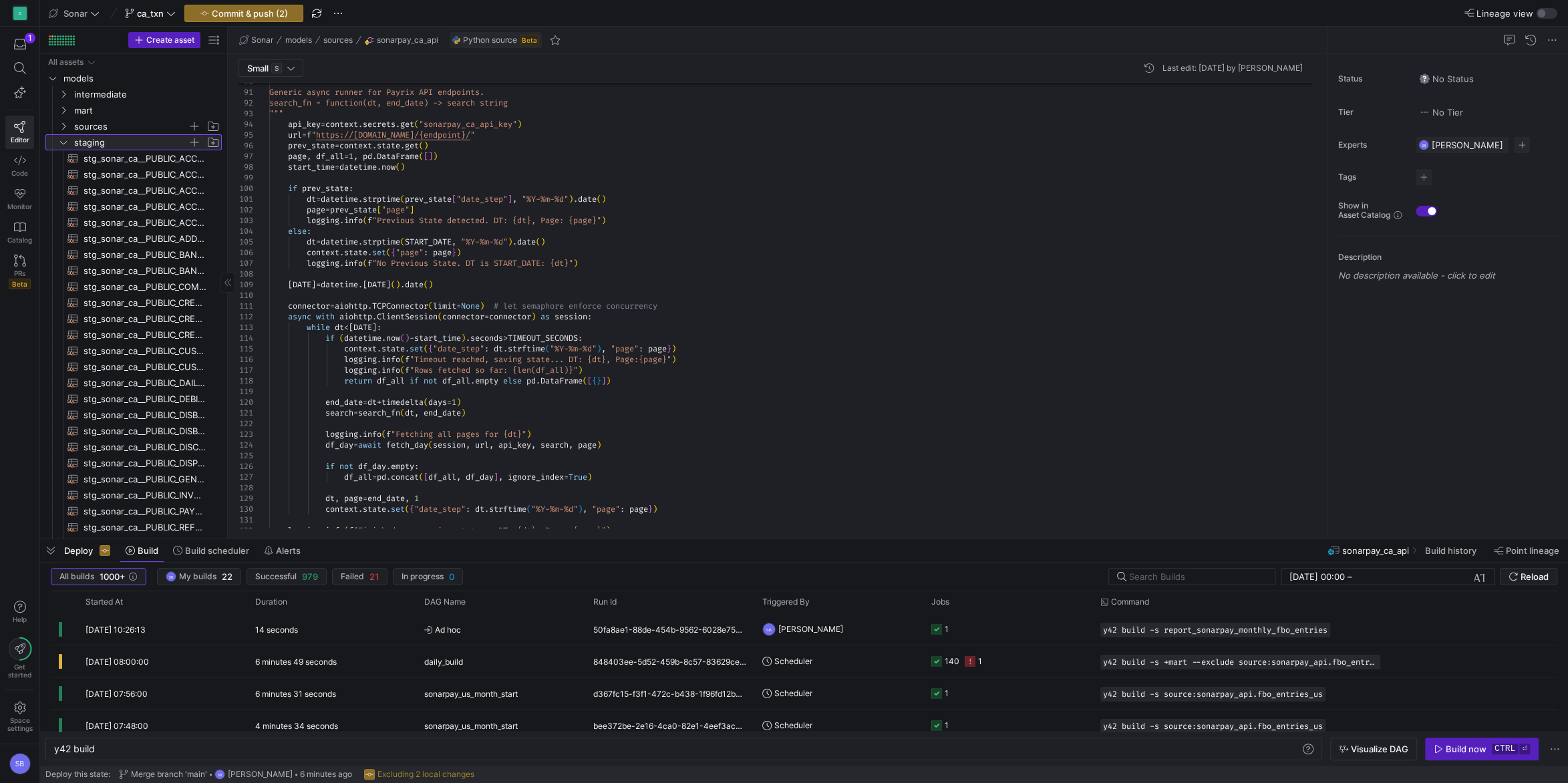
click at [63, 142] on icon at bounding box center [63, 142] width 10 height 8
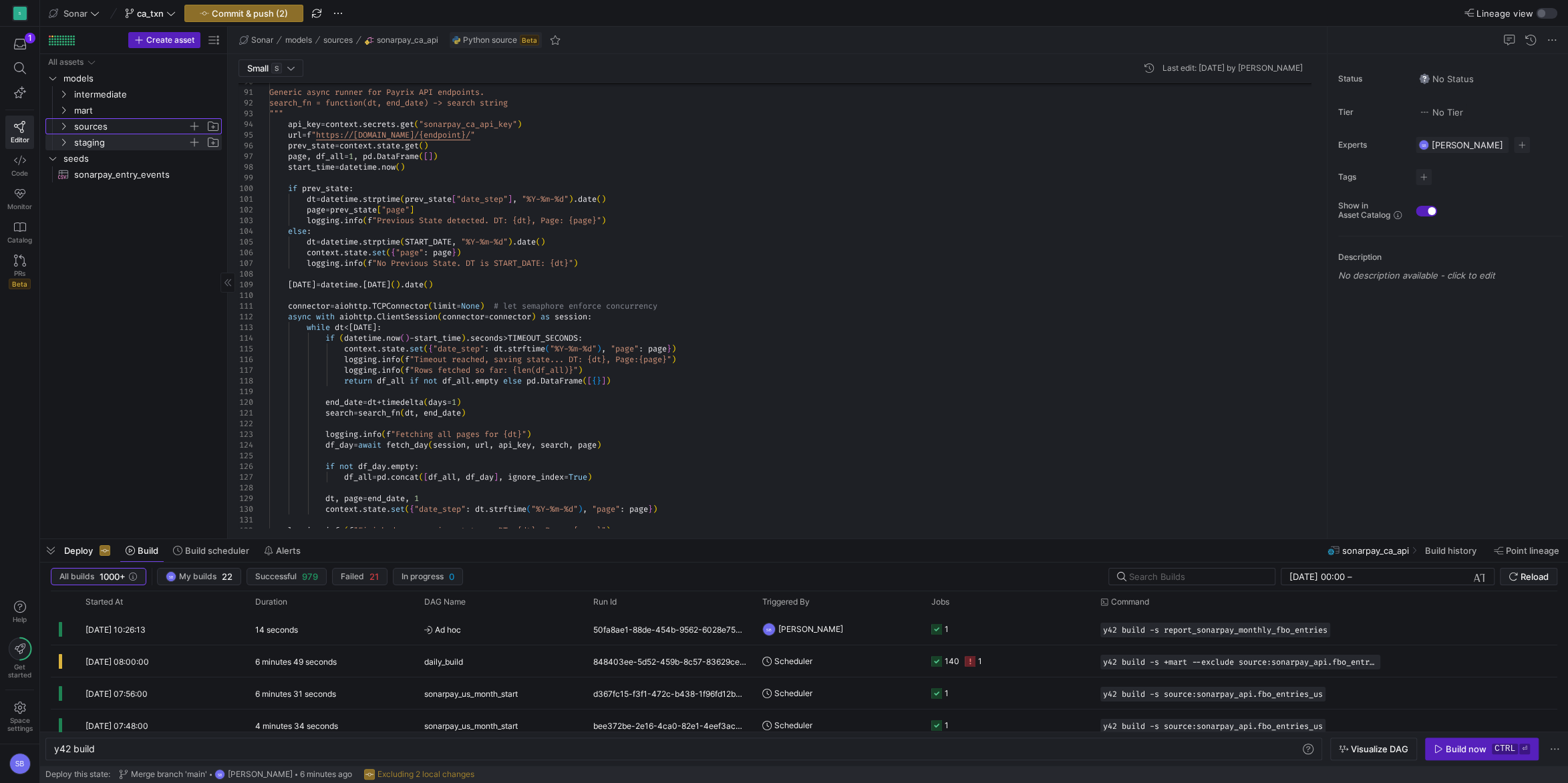
click at [63, 127] on icon "Press SPACE to select this row." at bounding box center [63, 126] width 10 height 8
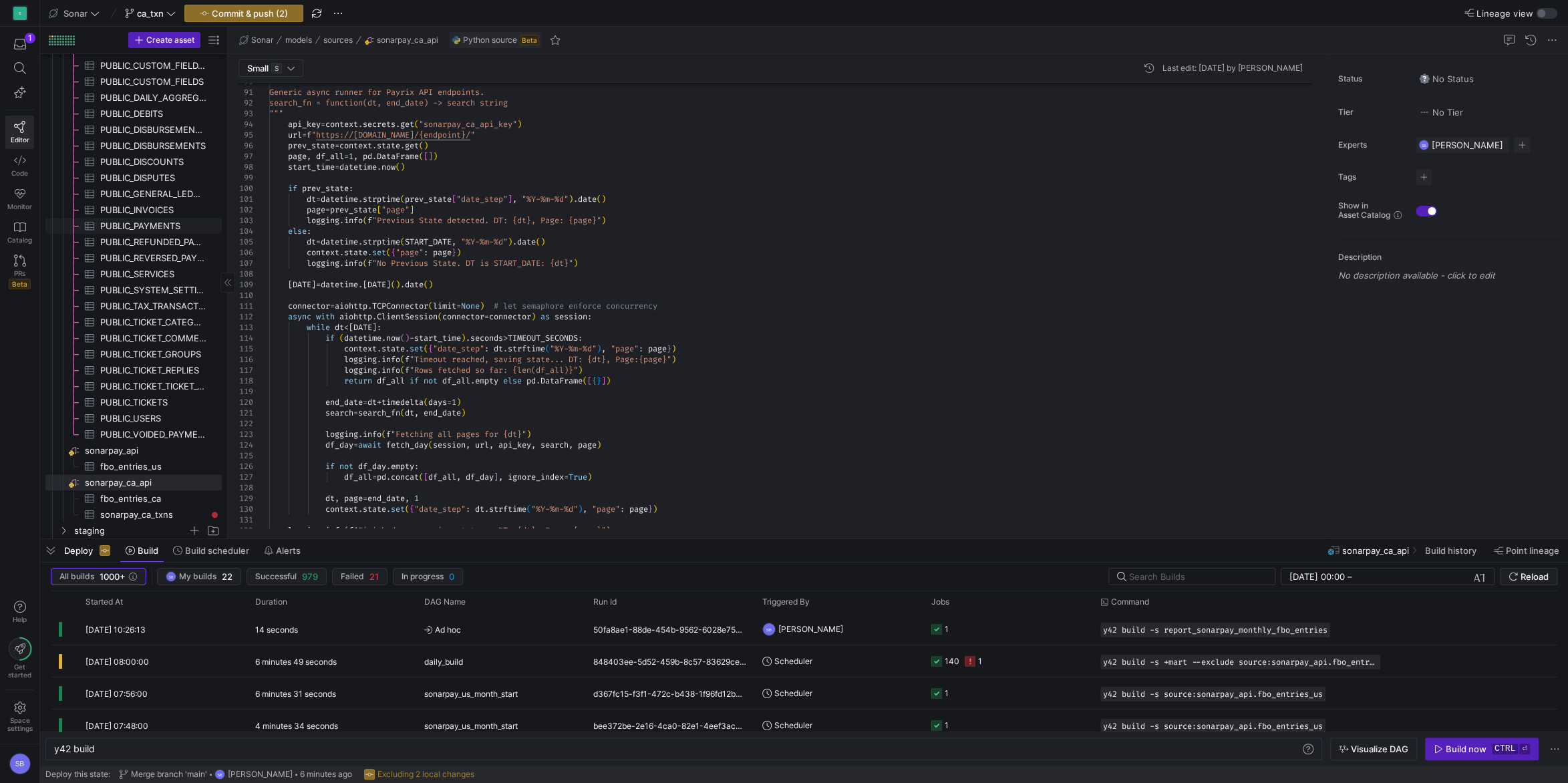
scroll to position [819, 0]
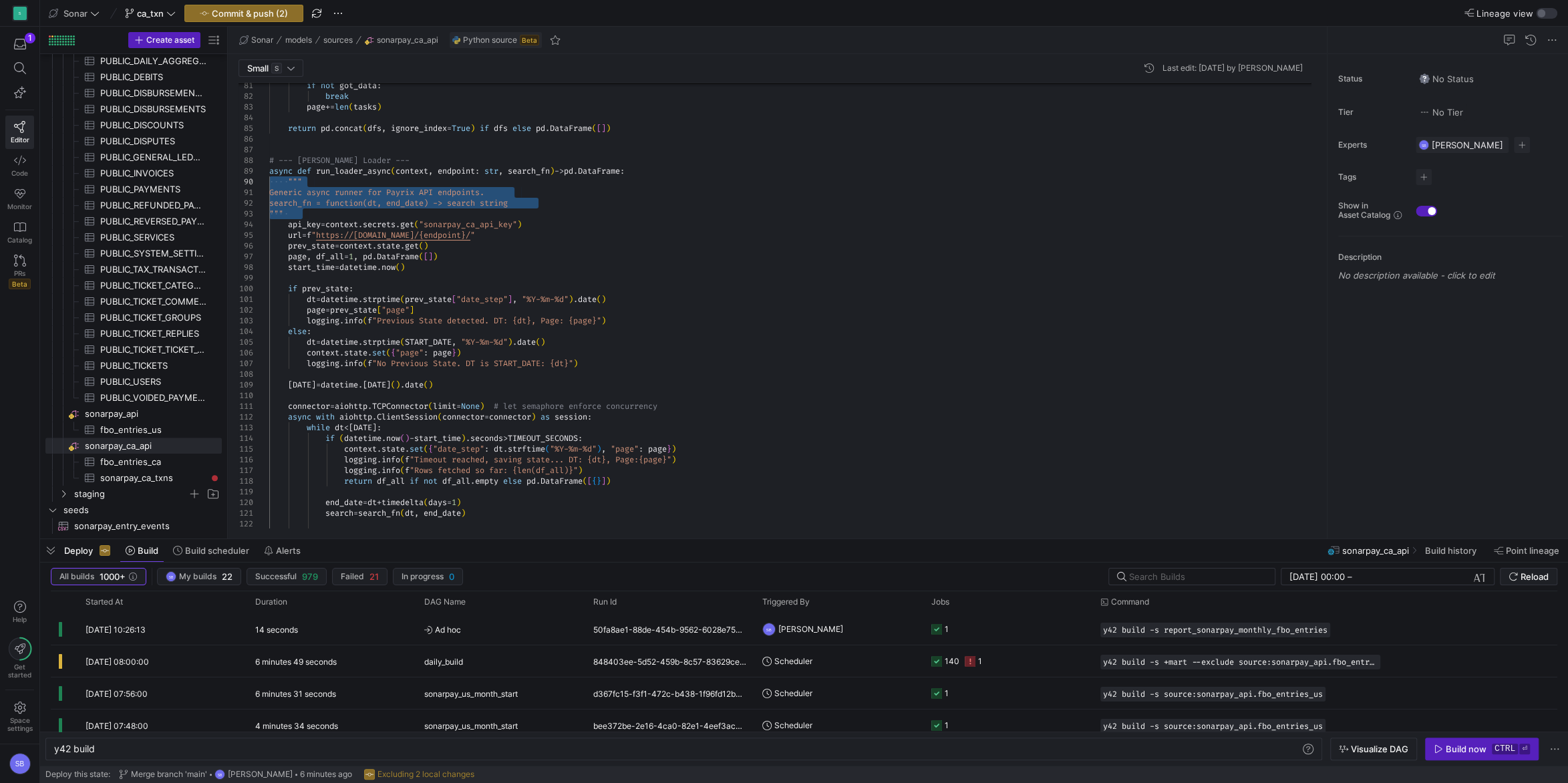
drag, startPoint x: 318, startPoint y: 209, endPoint x: 223, endPoint y: 183, distance: 98.5
click at [269, 183] on div """" Generic async runner for Payrix API endpoints. search_fn = function(dt, end…" at bounding box center [795, 83] width 1052 height 1738
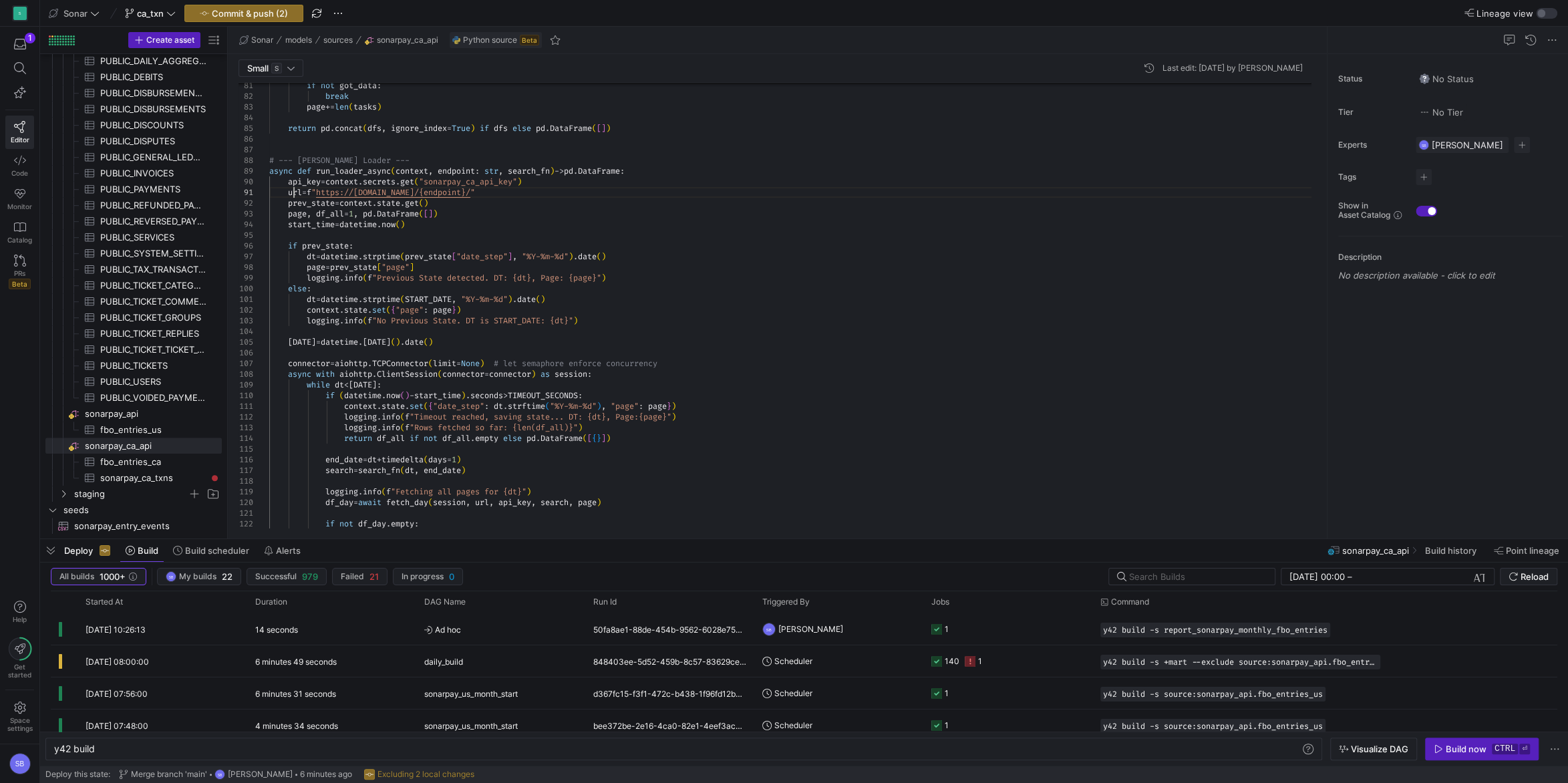
click at [293, 189] on div "if not got_data : break page += len ( tasks ) return pd . concat ( dfs , ignore…" at bounding box center [795, 62] width 1052 height 1696
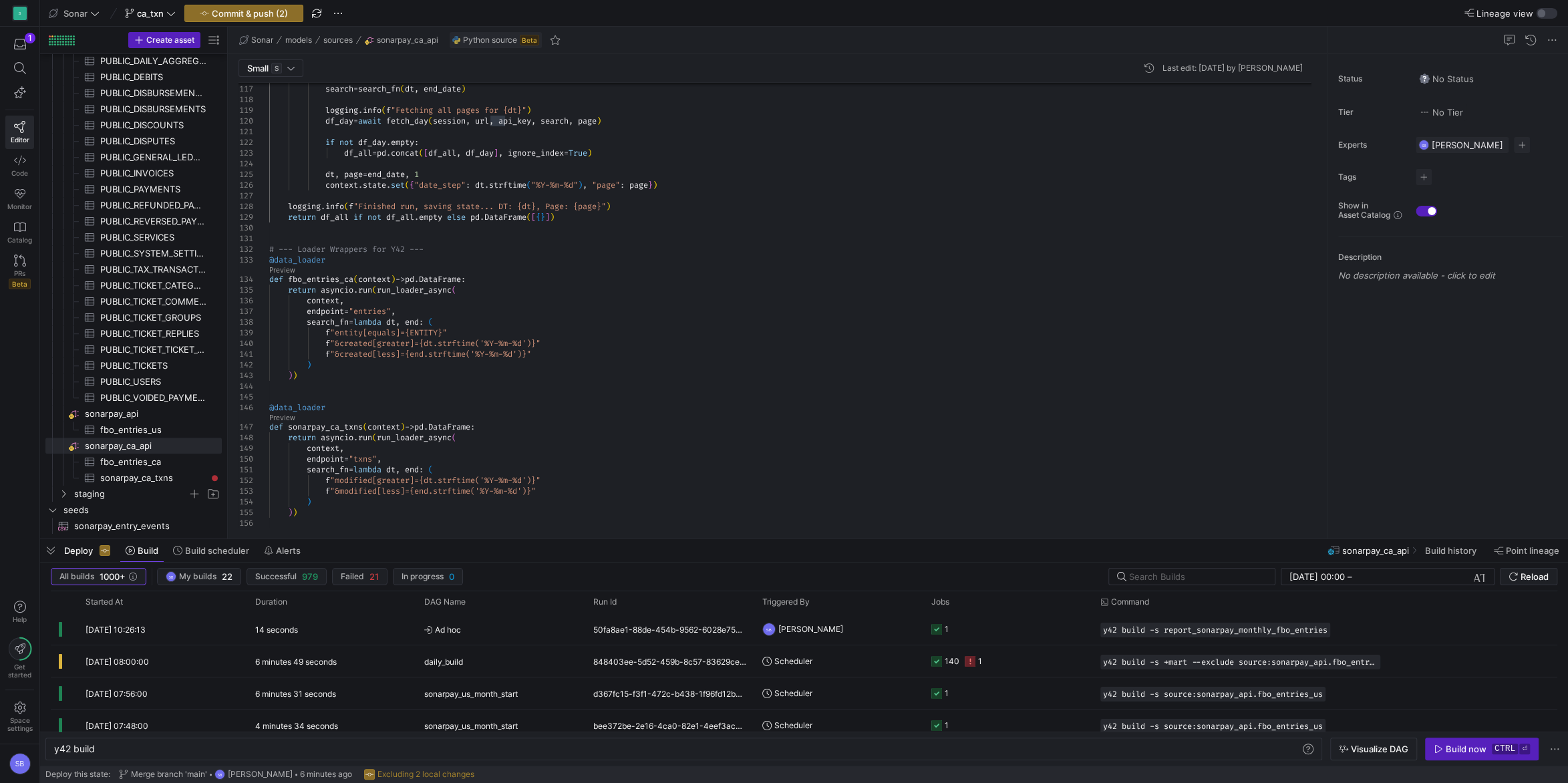
click at [1321, 474] on div at bounding box center [1317, 470] width 10 height 117
click at [273, 17] on span "Commit & push (2)" at bounding box center [250, 14] width 76 height 11
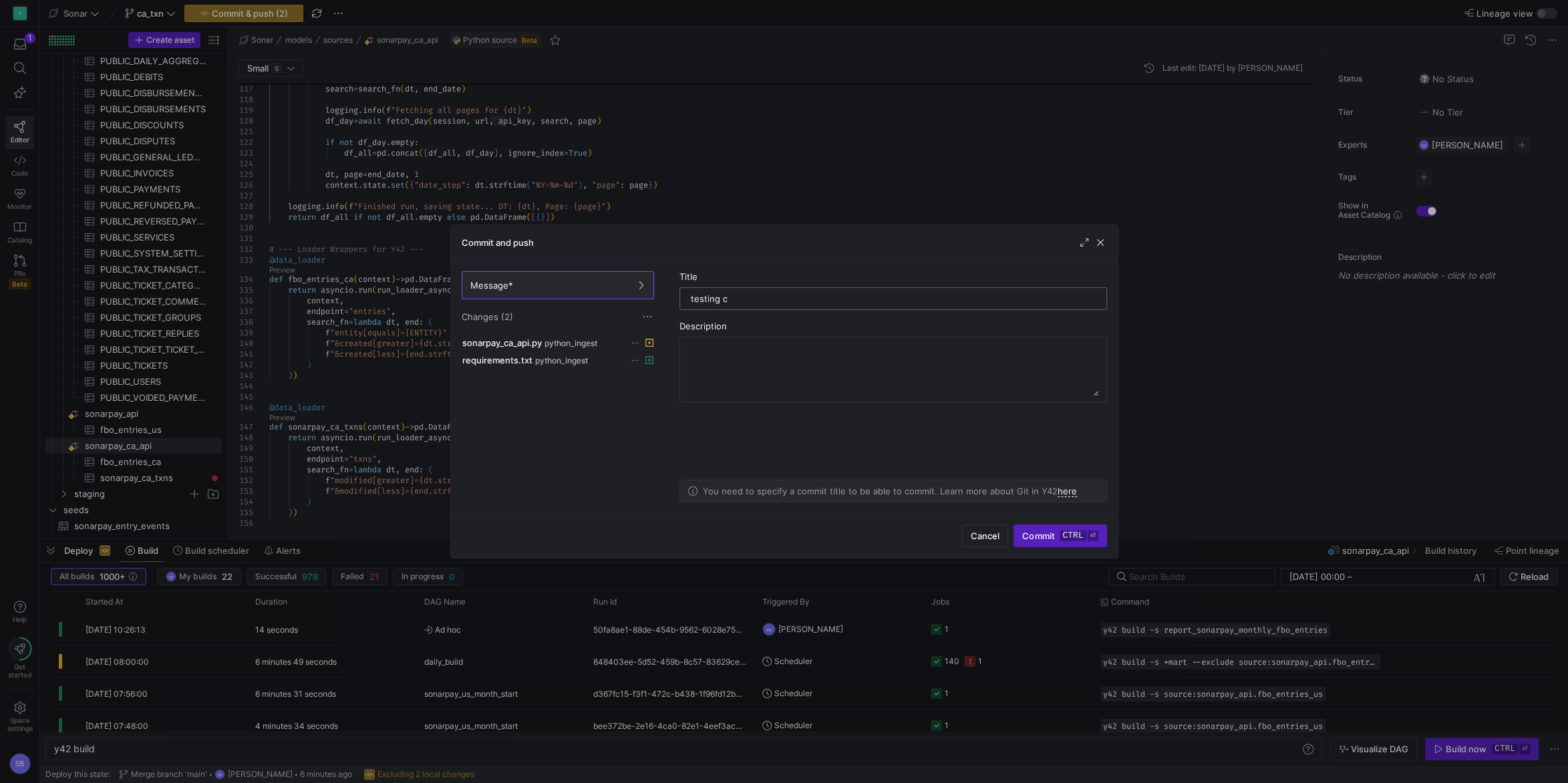
type input "testing ca"
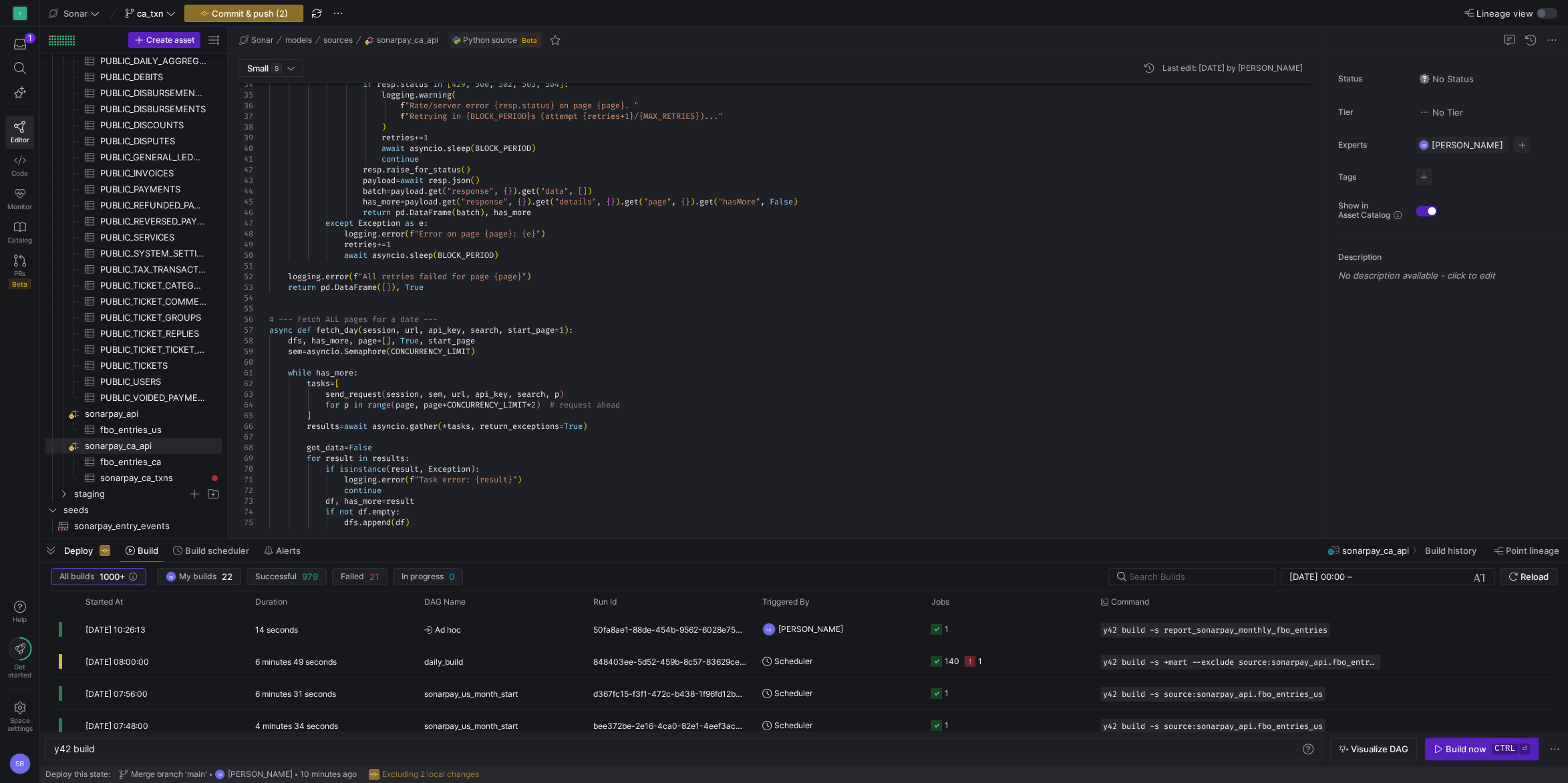
click at [448, 298] on div "await asyncio . sleep ( BLOCK_PERIOD ) f "Retrying in {BLOCK_PERIOD}s (attempt …" at bounding box center [795, 557] width 1052 height 1685
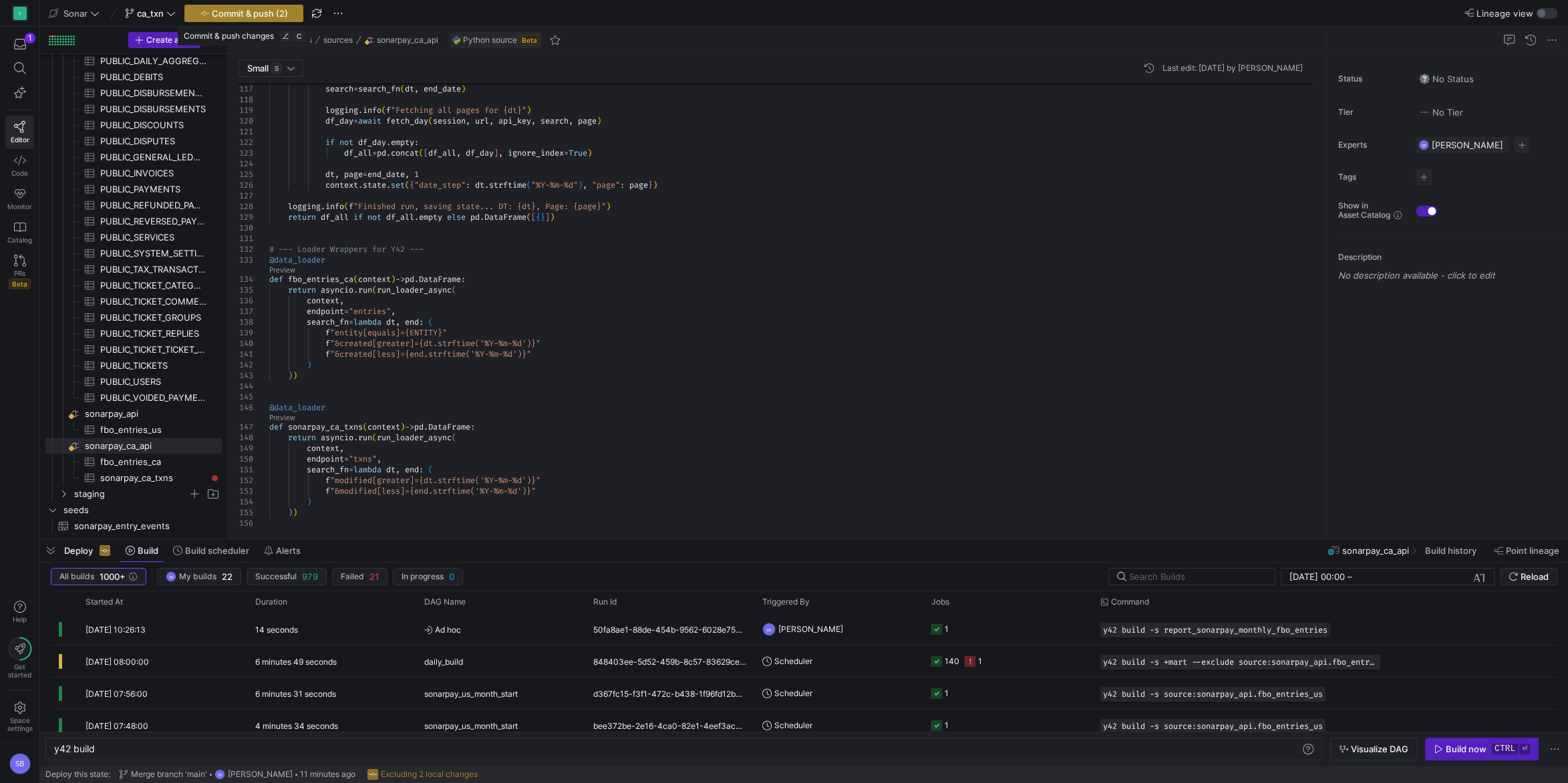
click at [280, 18] on span "Commit & push (2)" at bounding box center [250, 14] width 76 height 11
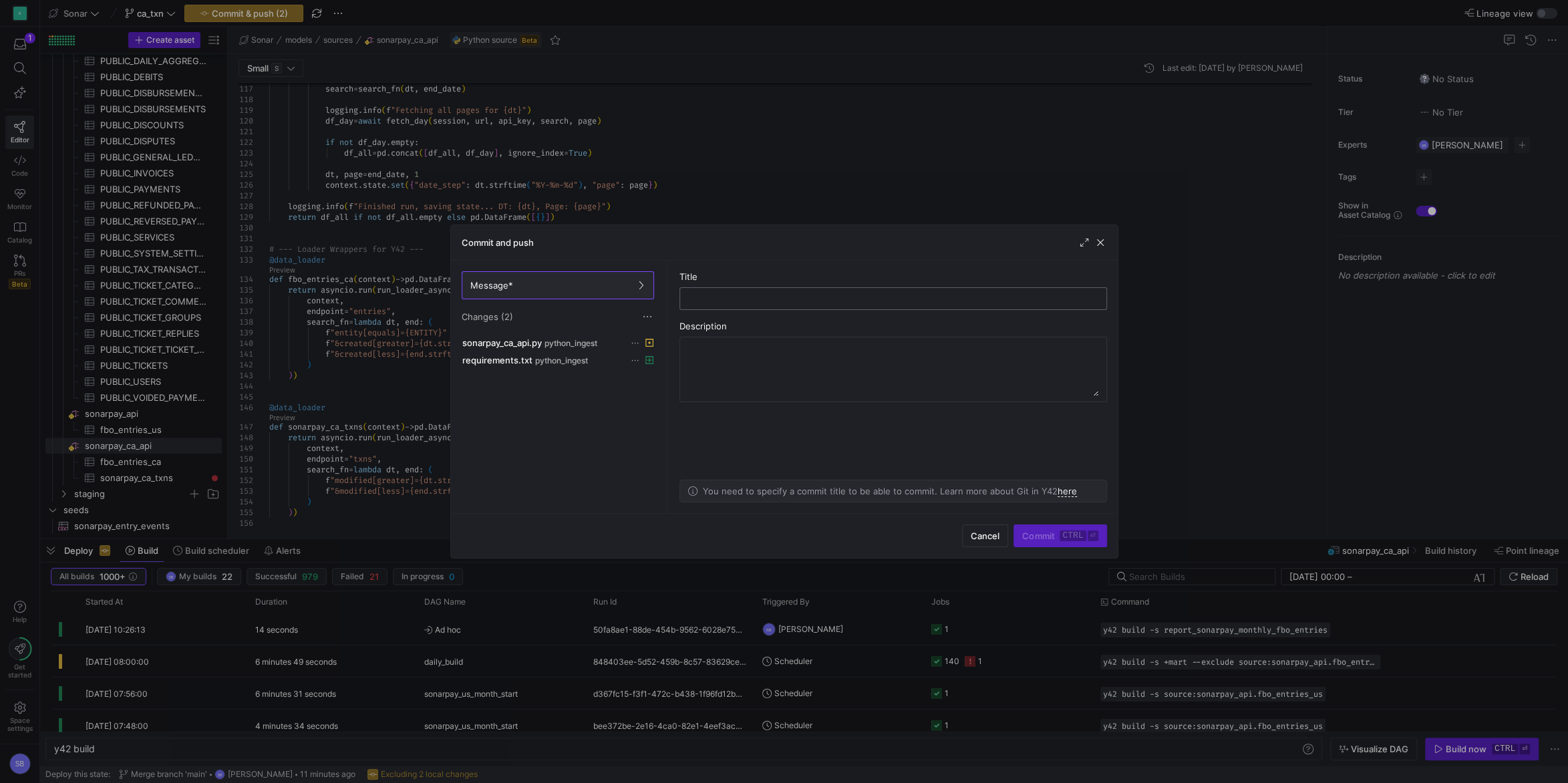
click at [758, 299] on input "text" at bounding box center [893, 298] width 405 height 11
click at [720, 301] on input "test async" at bounding box center [893, 298] width 405 height 11
type input "test"
click at [1068, 541] on kbd "ctrl" at bounding box center [1073, 536] width 26 height 11
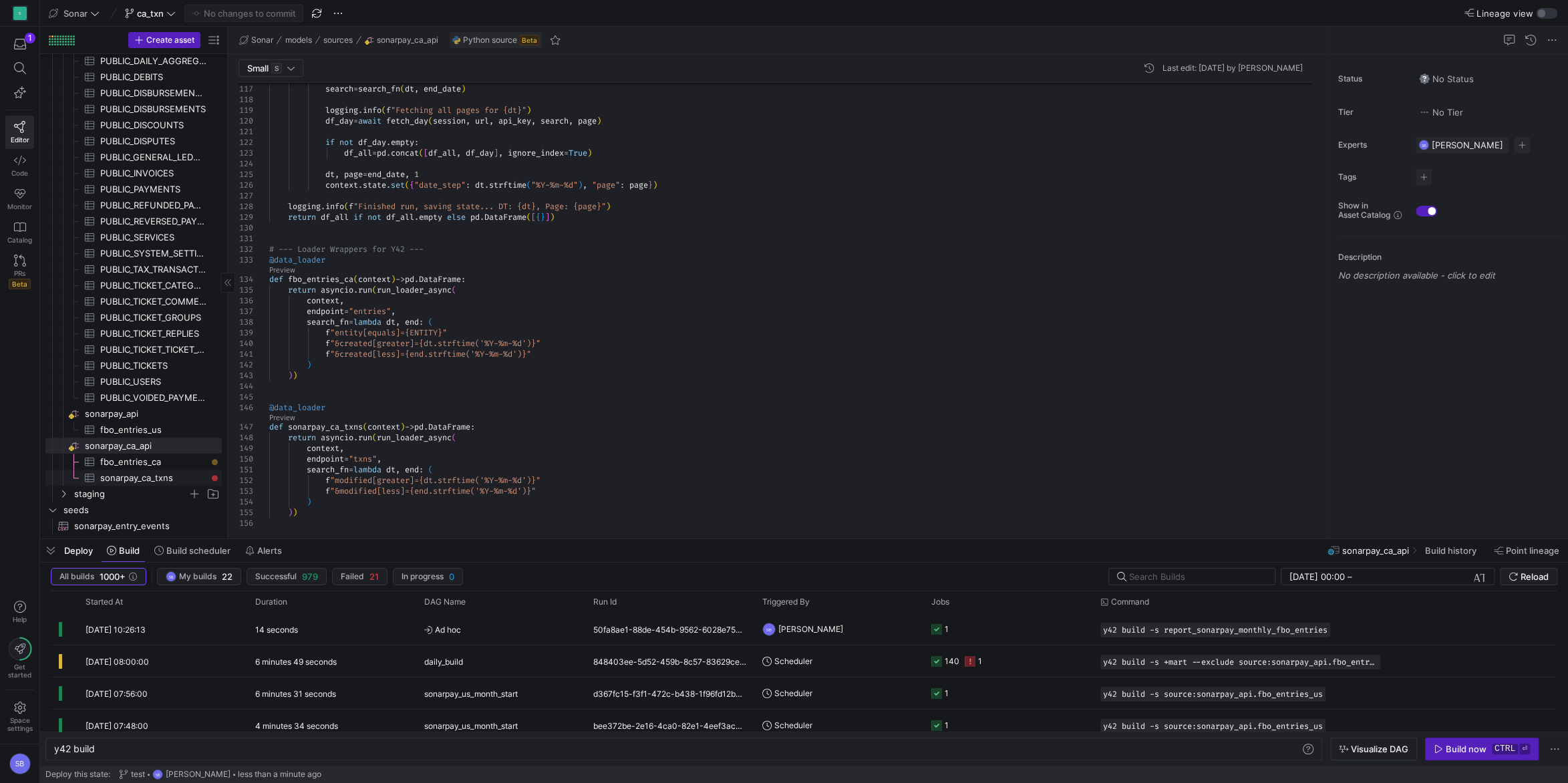
click at [157, 480] on span "sonarpay_ca_txns​​​​​​​​​" at bounding box center [153, 478] width 106 height 16
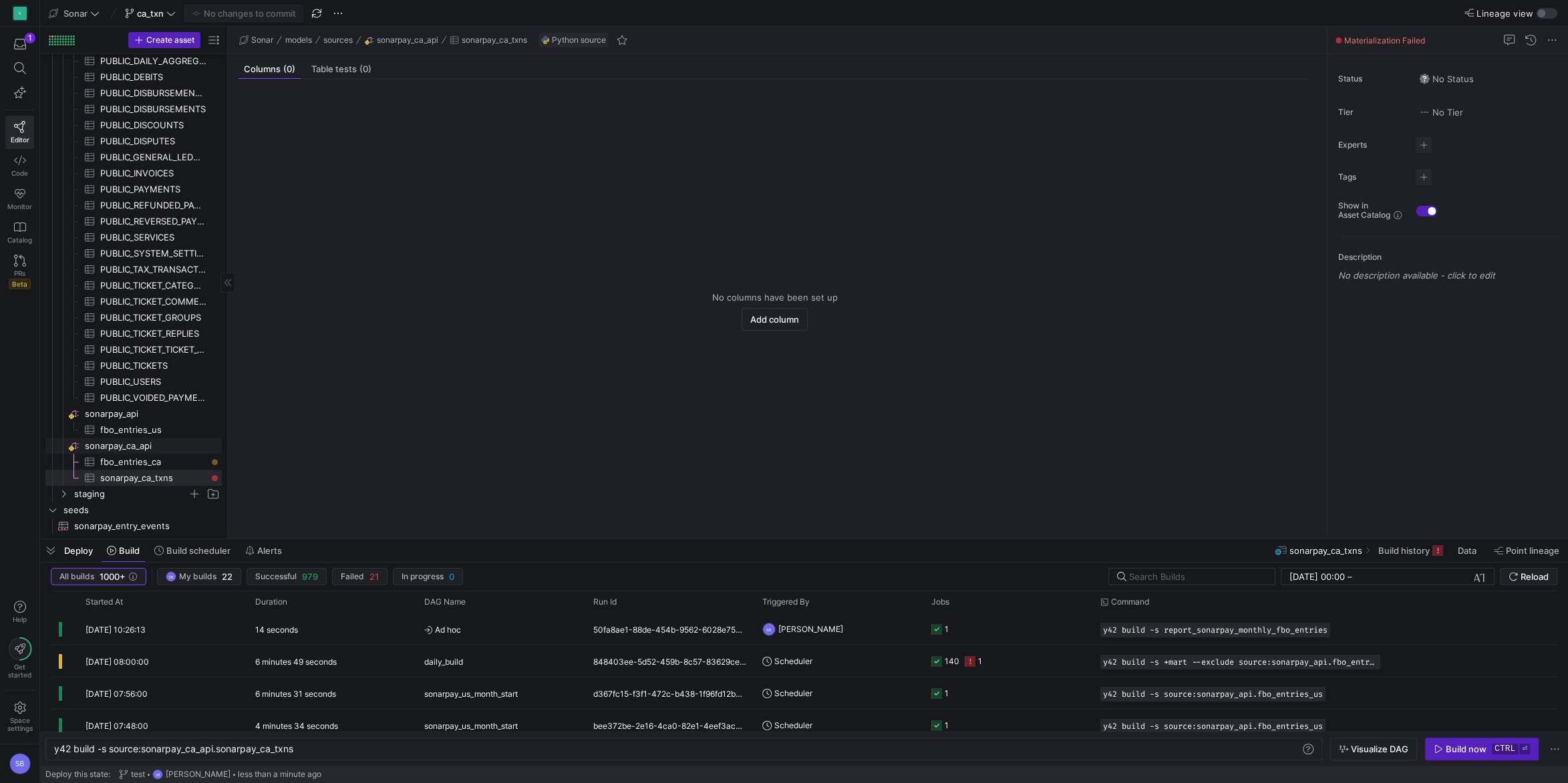
click at [145, 452] on span "sonarpay_ca_api​​​​​​​​" at bounding box center [153, 446] width 135 height 16
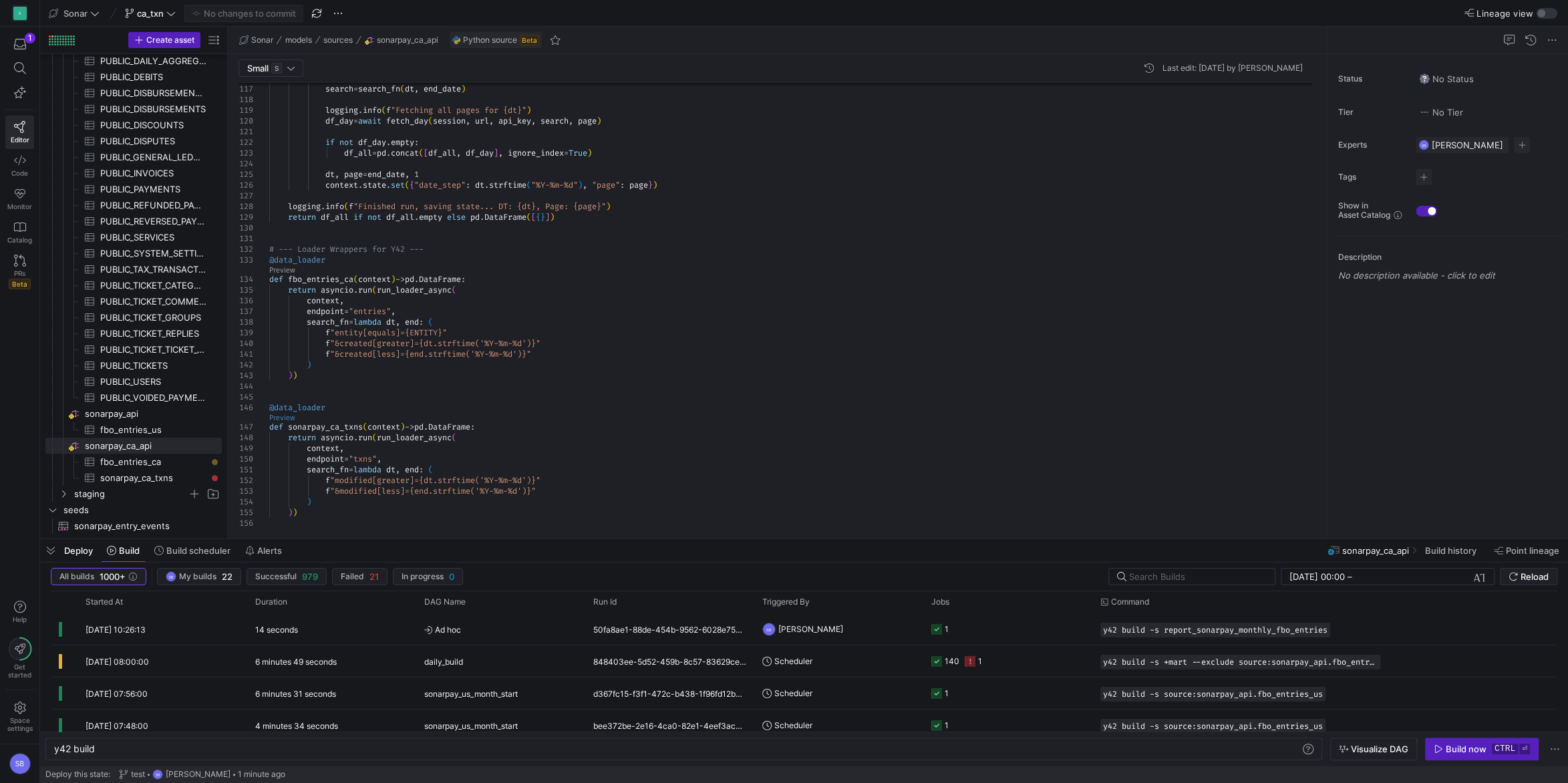
click at [286, 416] on link "Preview" at bounding box center [282, 418] width 26 height 7
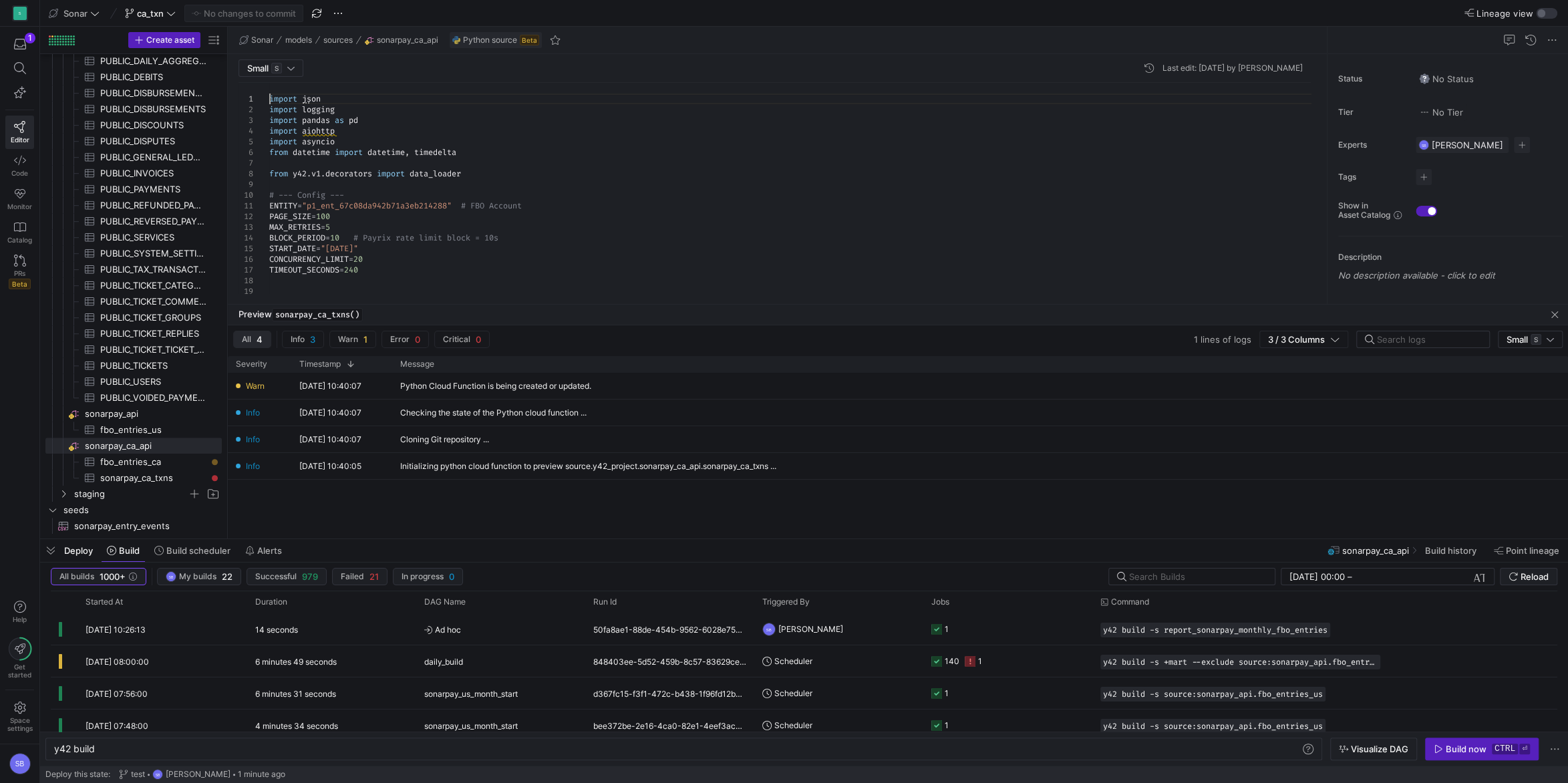
click at [1312, 84] on div at bounding box center [1317, 96] width 10 height 26
drag, startPoint x: 350, startPoint y: 132, endPoint x: 259, endPoint y: 127, distance: 91.1
click at [26, 167] on link "Code" at bounding box center [20, 166] width 29 height 33
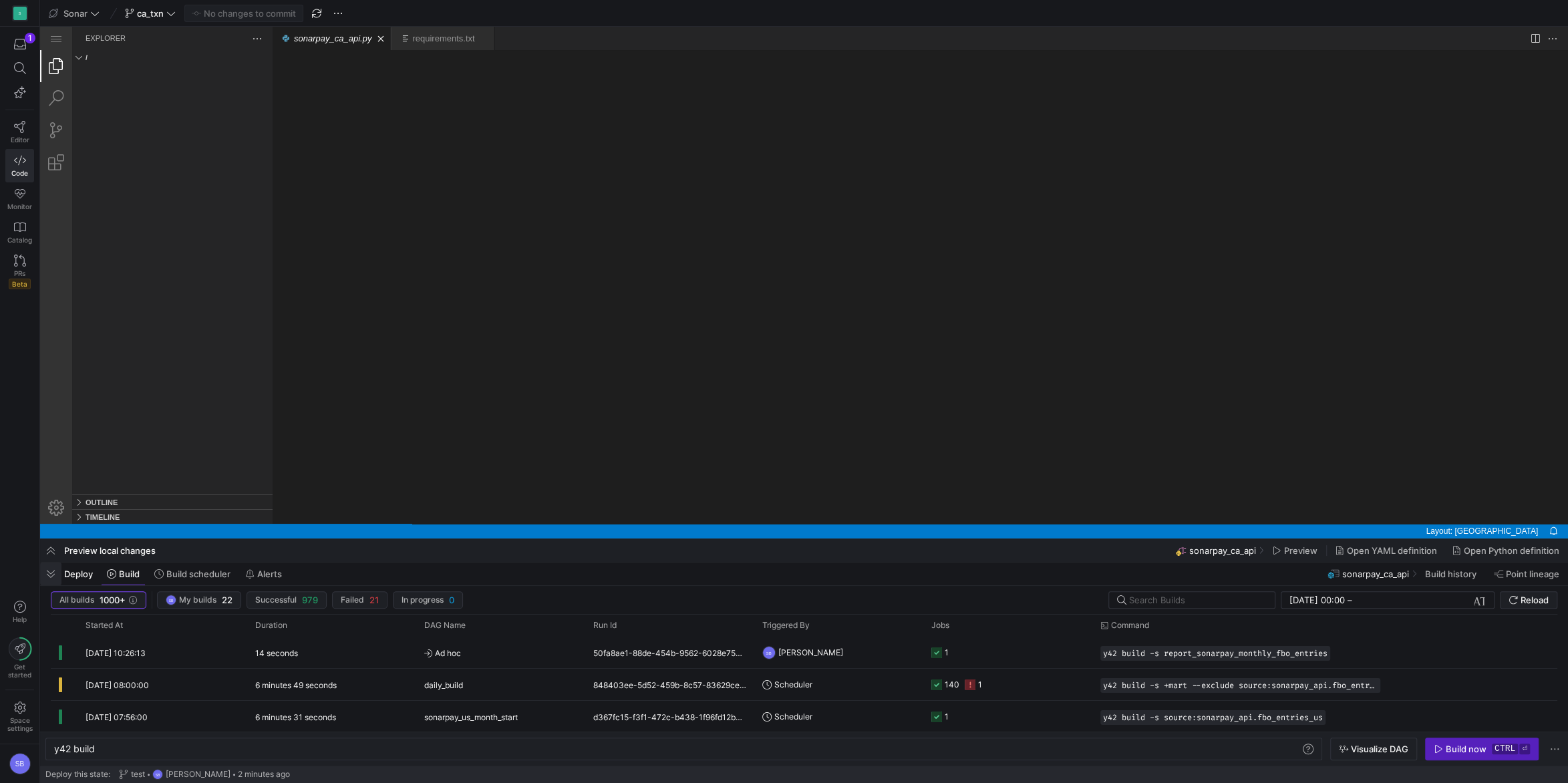
drag, startPoint x: 53, startPoint y: 576, endPoint x: 22, endPoint y: 532, distance: 53.8
click at [53, 576] on span "button" at bounding box center [50, 574] width 21 height 22
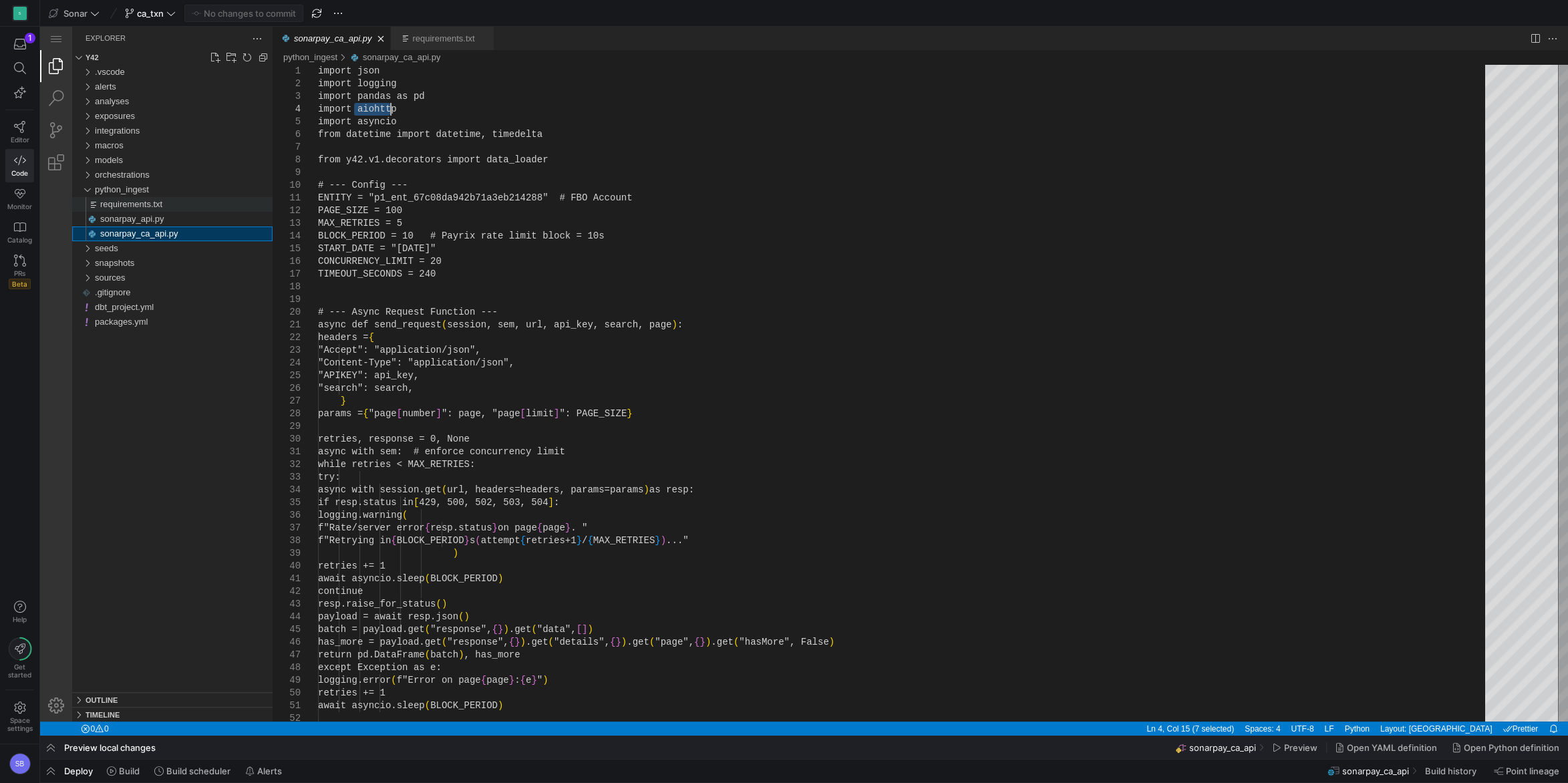
click at [138, 207] on span "requirements.txt" at bounding box center [131, 204] width 62 height 10
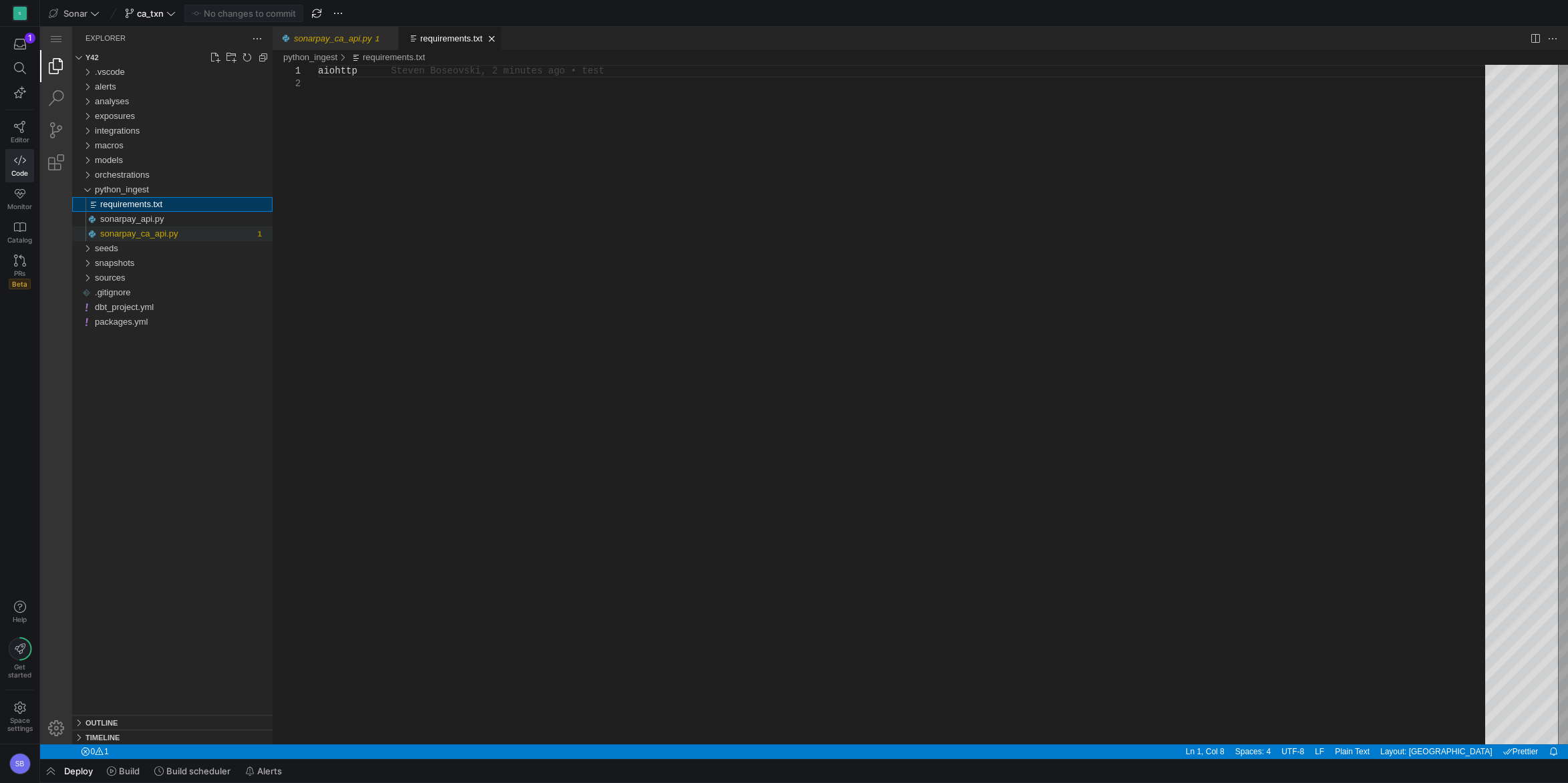
click at [233, 239] on div "sonarpay_ca_api.py" at bounding box center [177, 234] width 154 height 15
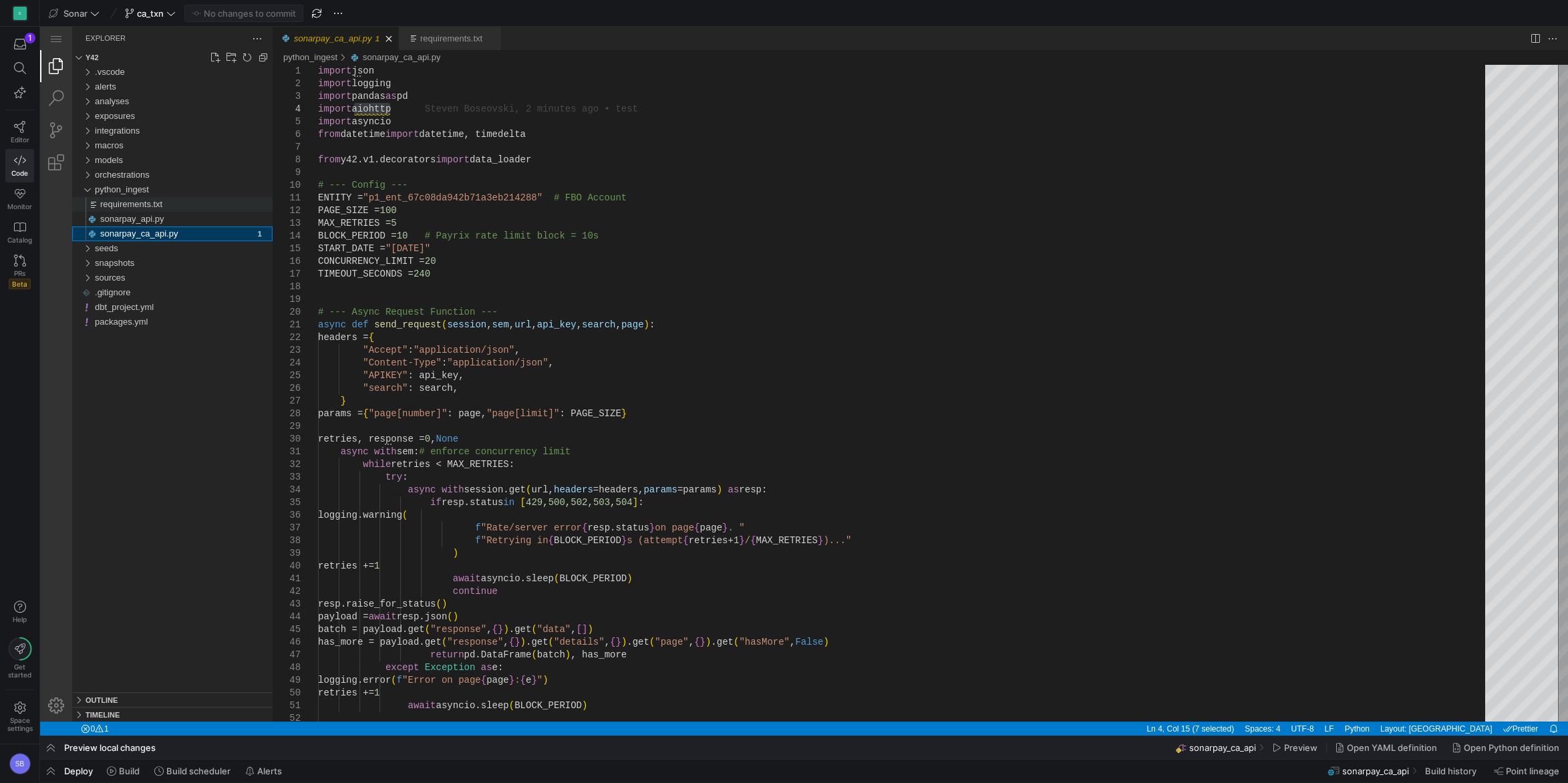
click at [161, 205] on span "requirements.txt" at bounding box center [131, 204] width 62 height 10
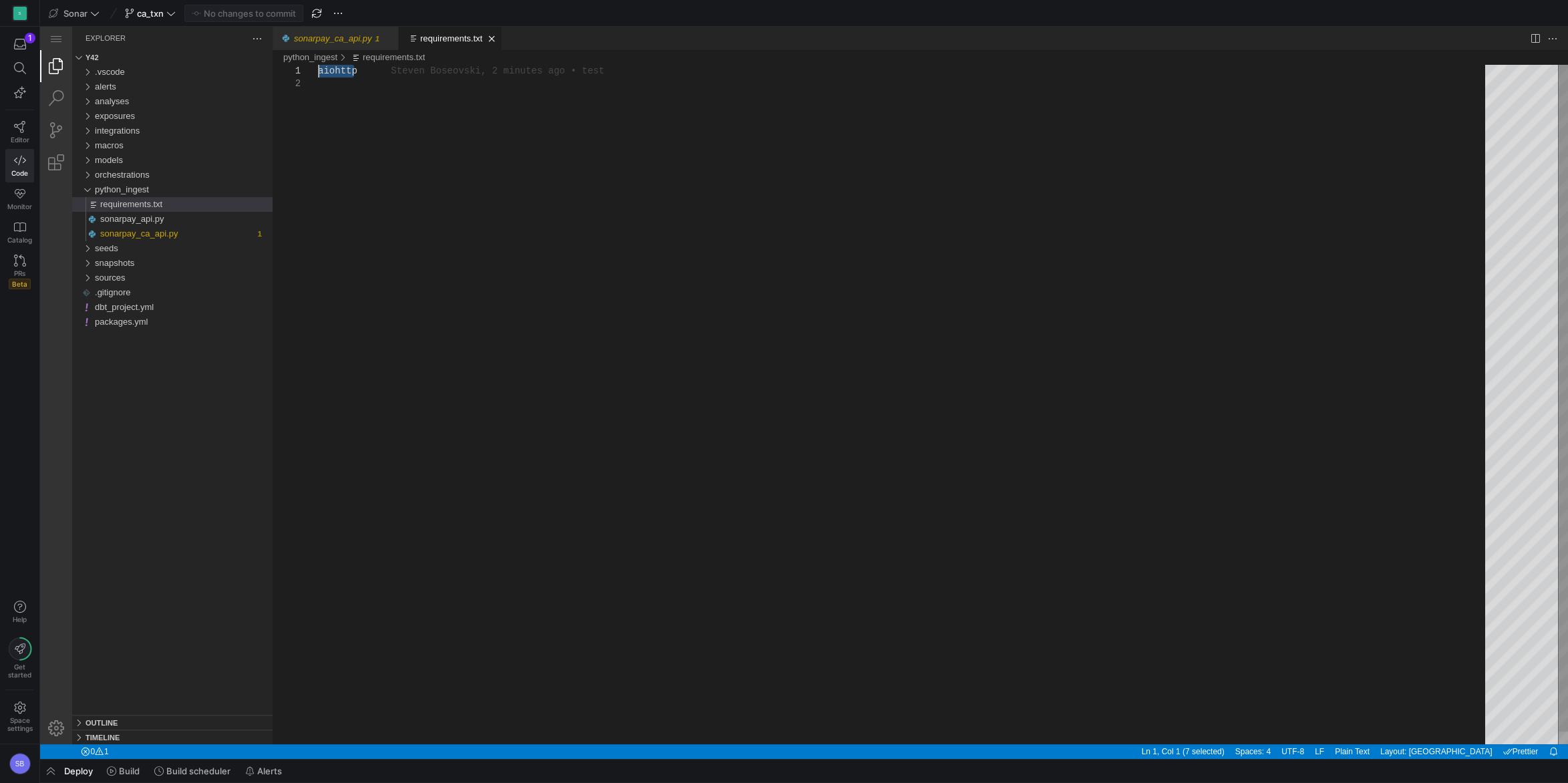
drag, startPoint x: 366, startPoint y: 72, endPoint x: 288, endPoint y: 64, distance: 78.4
click at [318, 65] on div "aiohttp" at bounding box center [906, 411] width 1177 height 692
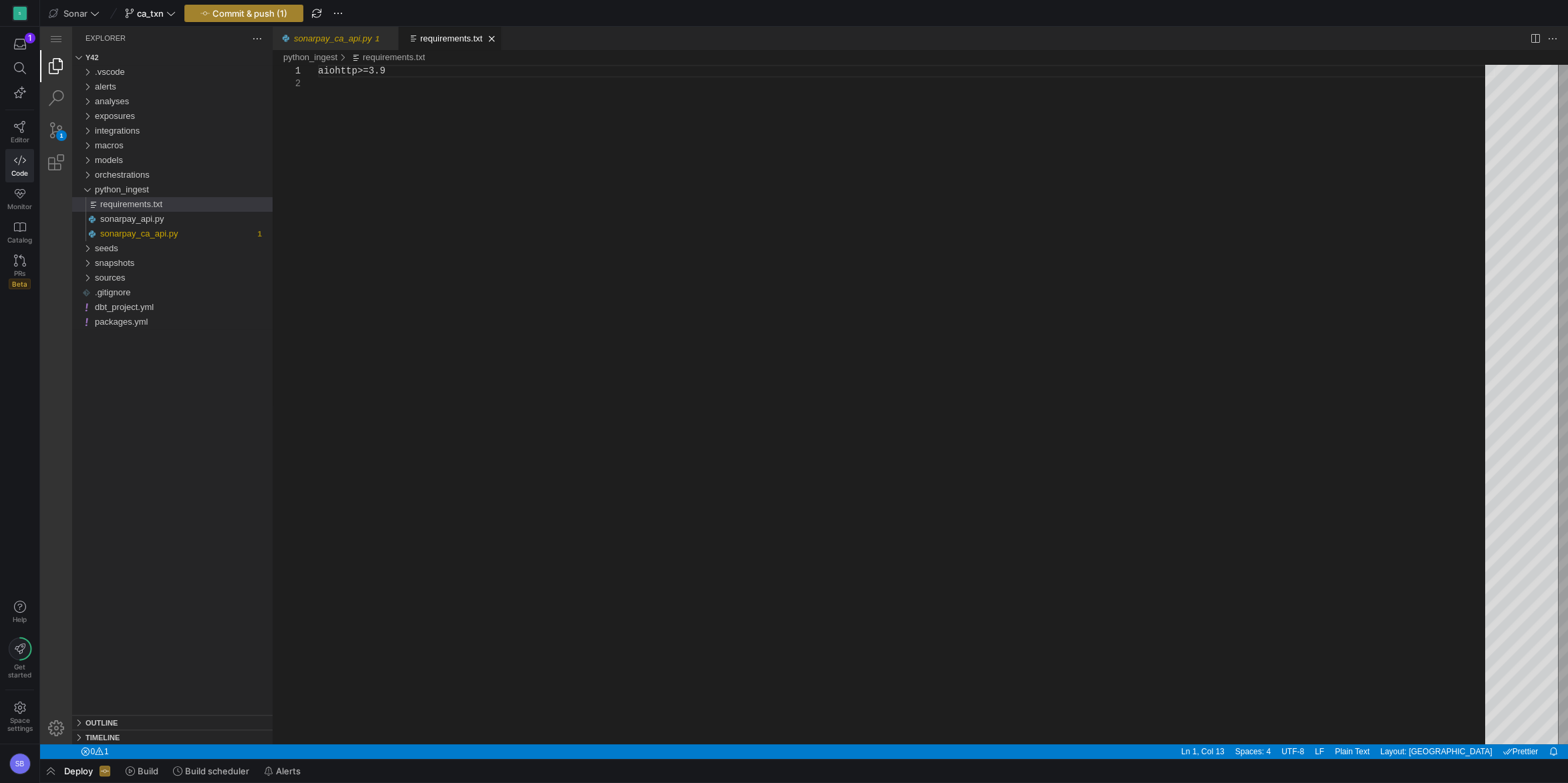
click at [233, 12] on span "Commit & push (1)" at bounding box center [250, 14] width 75 height 11
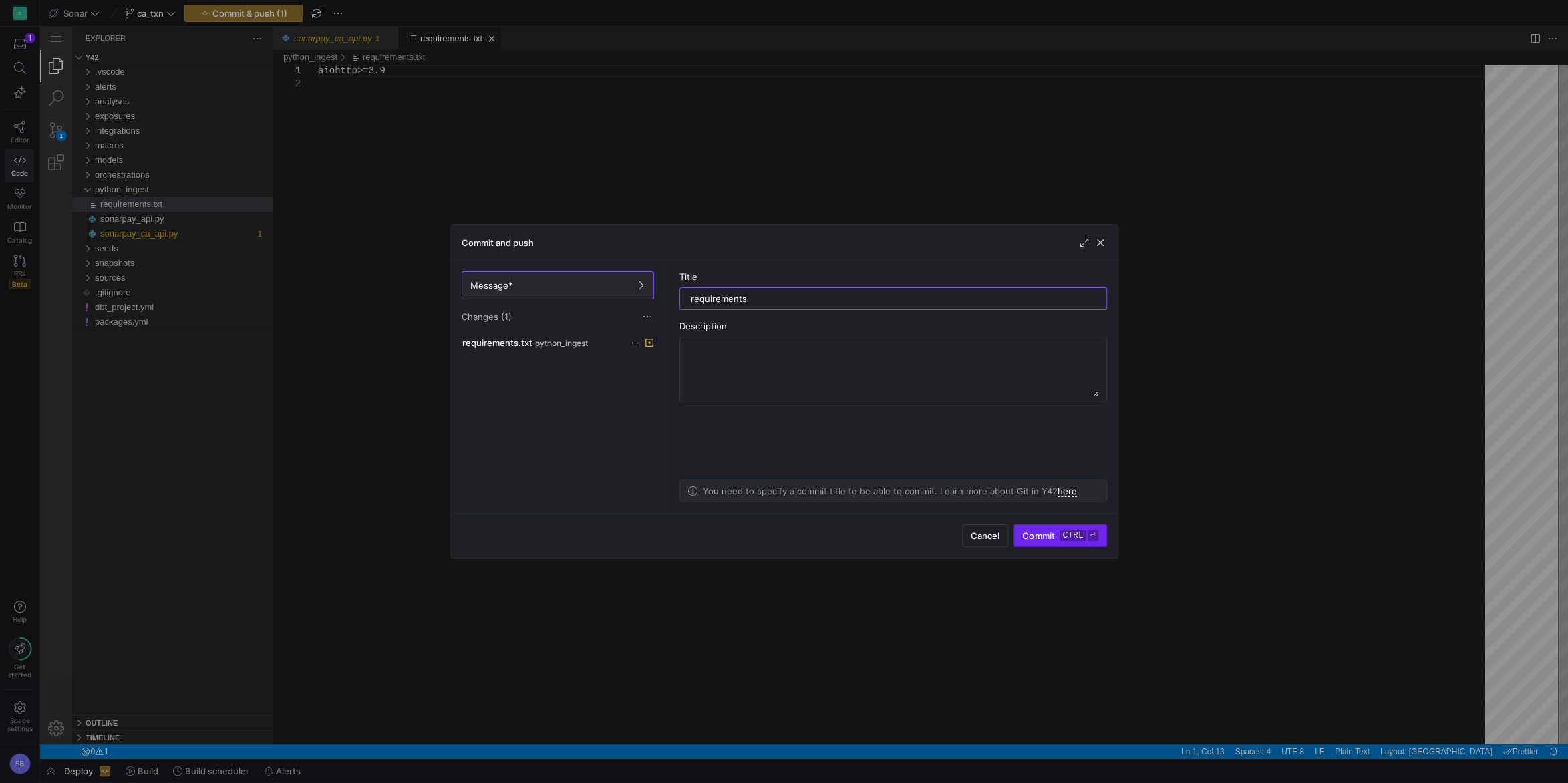
type input "requirements"
click at [1070, 536] on kbd "ctrl" at bounding box center [1073, 536] width 26 height 11
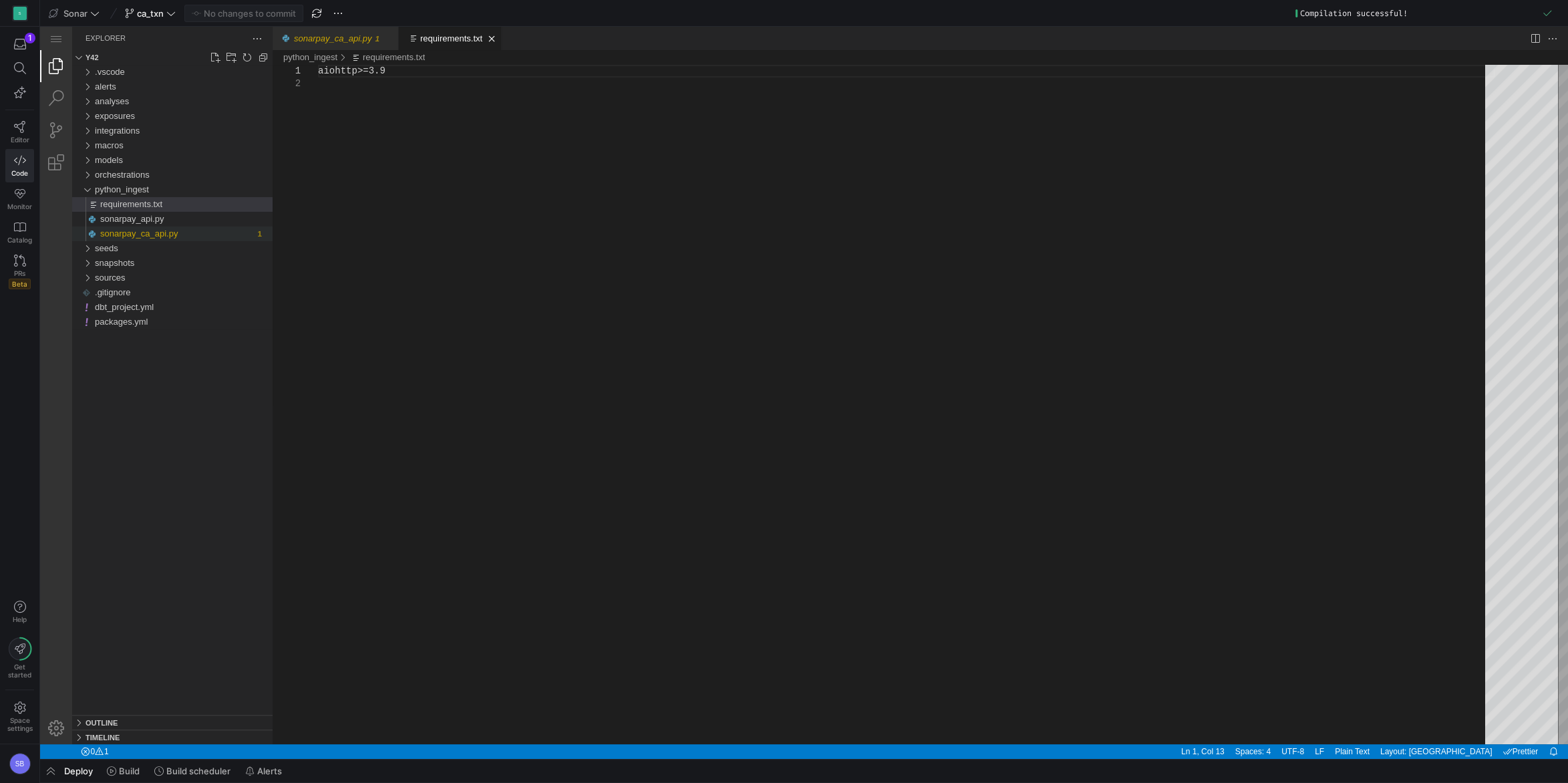
click at [203, 236] on div "sonarpay_ca_api.py" at bounding box center [177, 234] width 154 height 15
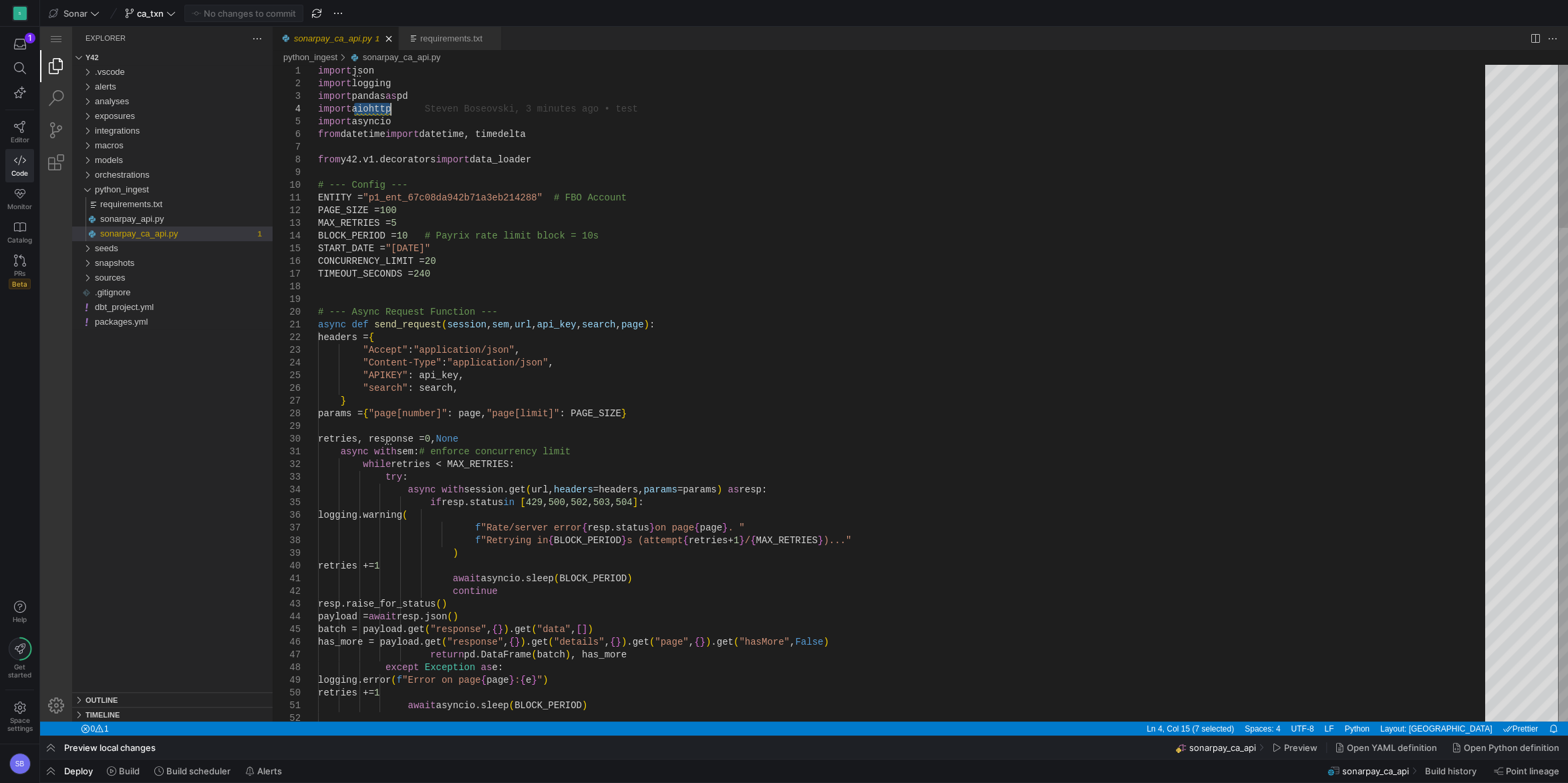
click at [382, 37] on link "Close (Ctrl+F4)" at bounding box center [389, 39] width 14 height 14
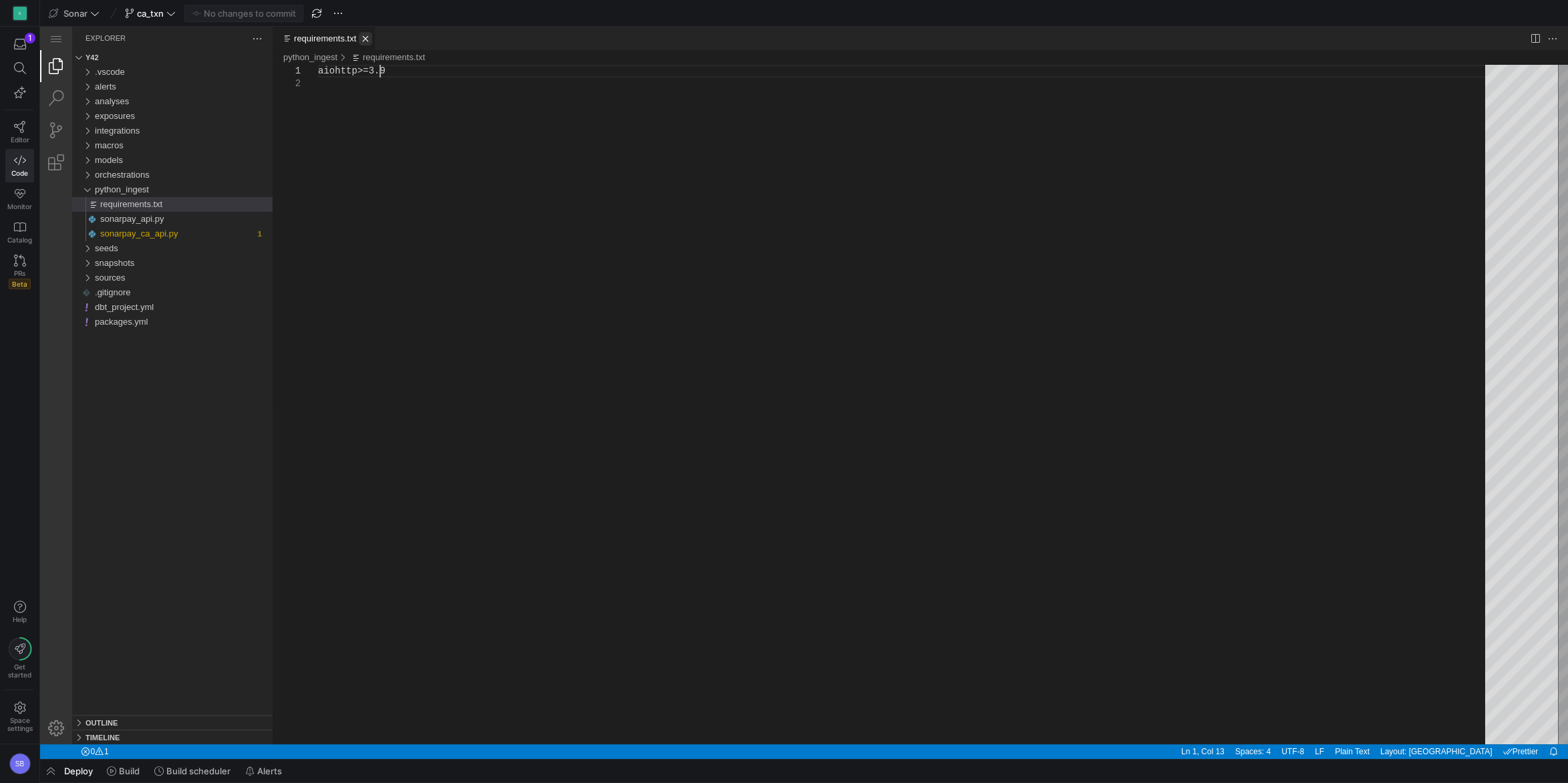
click at [367, 34] on link "Close (Ctrl+F4)" at bounding box center [366, 39] width 14 height 14
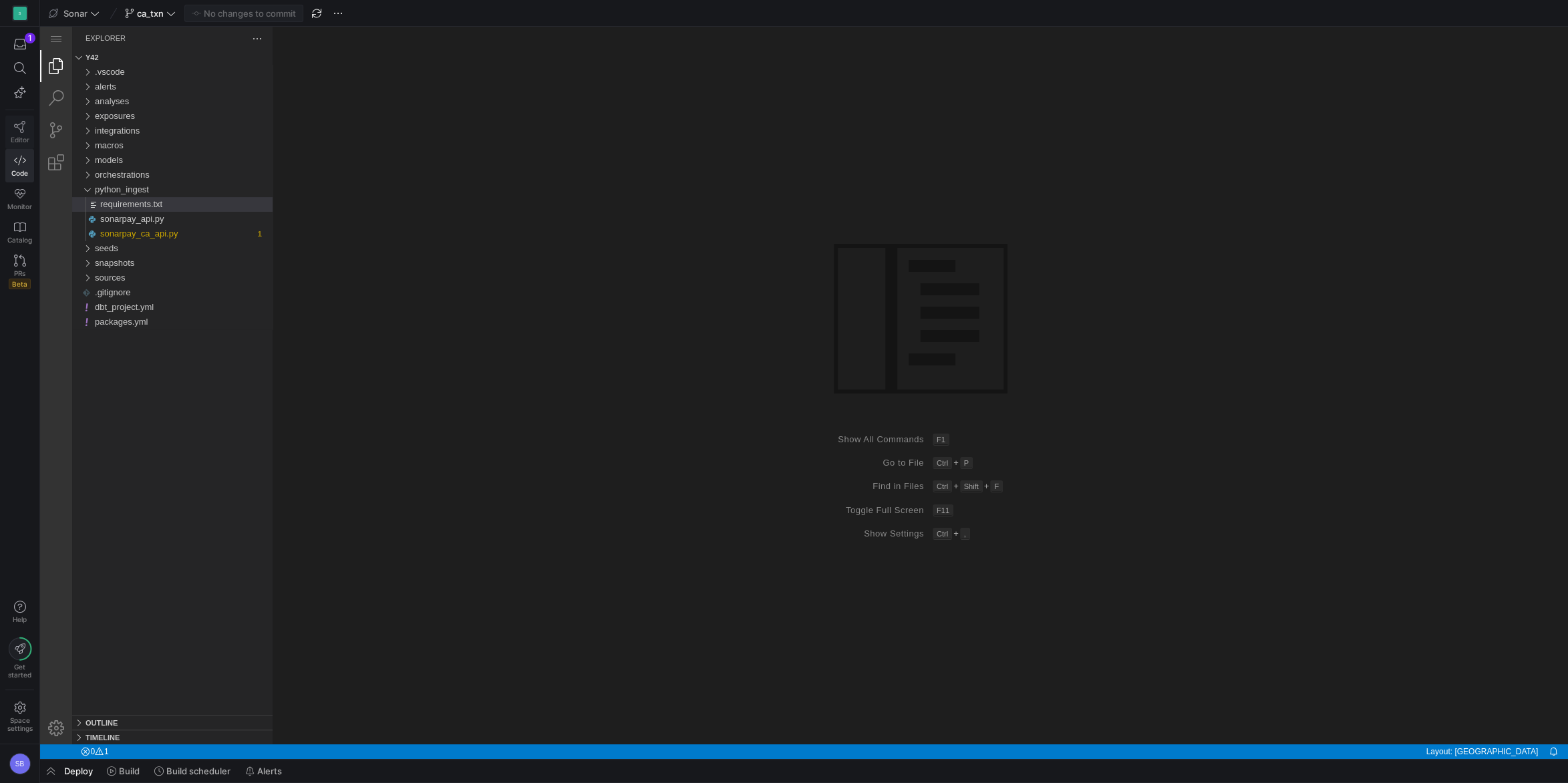
click at [18, 126] on icon at bounding box center [20, 127] width 12 height 12
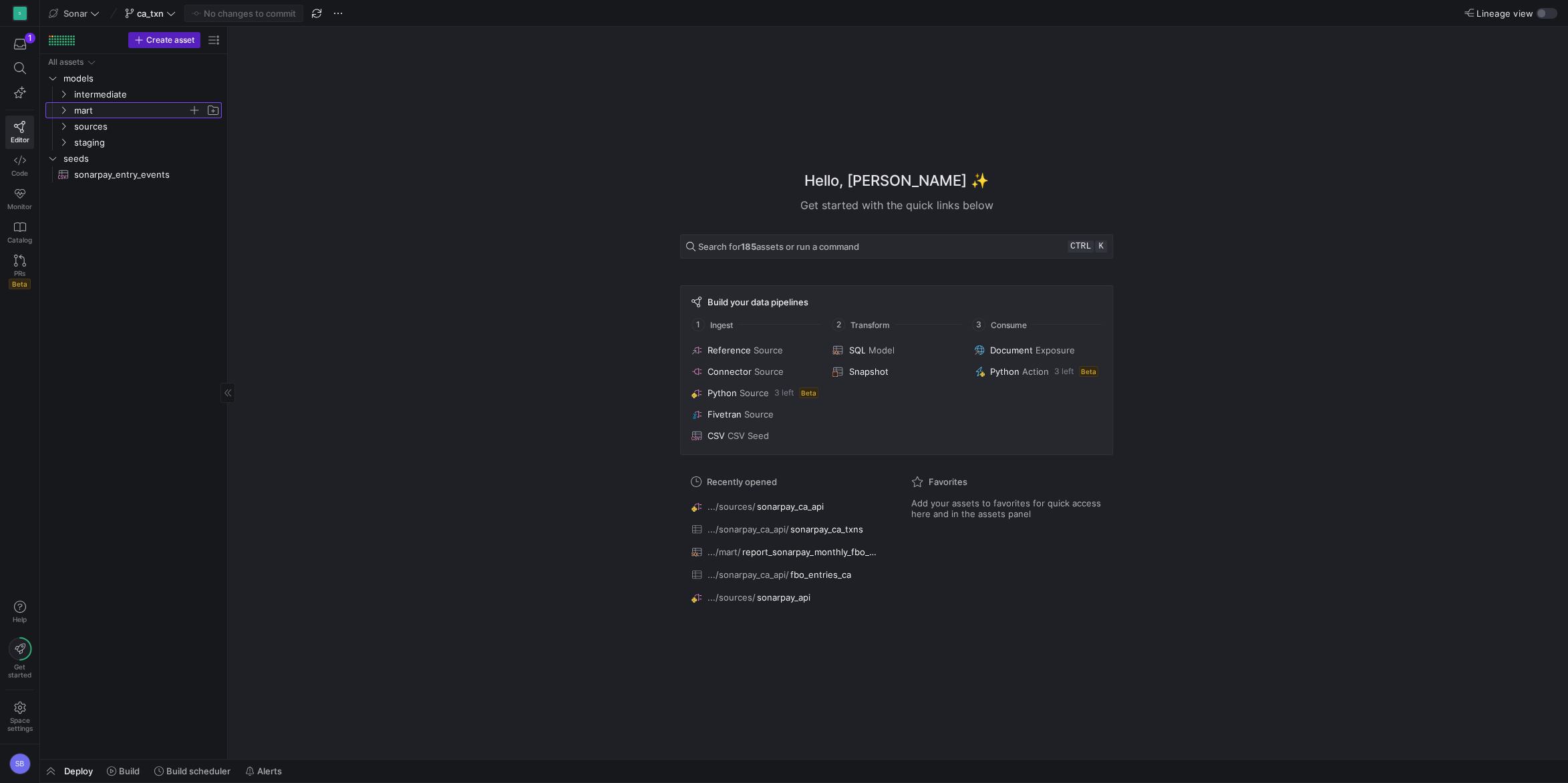
click at [61, 113] on icon "Press SPACE to select this row." at bounding box center [63, 110] width 10 height 8
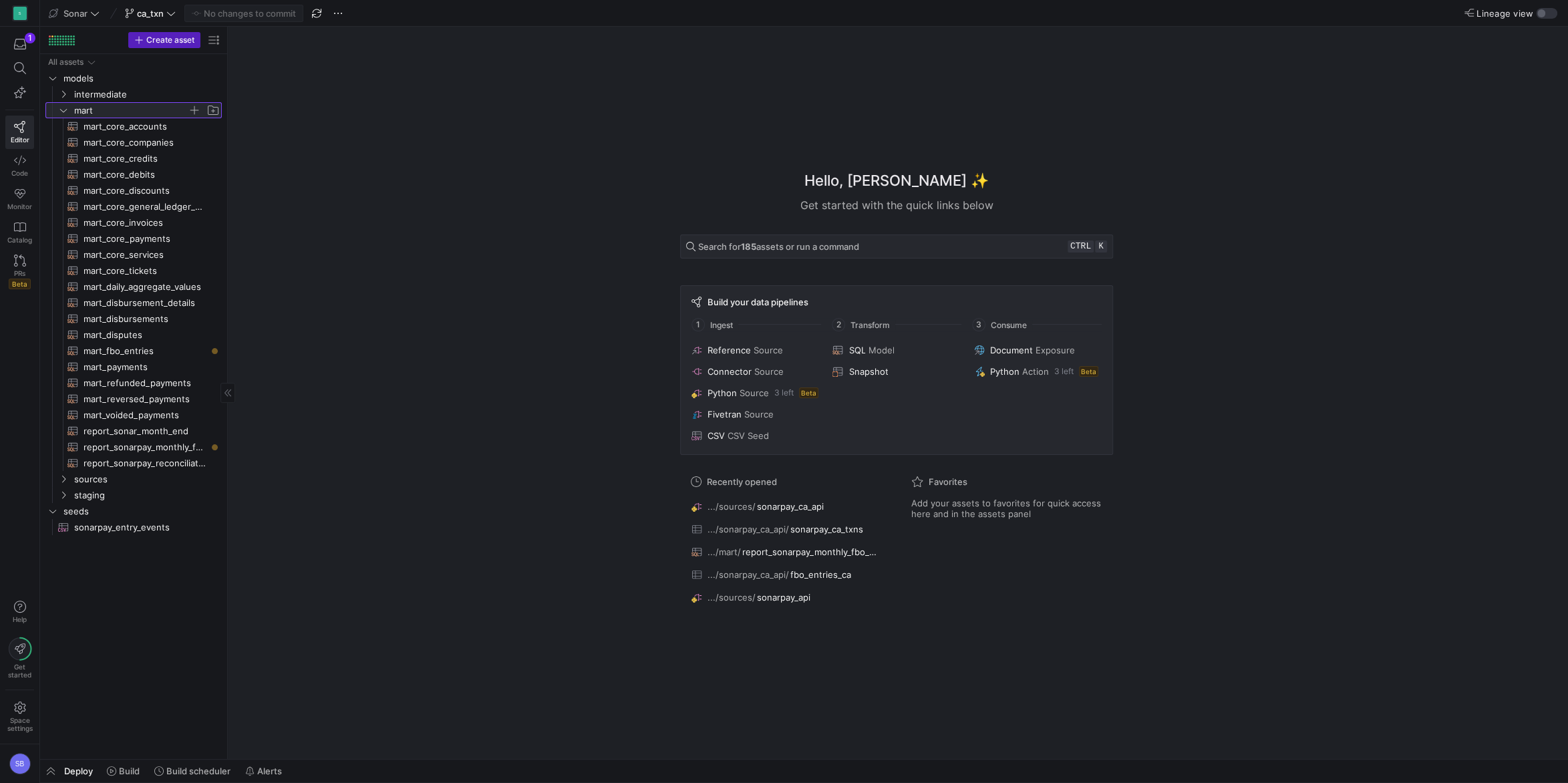
click at [61, 113] on icon at bounding box center [63, 110] width 10 height 8
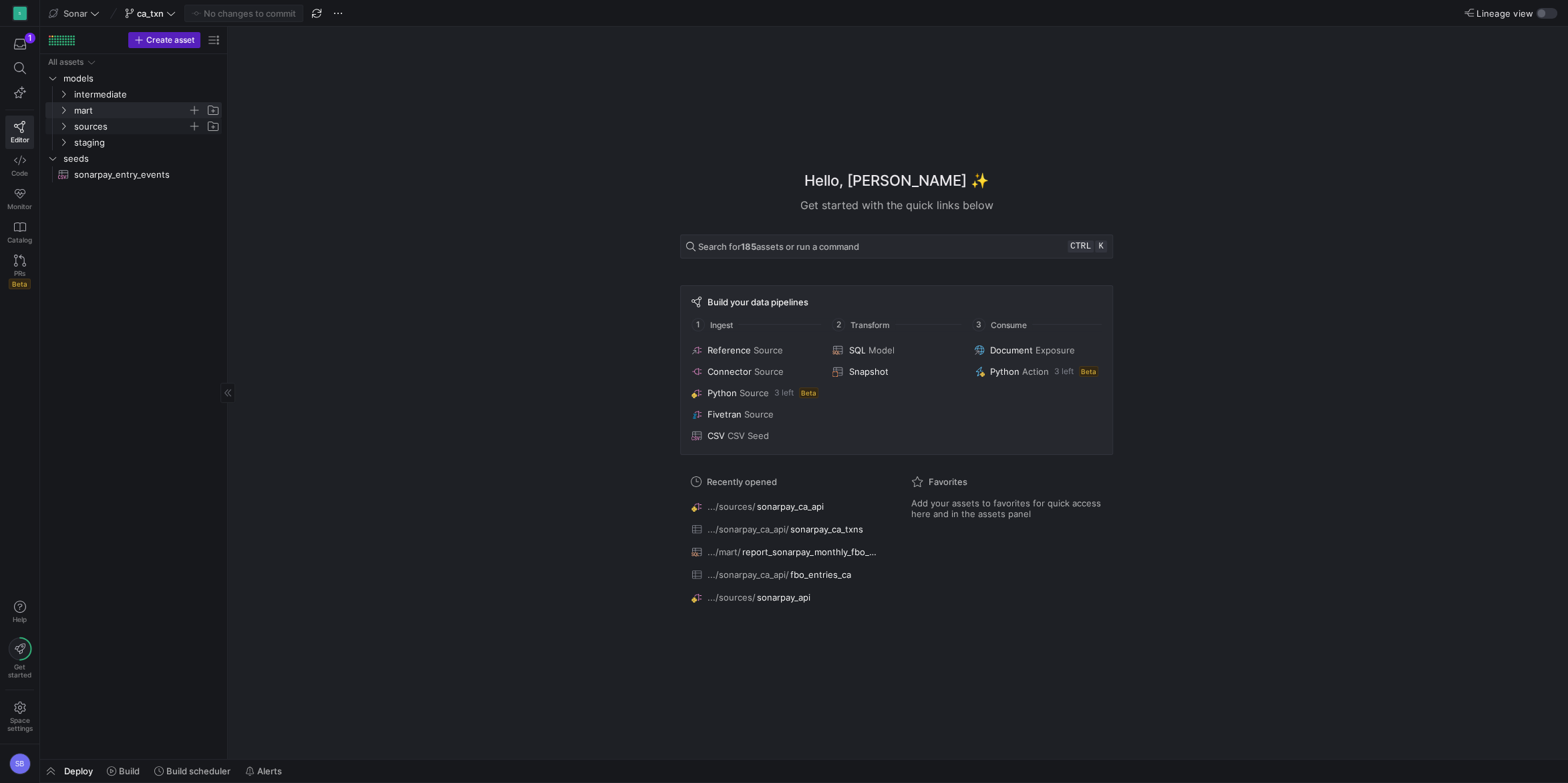
click at [65, 129] on icon "Press SPACE to select this row." at bounding box center [63, 126] width 10 height 8
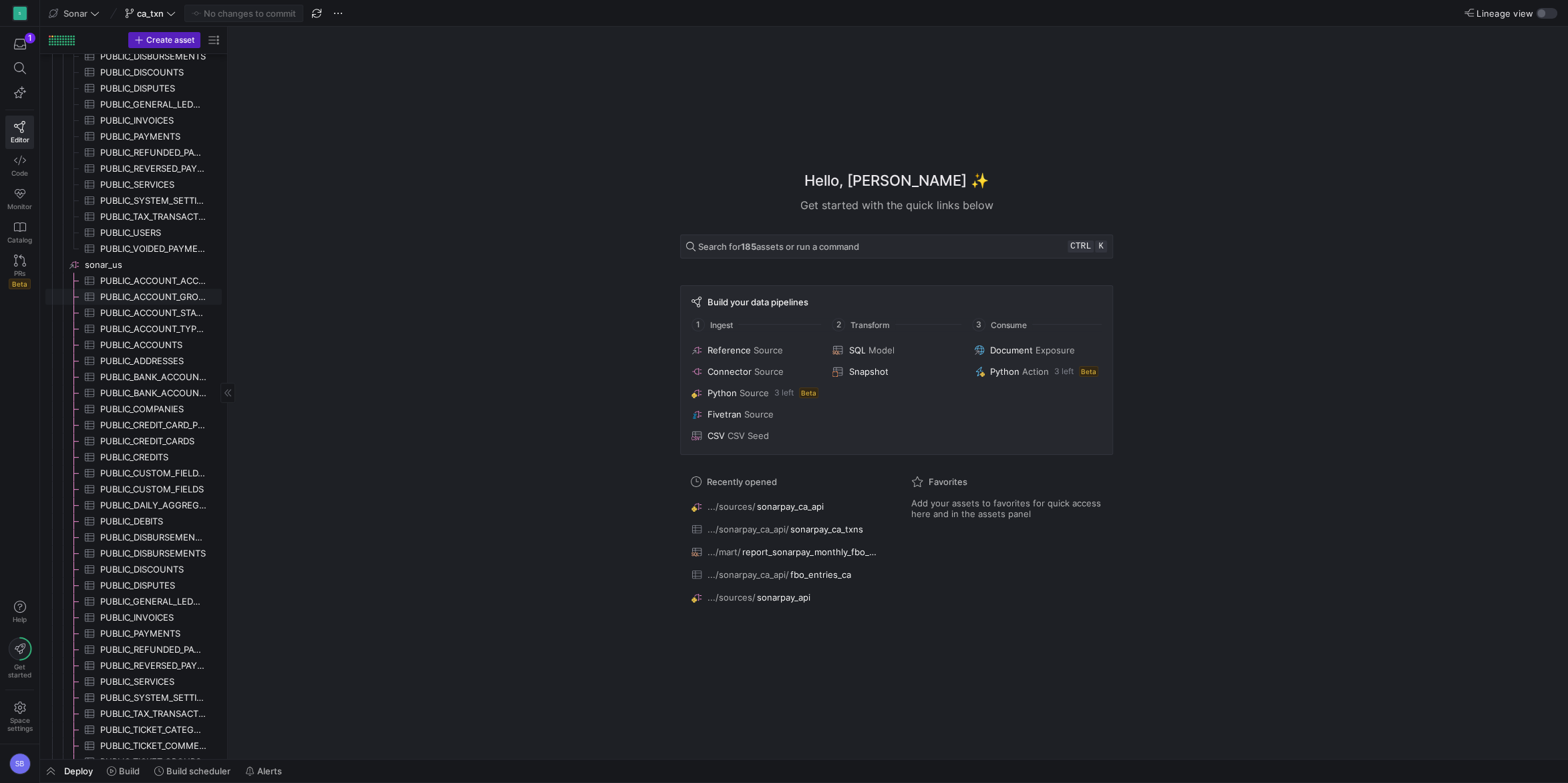
scroll to position [594, 0]
click at [125, 668] on span "sonarpay_ca_api​​​​​​​​" at bounding box center [153, 666] width 135 height 16
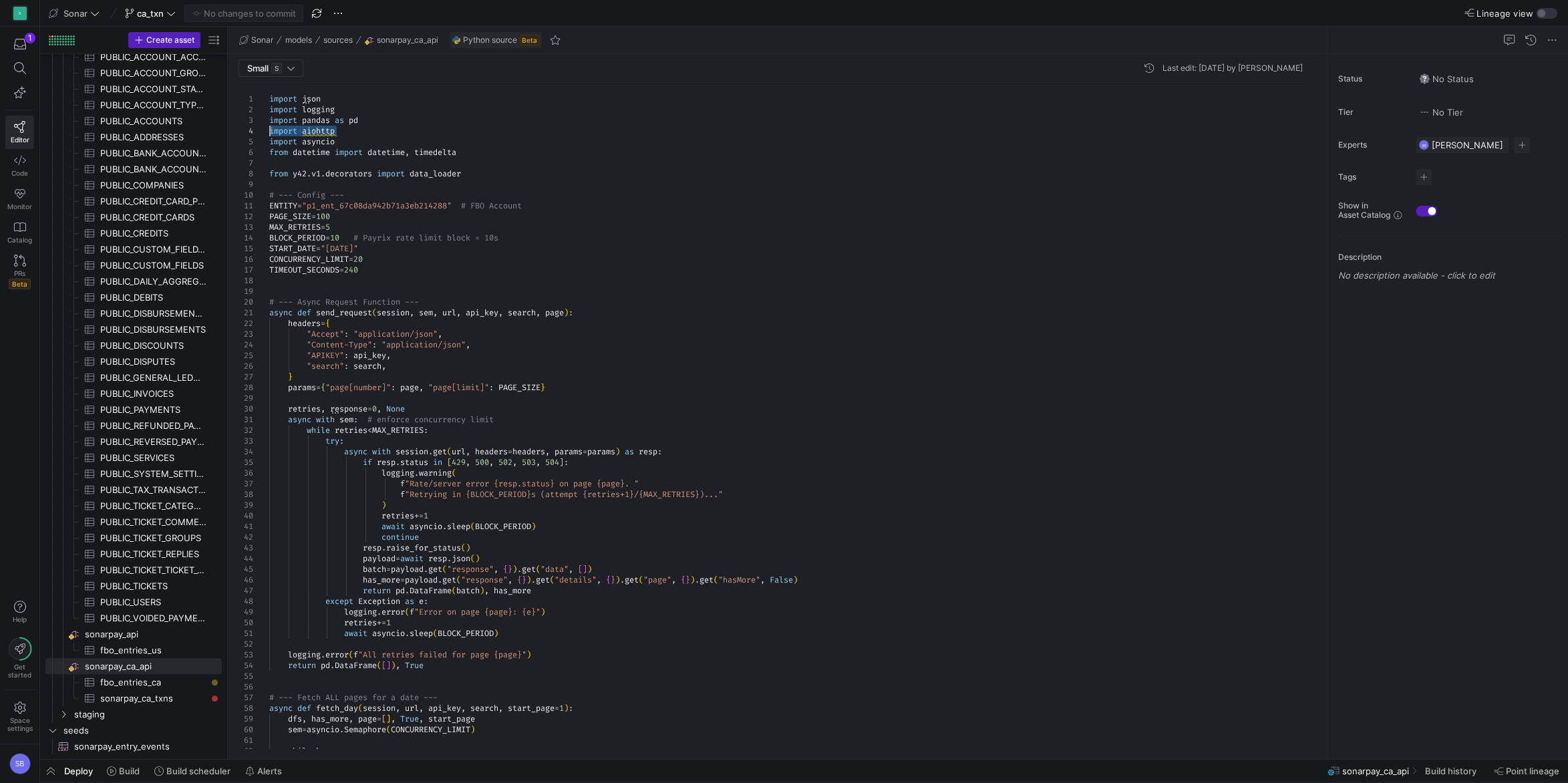
drag, startPoint x: 357, startPoint y: 130, endPoint x: 249, endPoint y: 127, distance: 108.0
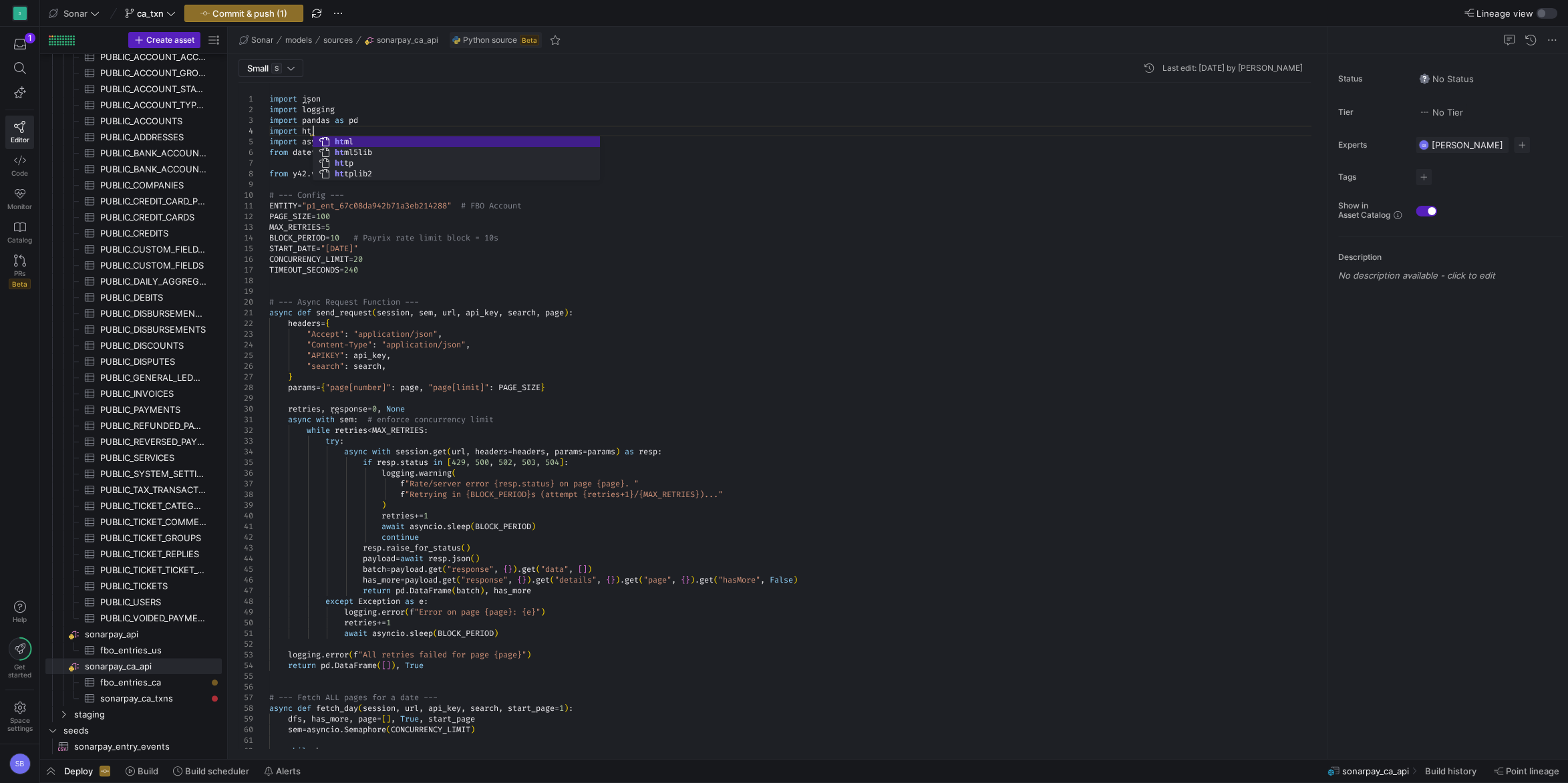
scroll to position [32, 48]
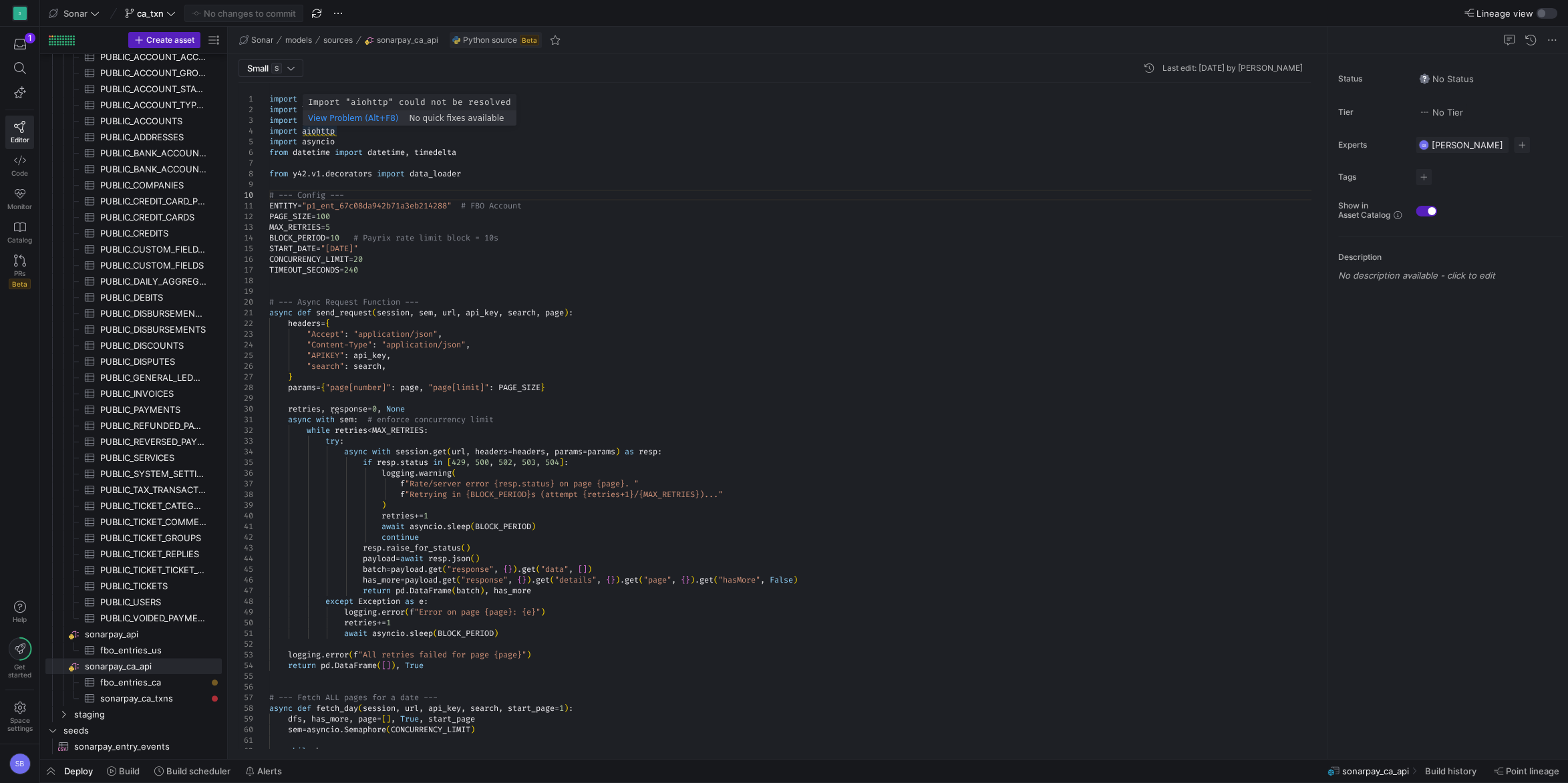
click at [341, 114] on span "View Problem (Alt+F8)" at bounding box center [353, 119] width 90 height 10
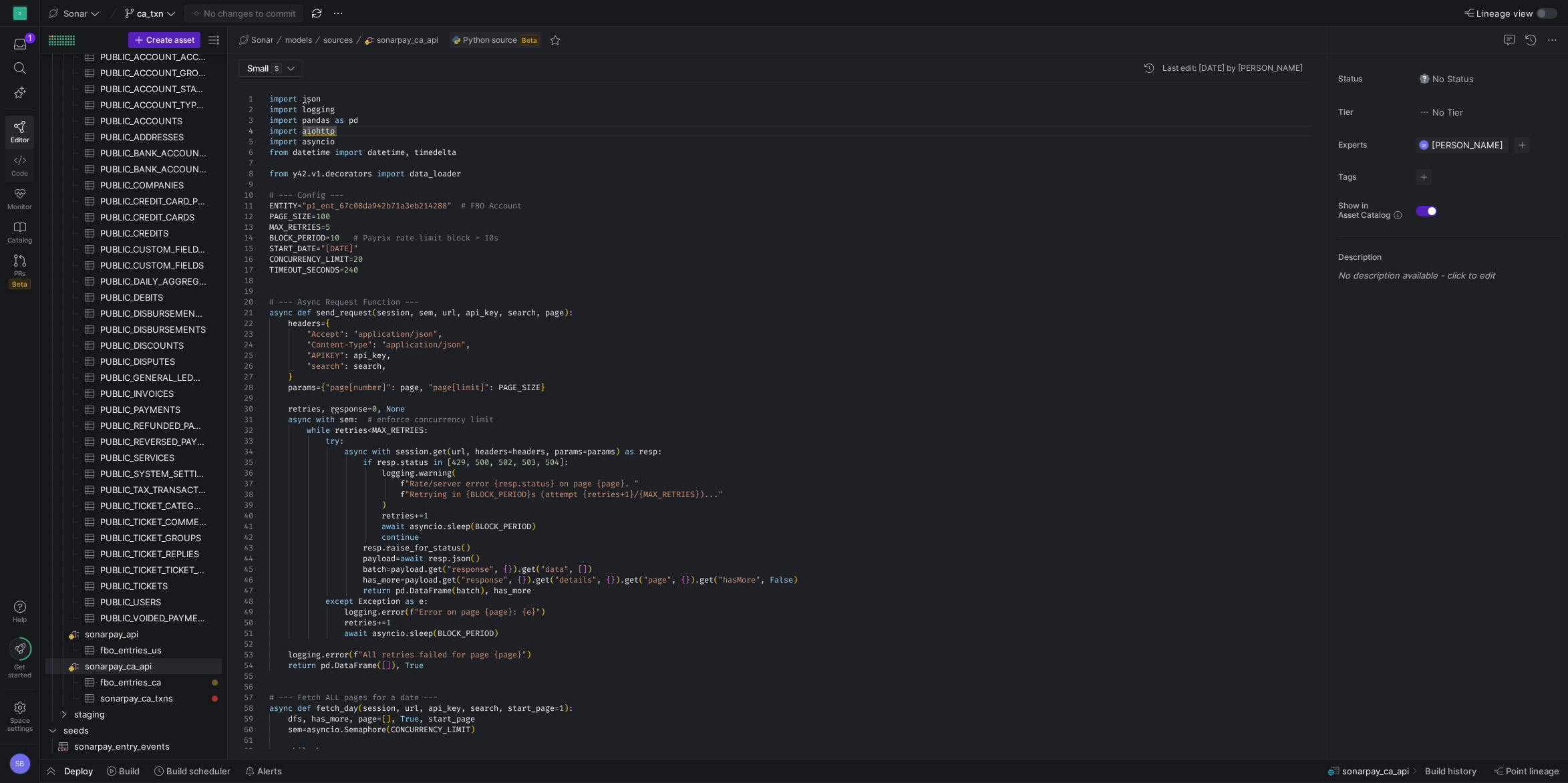
click at [27, 164] on link "Code" at bounding box center [20, 166] width 29 height 33
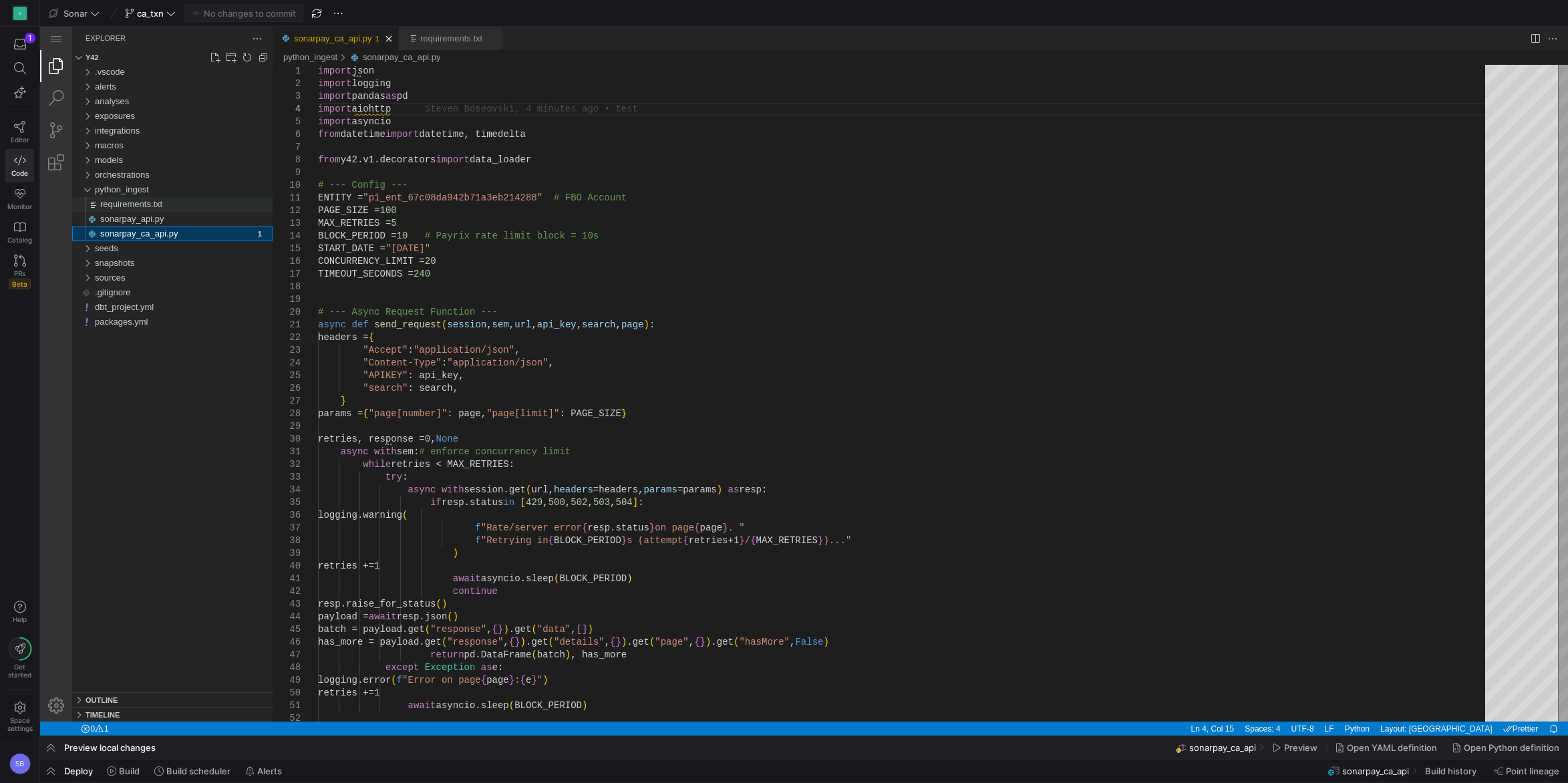
click at [136, 199] on span "requirements.txt" at bounding box center [131, 204] width 62 height 10
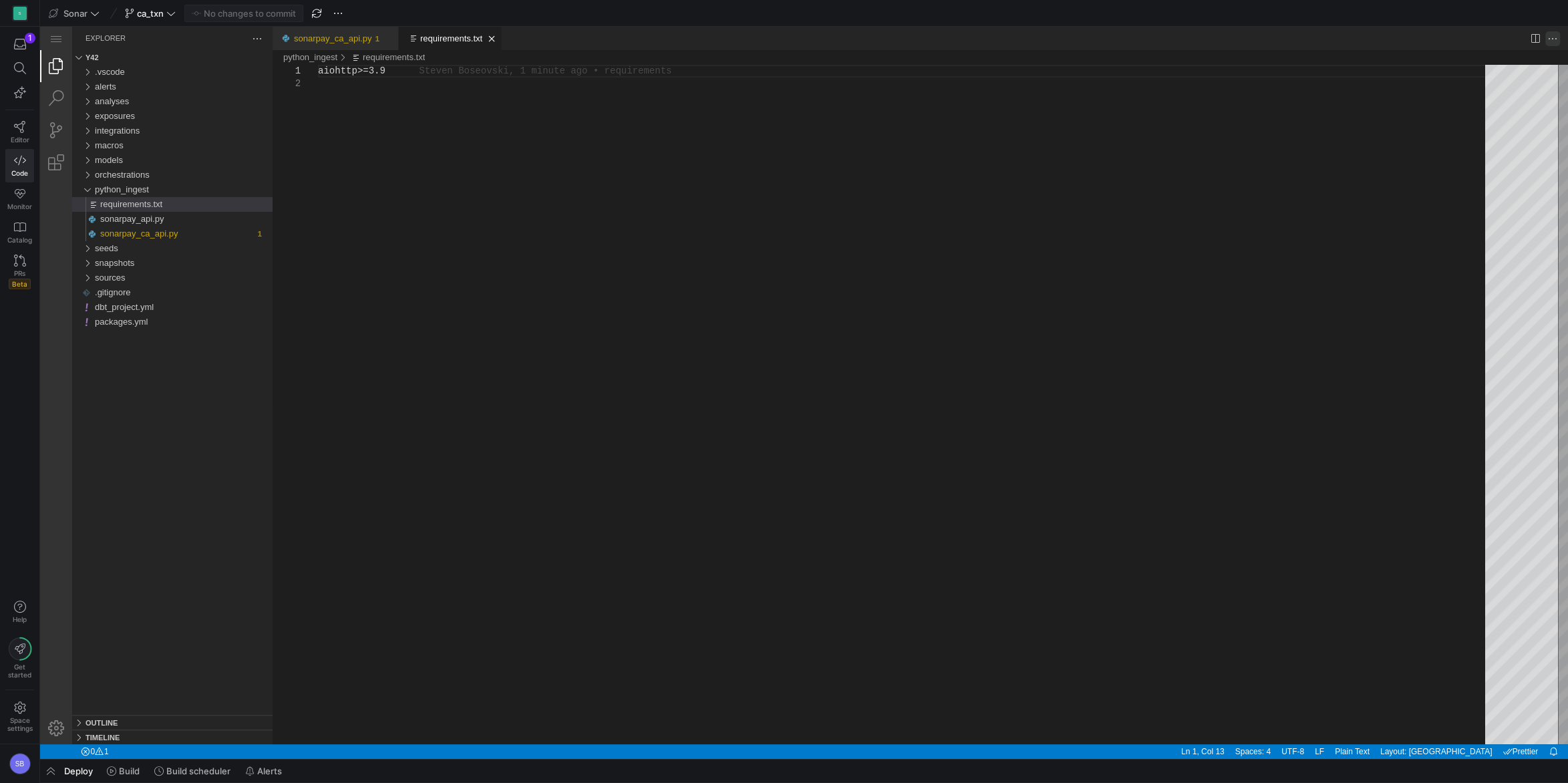
click at [1550, 43] on div "requirements.txt - y42 - Code - OSS - y42 Explorer y42 .vscode alerts analyses …" at bounding box center [804, 393] width 1528 height 733
click at [132, 722] on div "Outline" at bounding box center [172, 722] width 200 height 15
click at [112, 636] on h3 "Outline" at bounding box center [102, 643] width 32 height 15
click at [247, 61] on link "Refresh Explorer" at bounding box center [247, 58] width 14 height 14
click at [182, 234] on div "sonarpay_ca_api.py" at bounding box center [177, 234] width 154 height 15
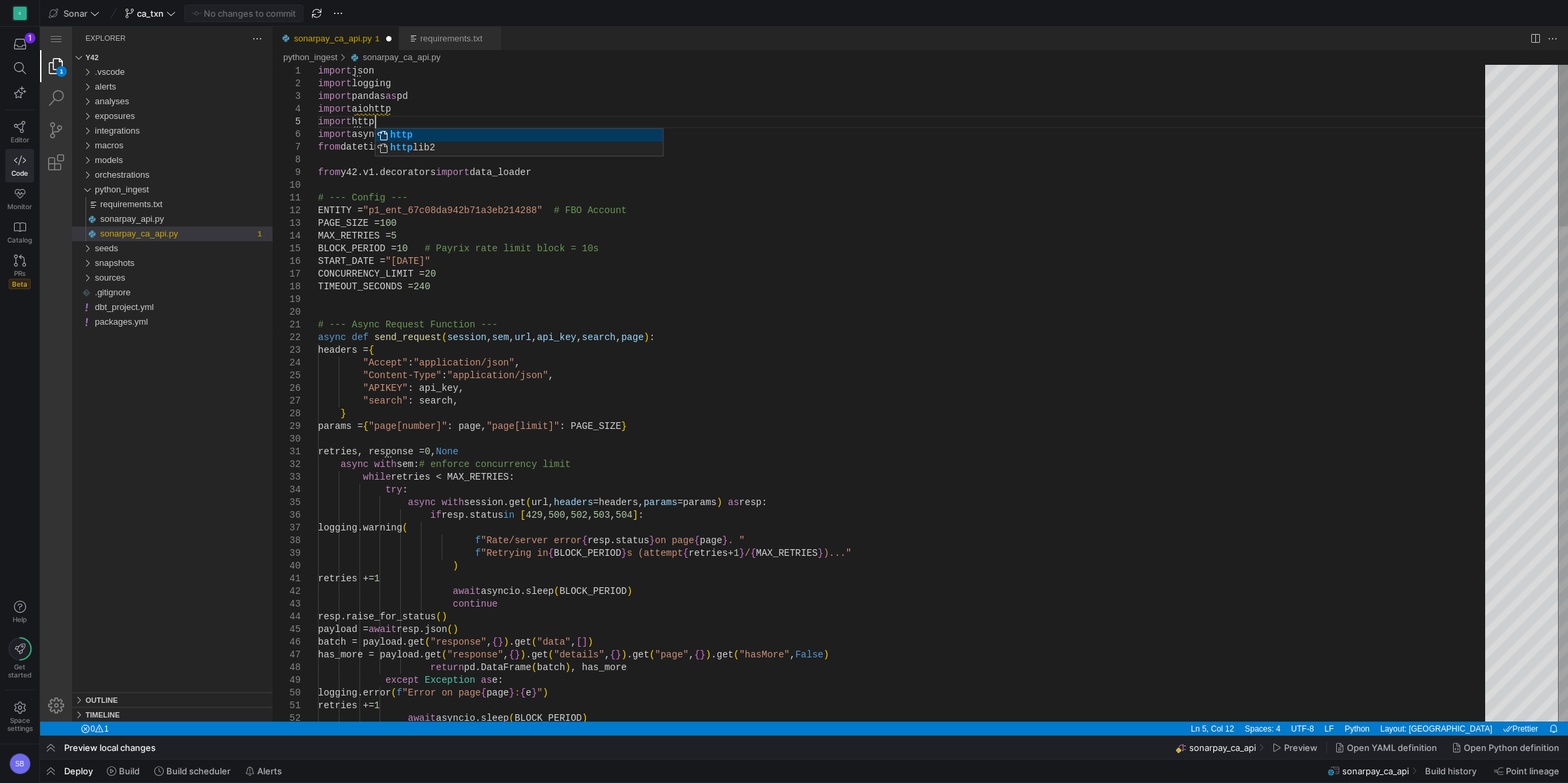
scroll to position [51, 61]
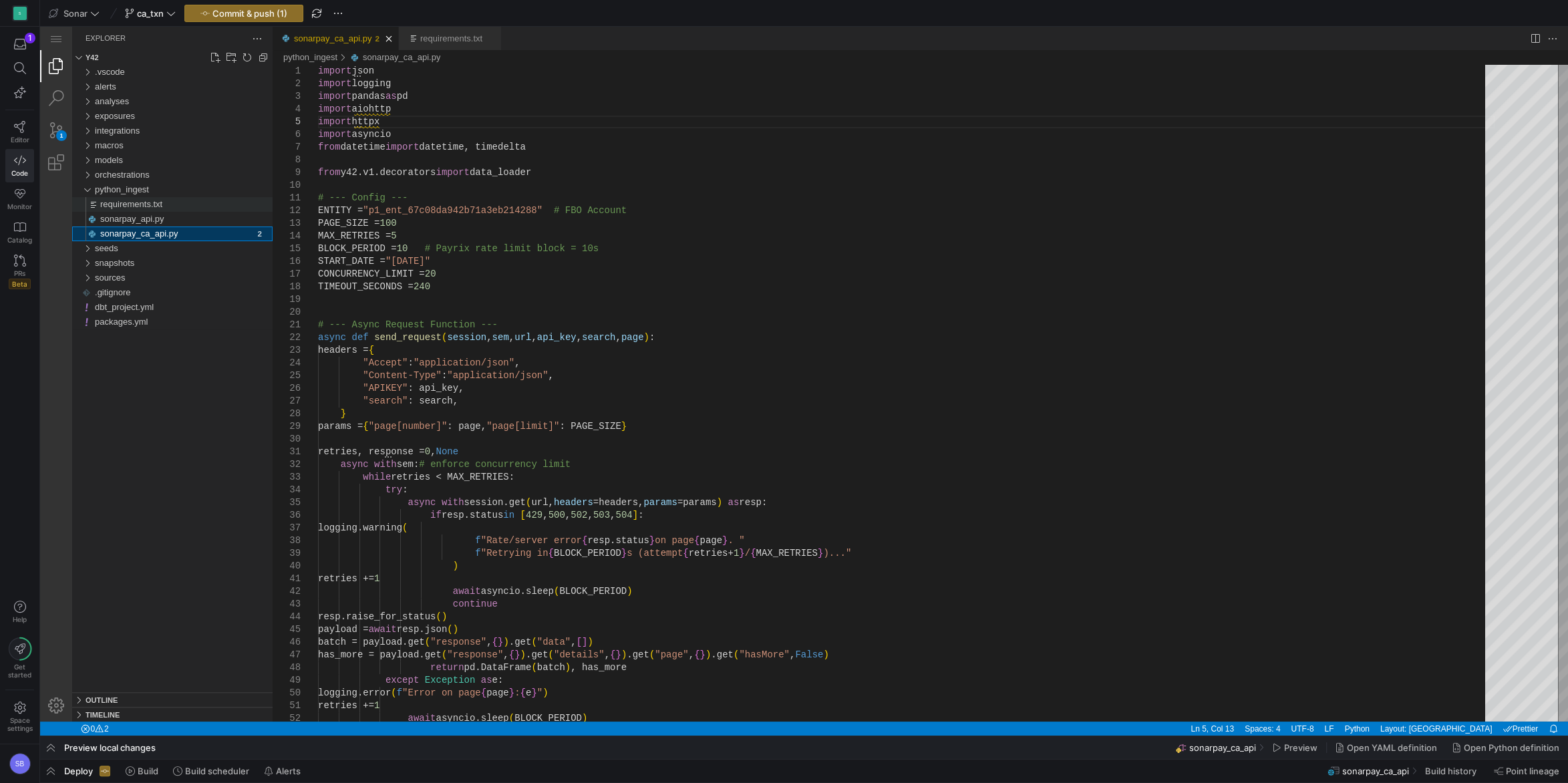
click at [199, 200] on div "requirements.txt" at bounding box center [186, 204] width 172 height 15
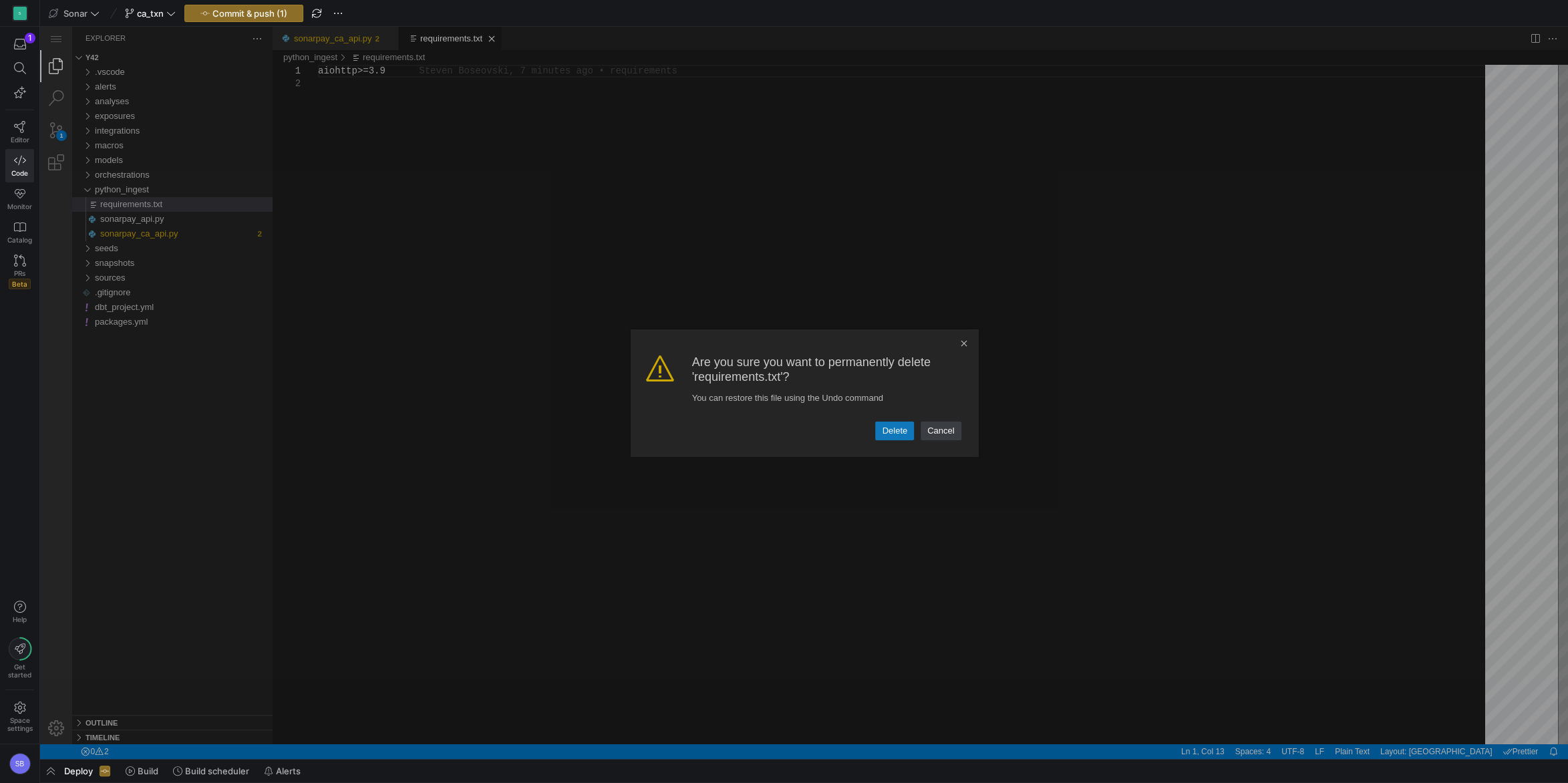
click at [882, 428] on link "Delete" at bounding box center [894, 431] width 39 height 18
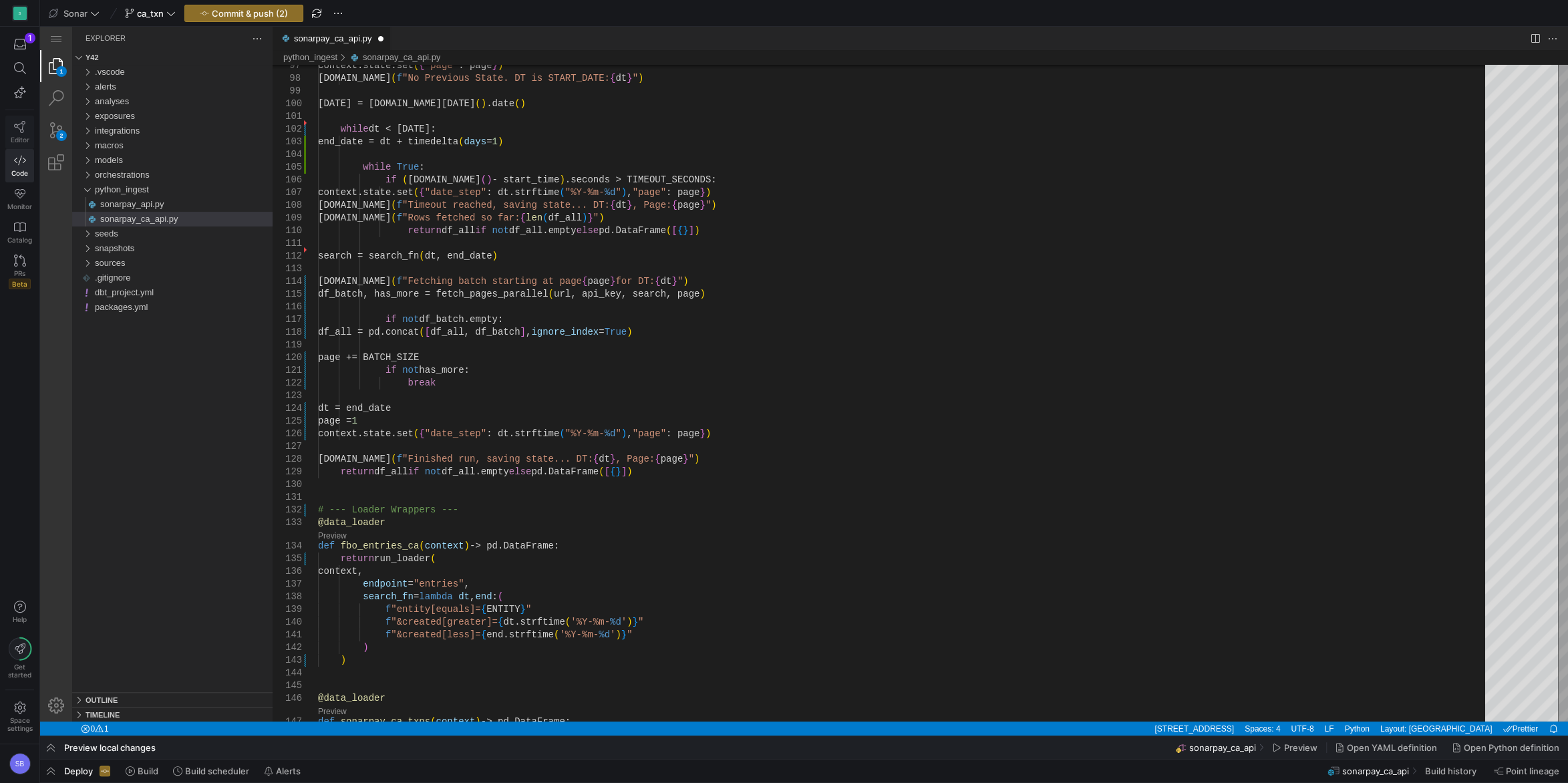
click at [15, 136] on span "Editor" at bounding box center [20, 140] width 18 height 8
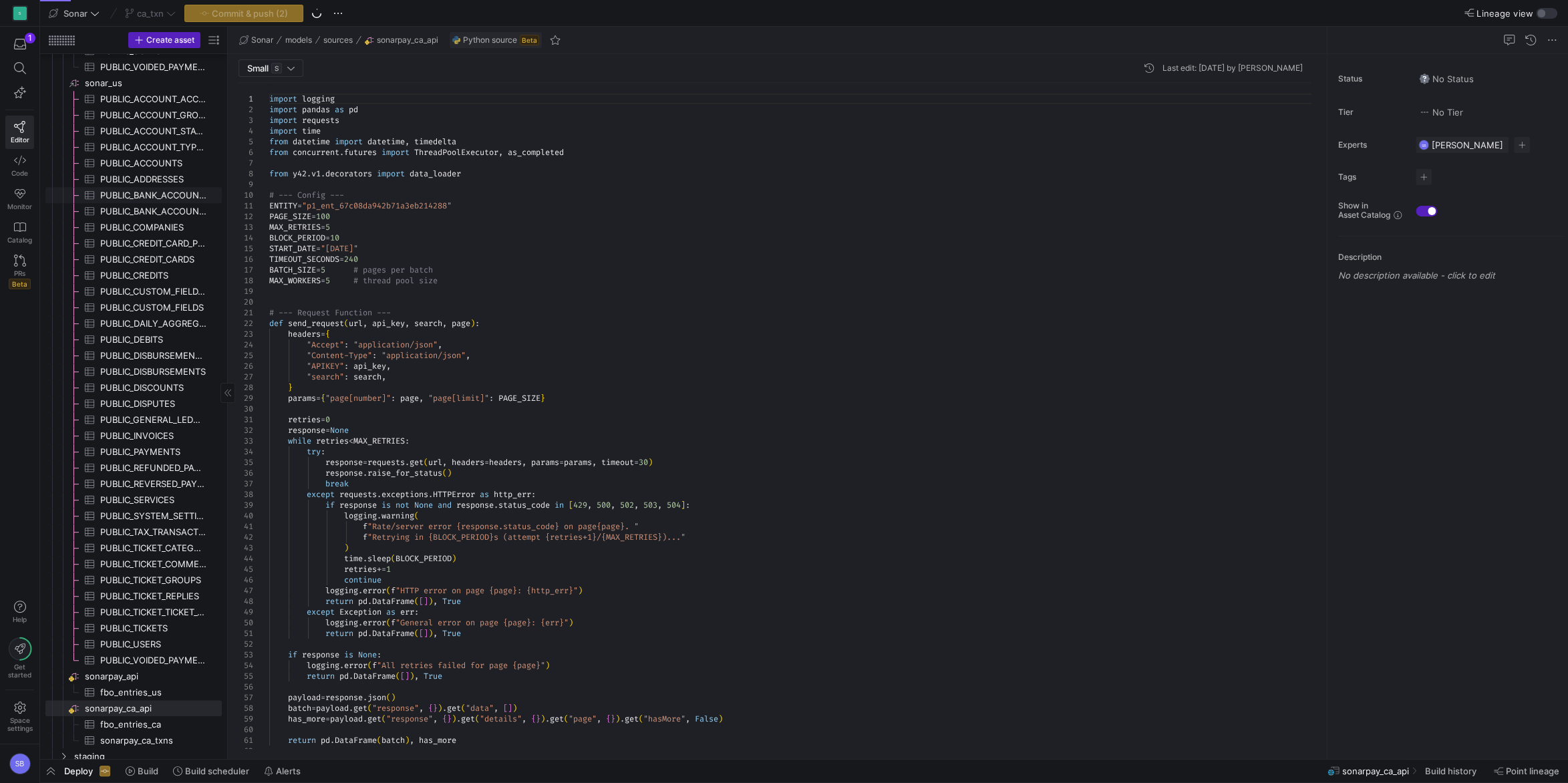
scroll to position [599, 0]
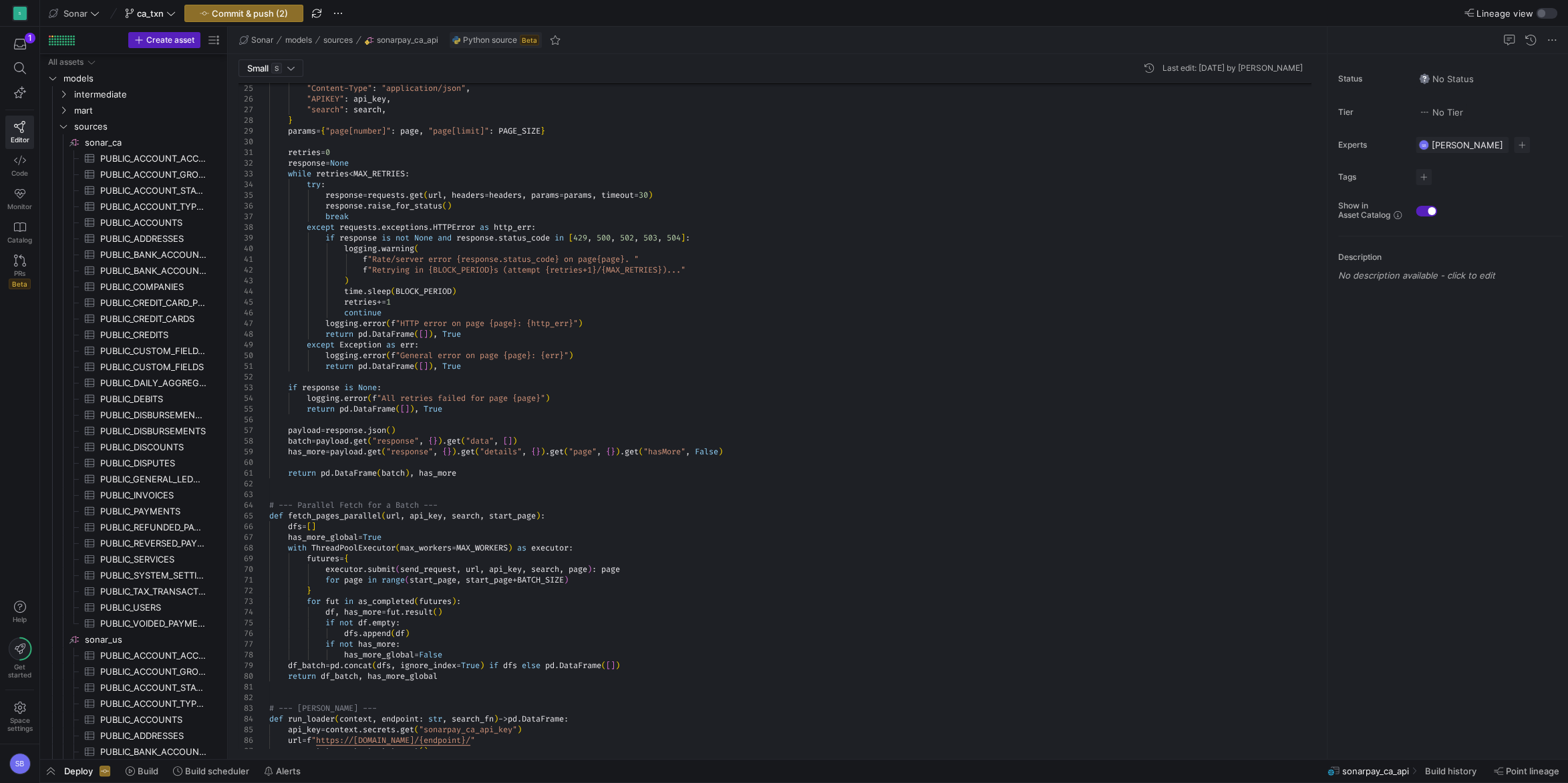
scroll to position [594, 0]
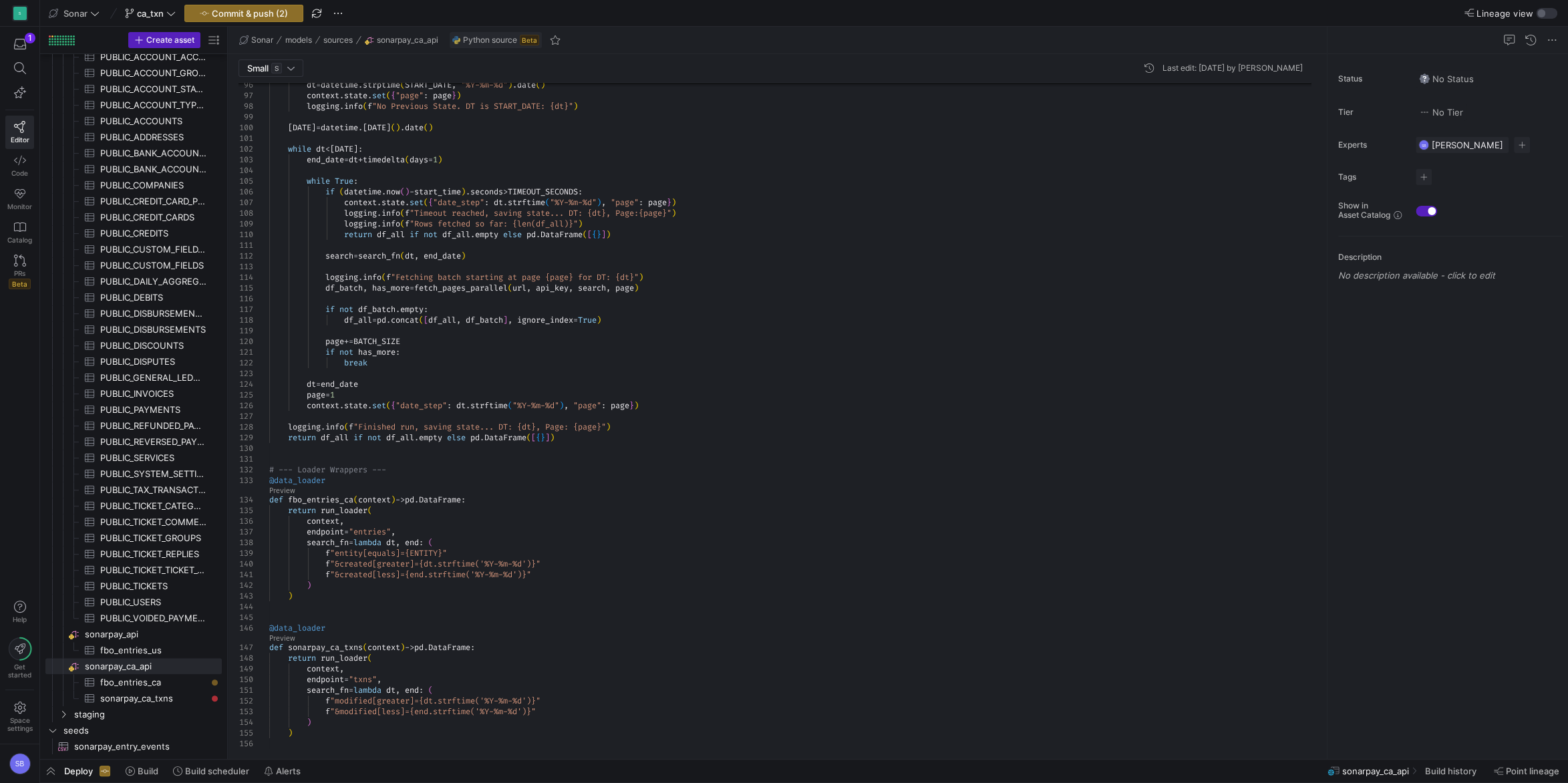
click at [1312, 611] on div at bounding box center [1317, 618] width 10 height 261
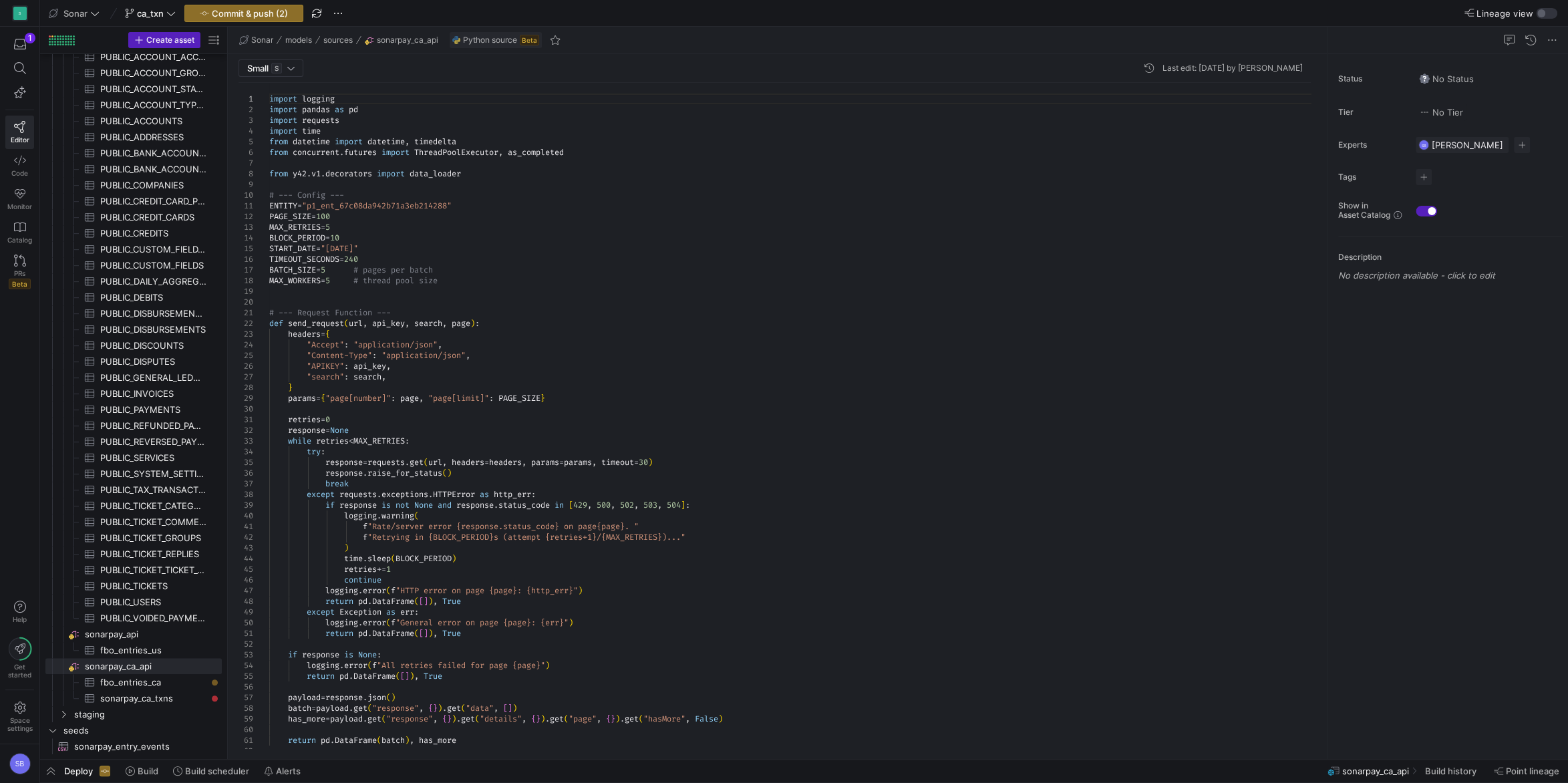
click at [1312, 147] on div at bounding box center [1317, 213] width 10 height 261
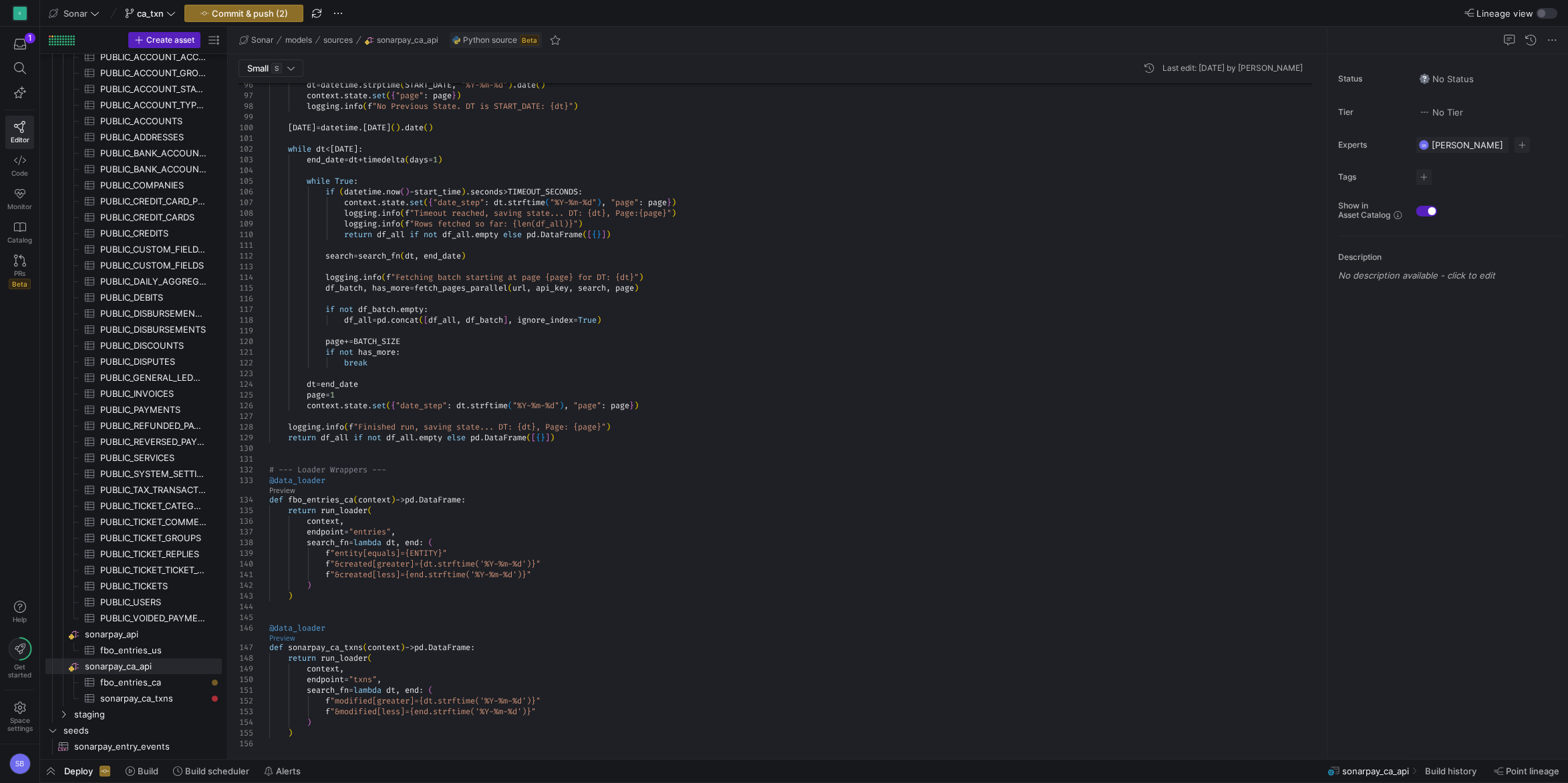
click at [290, 636] on link "Preview" at bounding box center [282, 638] width 26 height 7
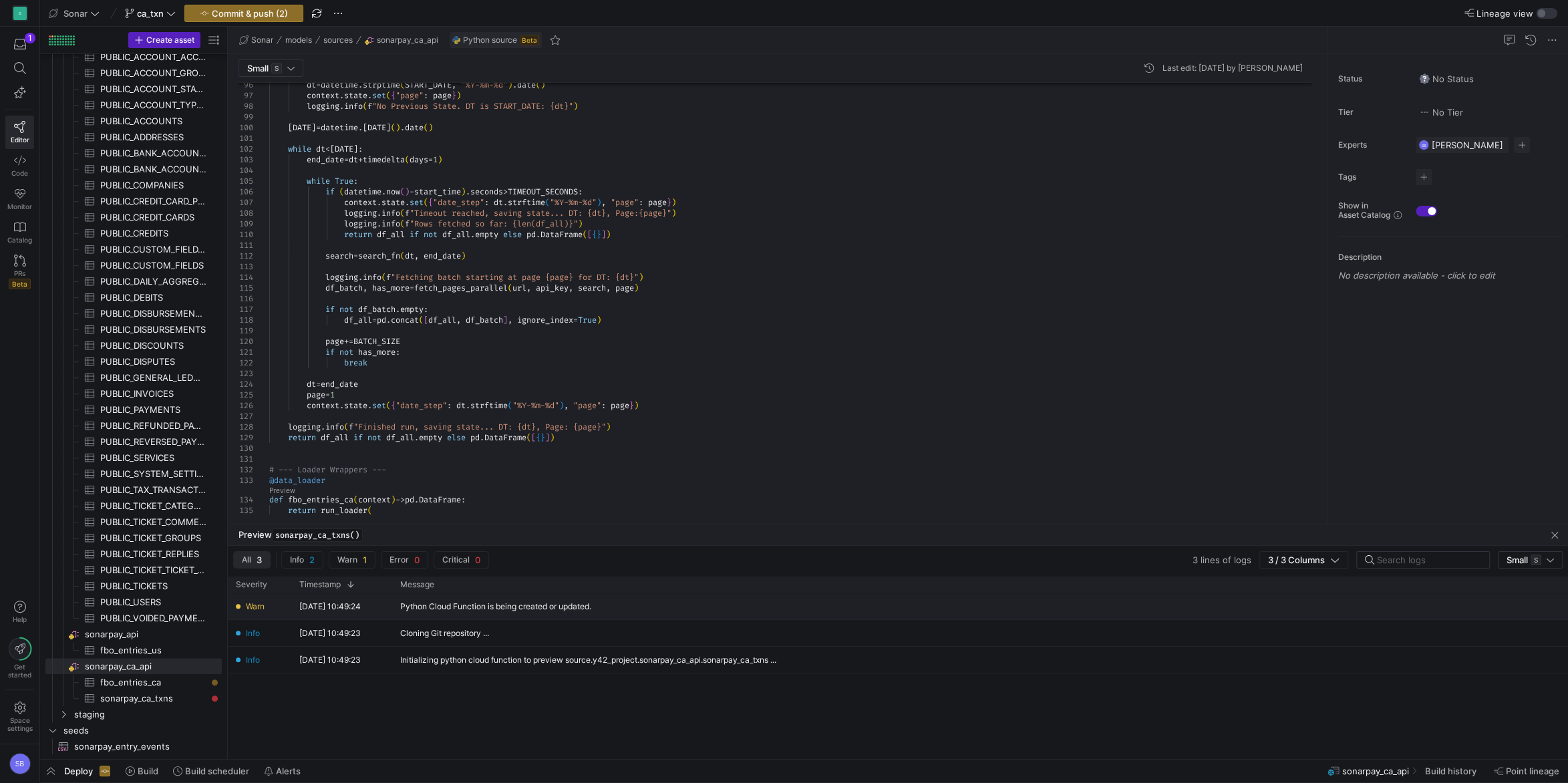
click at [497, 600] on div "Python Cloud Function is being created or updated." at bounding box center [598, 607] width 411 height 26
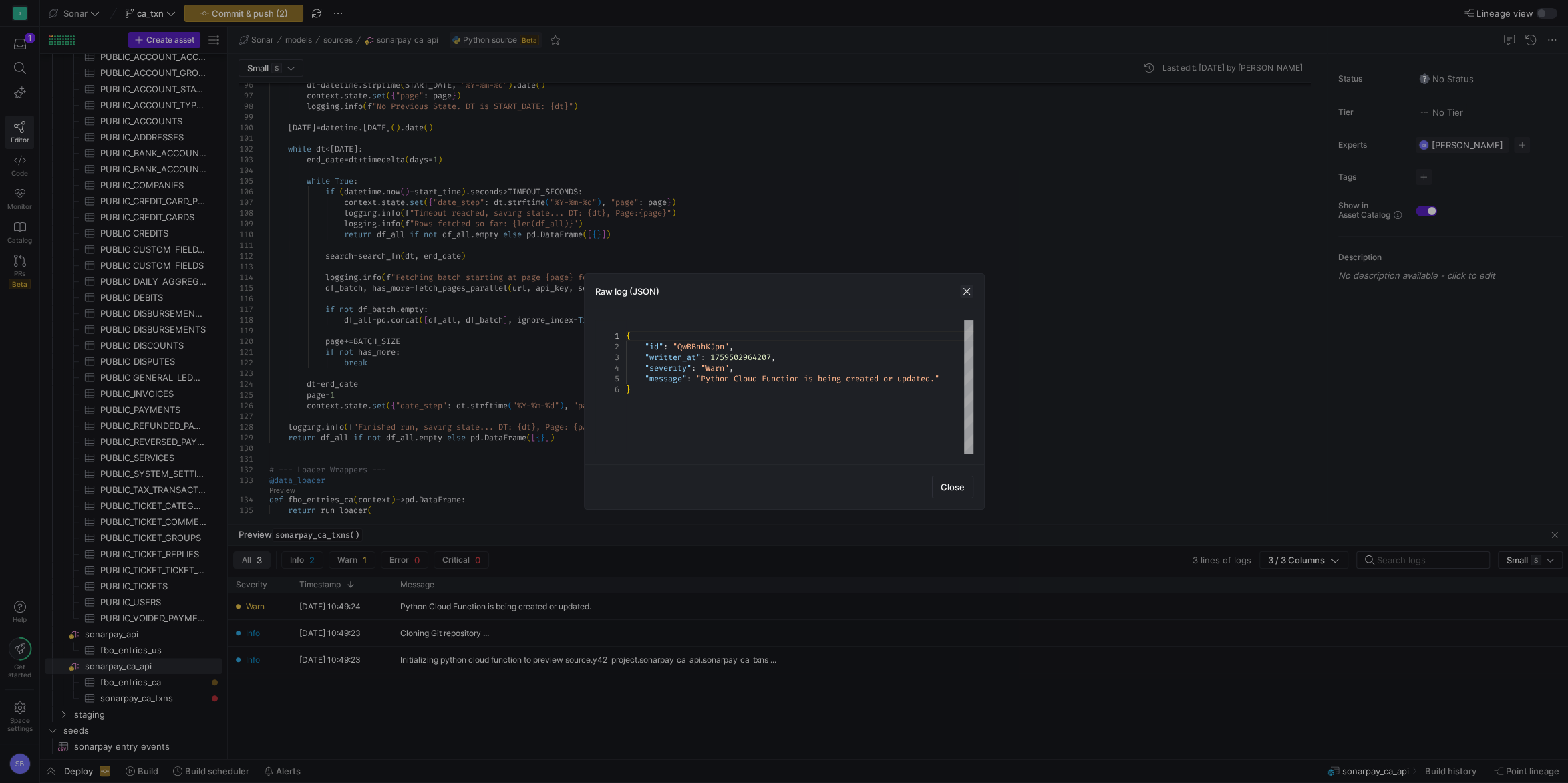
click at [968, 289] on span "button" at bounding box center [967, 292] width 14 height 14
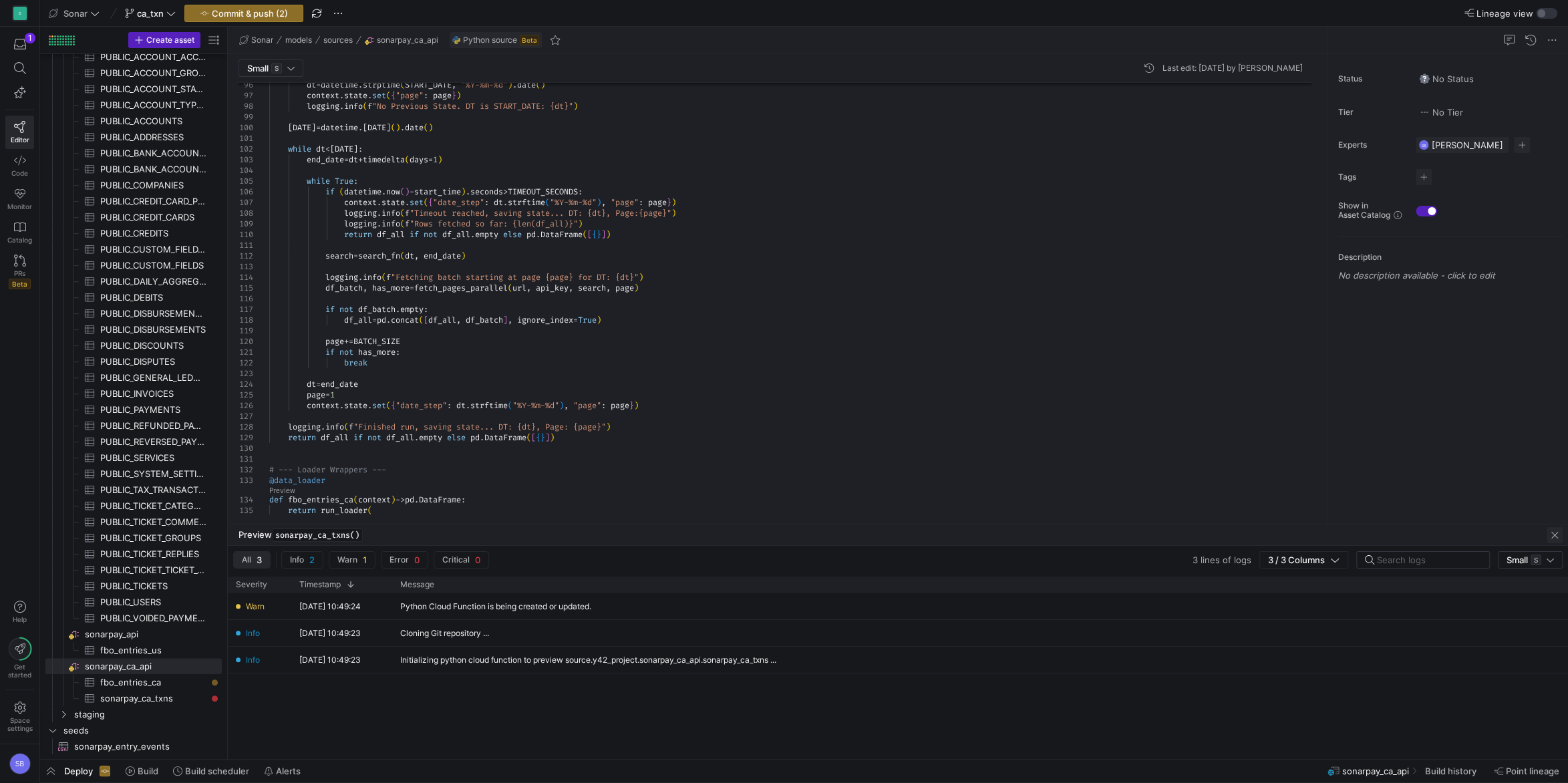
click at [1555, 532] on span "button" at bounding box center [1555, 536] width 16 height 16
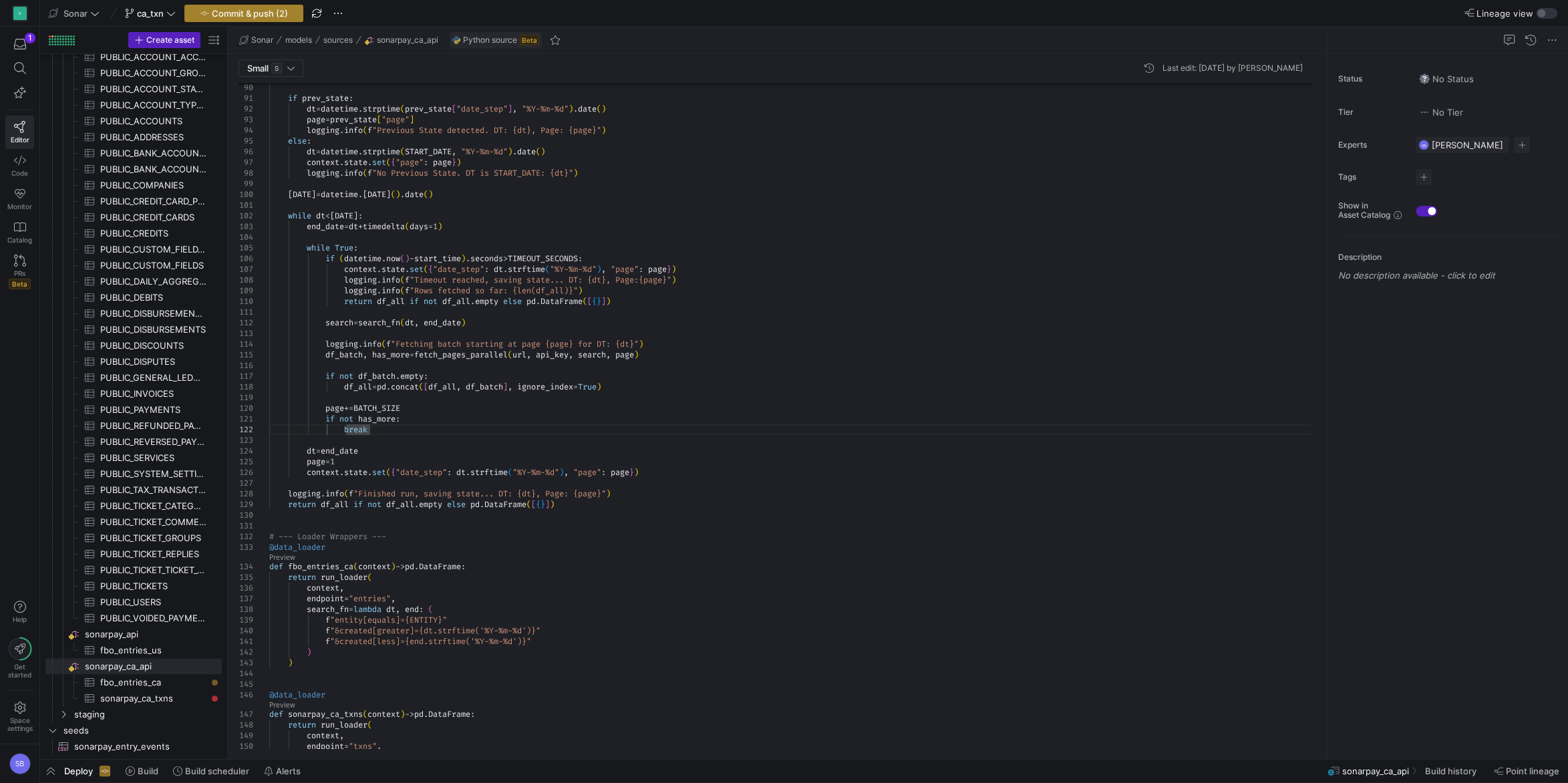
click at [288, 15] on span "Commit & push (2)" at bounding box center [250, 14] width 76 height 11
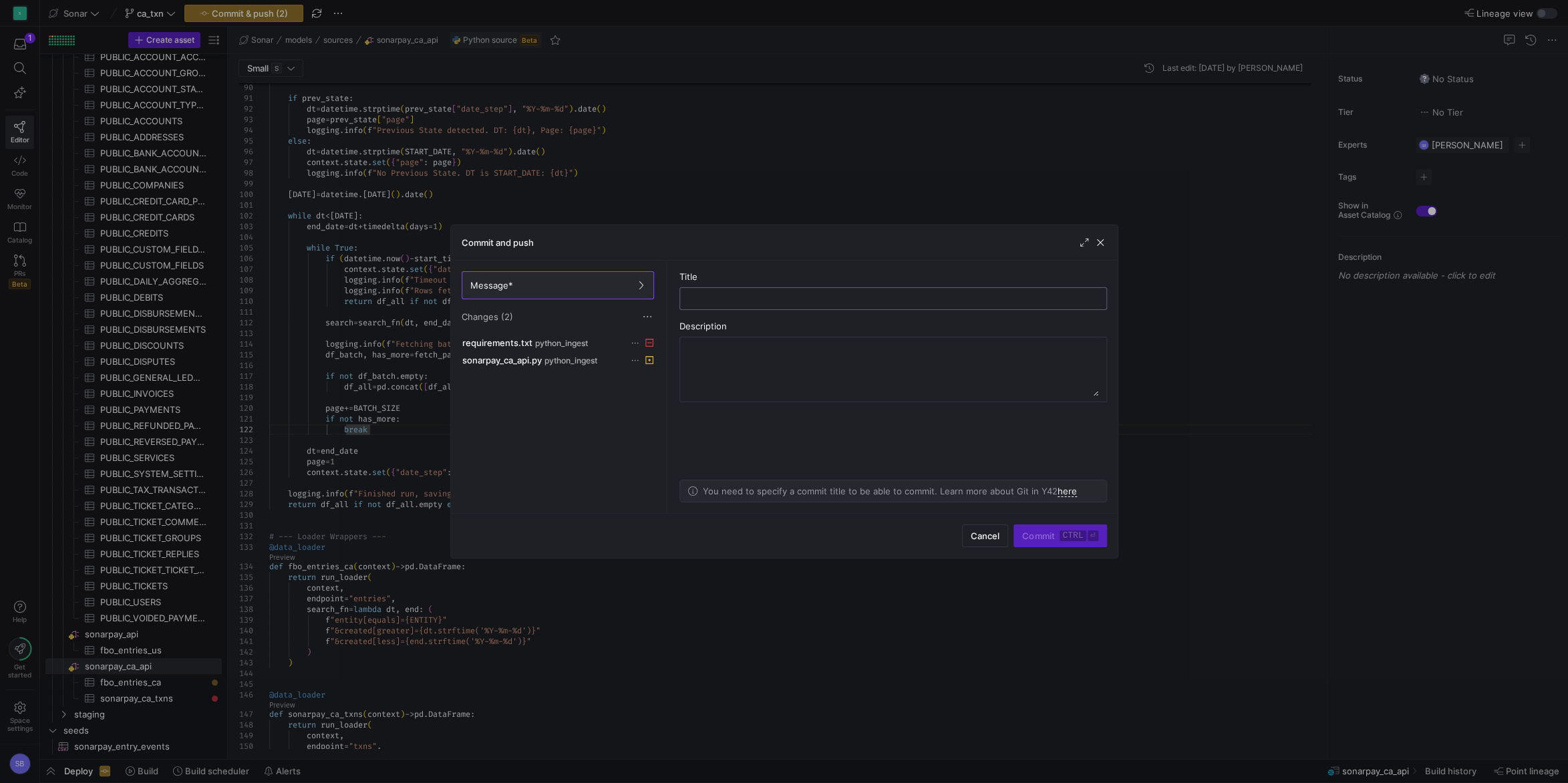
click at [743, 301] on input "text" at bounding box center [893, 298] width 405 height 11
type input "revert"
click at [1083, 541] on kbd "ctrl" at bounding box center [1073, 536] width 26 height 11
